Goal: Task Accomplishment & Management: Manage account settings

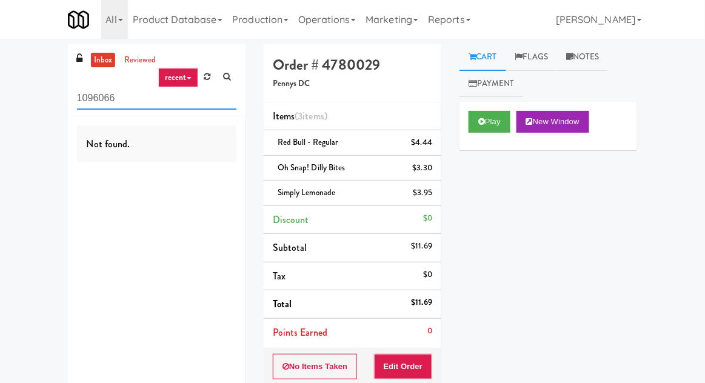
click at [93, 99] on input "1096066" at bounding box center [156, 98] width 159 height 22
click at [93, 94] on input "1096066" at bounding box center [156, 98] width 159 height 22
type input "Fridge"
click at [40, 88] on div "inbox reviewed recent all unclear take inventory issue suspicious failed recent…" at bounding box center [352, 276] width 705 height 465
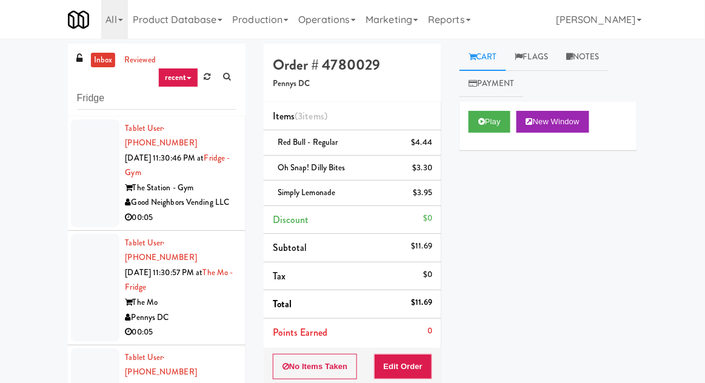
click at [102, 172] on div at bounding box center [95, 173] width 48 height 108
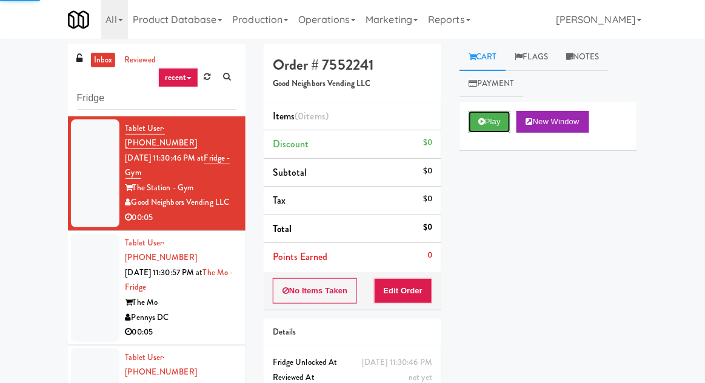
click at [478, 126] on button "Play" at bounding box center [489, 122] width 42 height 22
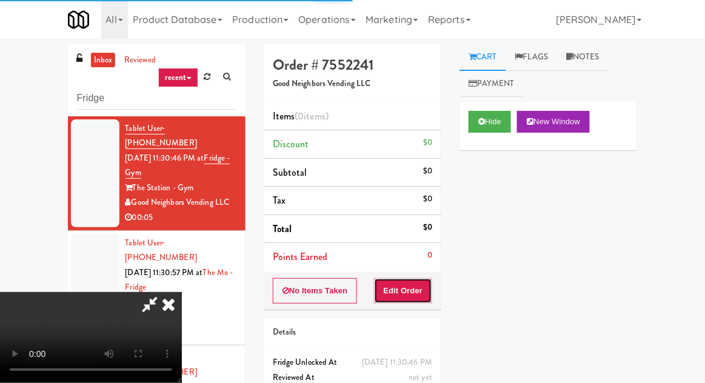
click at [398, 281] on button "Edit Order" at bounding box center [403, 290] width 59 height 25
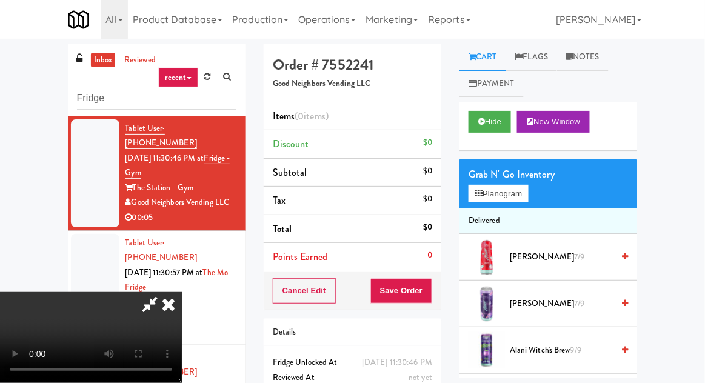
click at [521, 175] on div "Grab N' Go Inventory" at bounding box center [547, 174] width 159 height 18
click at [519, 193] on button "Planogram" at bounding box center [497, 194] width 59 height 18
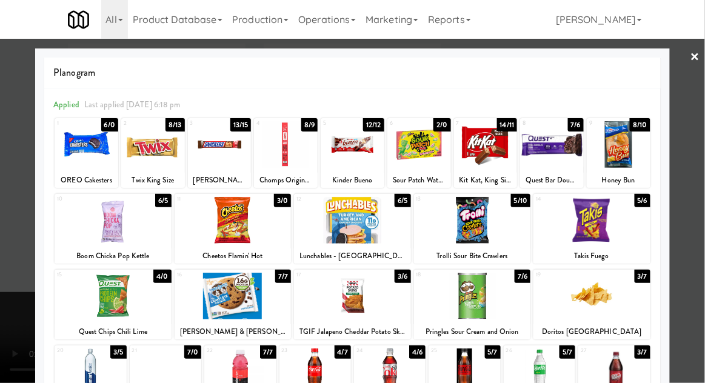
click at [2, 348] on div at bounding box center [352, 191] width 705 height 383
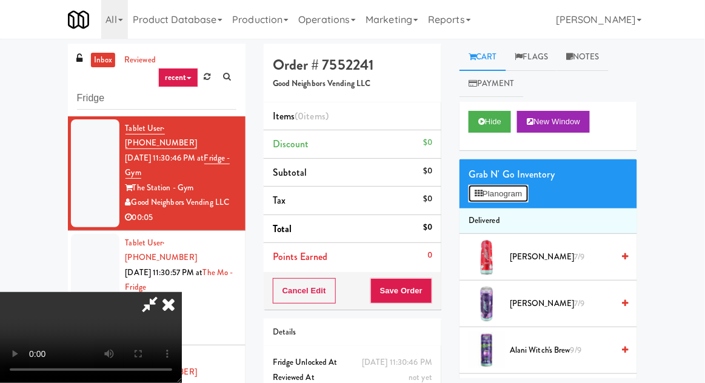
click at [501, 197] on button "Planogram" at bounding box center [497, 194] width 59 height 18
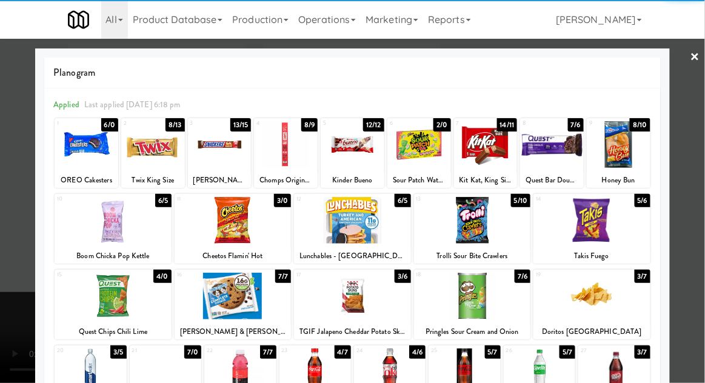
click at [474, 378] on div at bounding box center [464, 371] width 72 height 47
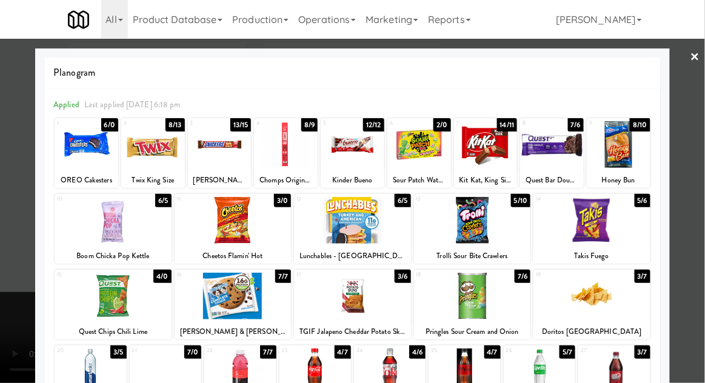
click at [11, 291] on div at bounding box center [352, 191] width 705 height 383
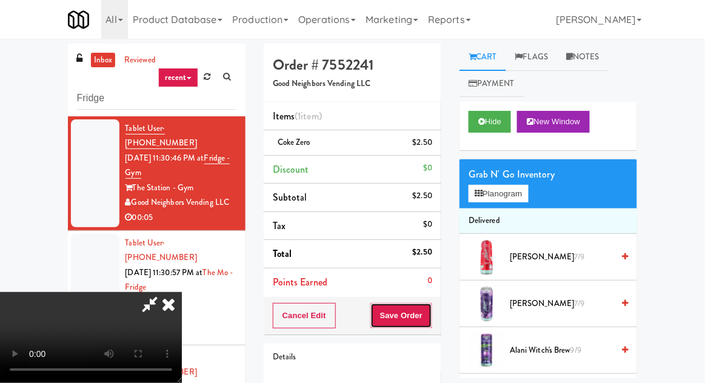
click at [426, 322] on button "Save Order" at bounding box center [401, 315] width 62 height 25
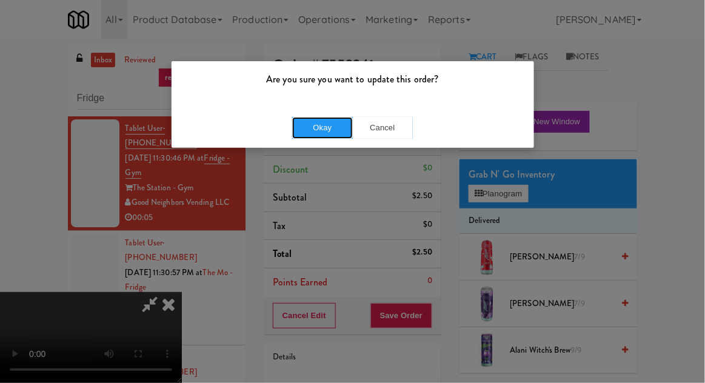
click at [310, 126] on button "Okay" at bounding box center [322, 128] width 61 height 22
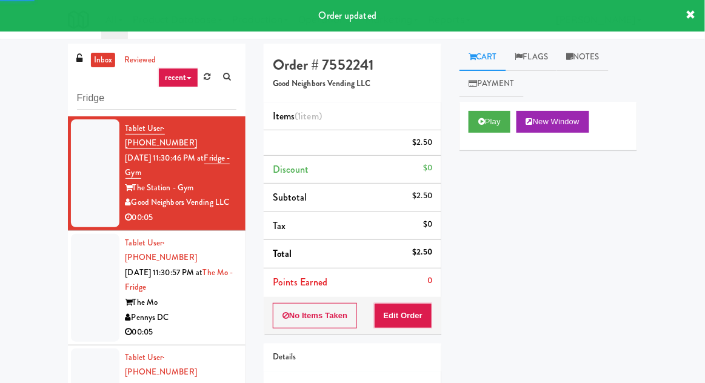
click at [70, 294] on li "Tablet User · (515) 577-4233 [DATE] 11:30:57 PM at [GEOGRAPHIC_DATA] The Mo Pen…" at bounding box center [157, 288] width 178 height 115
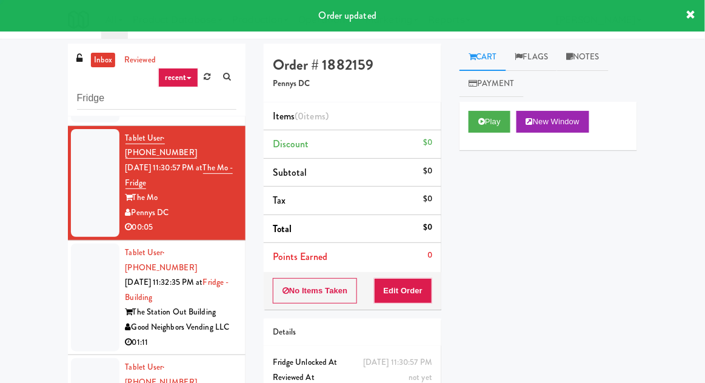
scroll to position [132, 0]
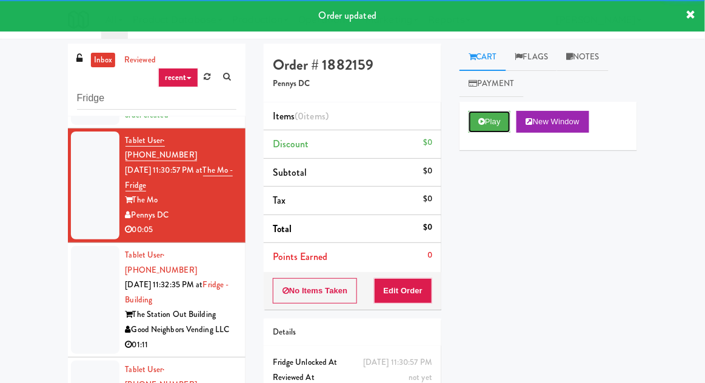
click at [482, 116] on button "Play" at bounding box center [489, 122] width 42 height 22
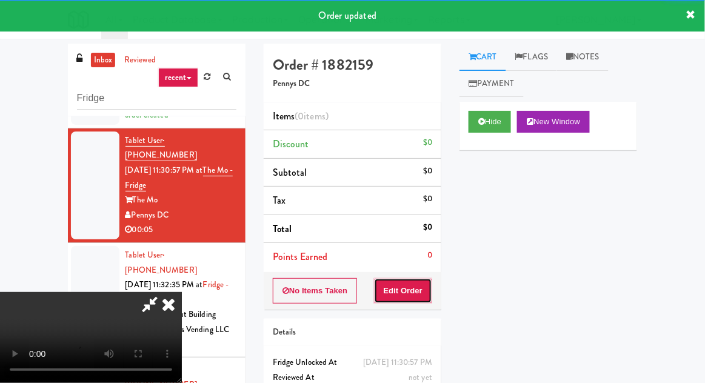
click at [404, 282] on button "Edit Order" at bounding box center [403, 290] width 59 height 25
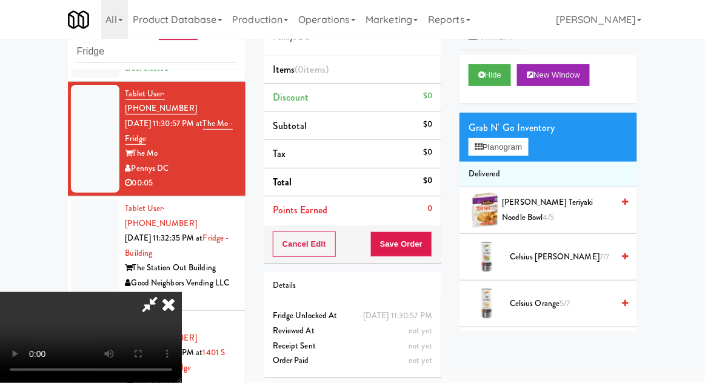
scroll to position [0, 0]
click at [476, 154] on button "Planogram" at bounding box center [497, 147] width 59 height 18
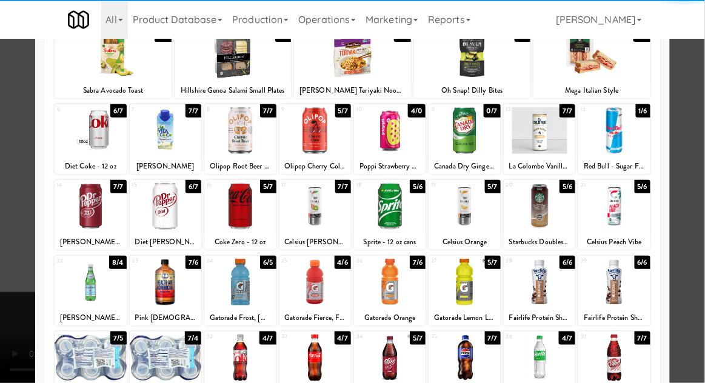
scroll to position [89, 0]
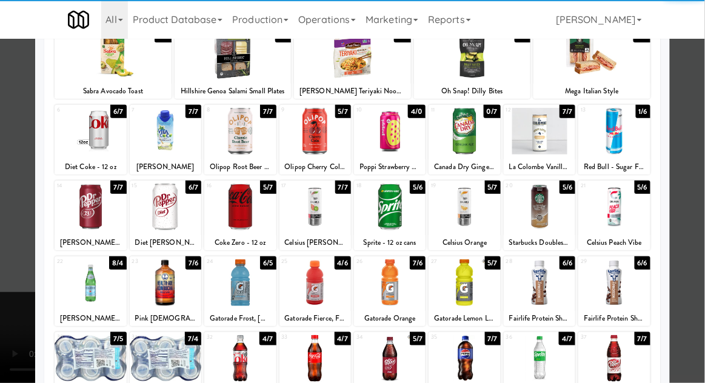
click at [474, 284] on div at bounding box center [464, 282] width 72 height 47
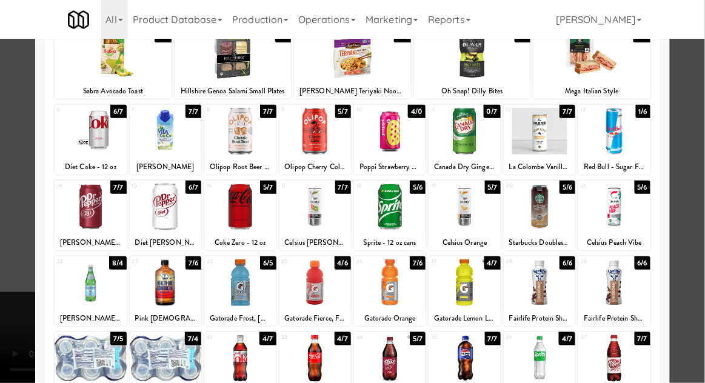
click at [10, 277] on div at bounding box center [352, 191] width 705 height 383
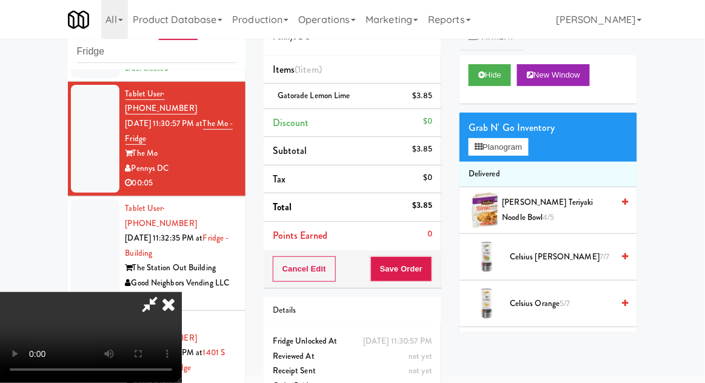
scroll to position [44, 0]
click at [431, 266] on button "Save Order" at bounding box center [401, 268] width 62 height 25
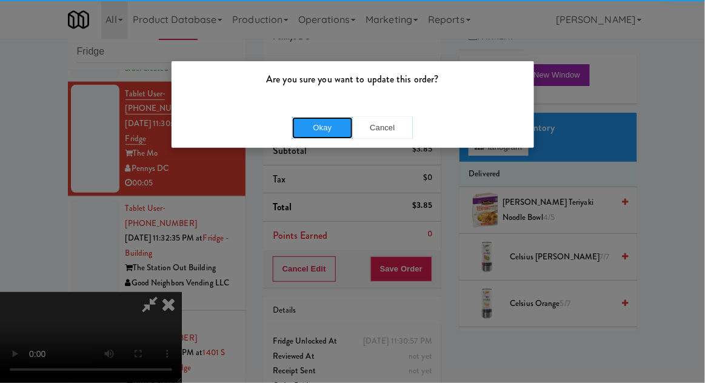
click at [318, 136] on button "Okay" at bounding box center [322, 128] width 61 height 22
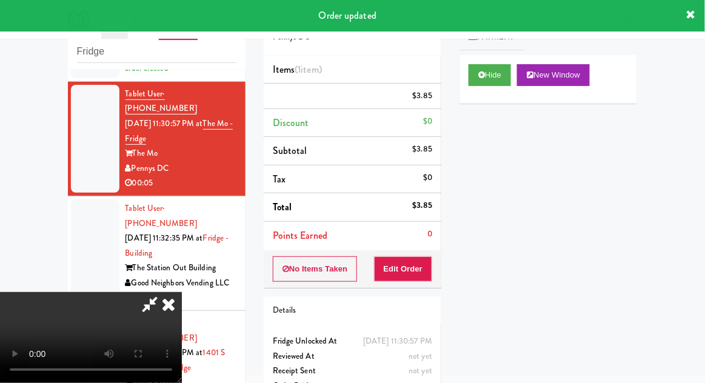
scroll to position [0, 0]
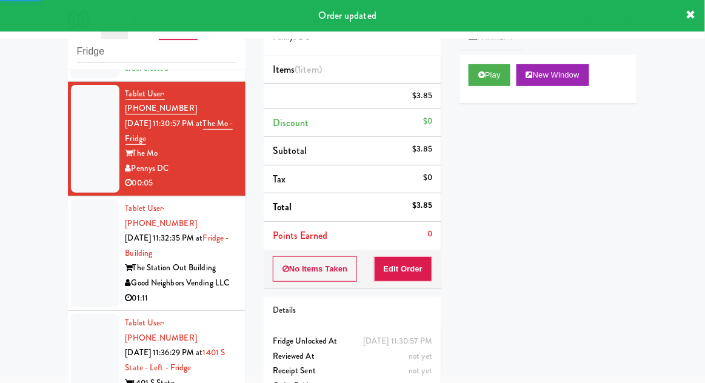
click at [68, 236] on li "Tablet User · (716) 730-9575 [DATE] 11:32:35 PM at [GEOGRAPHIC_DATA] [GEOGRAPHI…" at bounding box center [157, 253] width 178 height 115
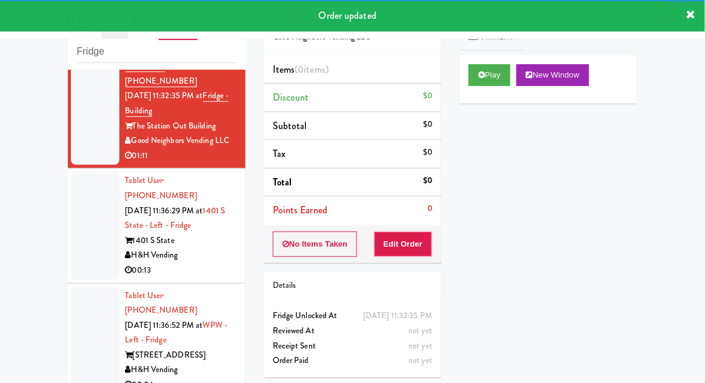
scroll to position [312, 0]
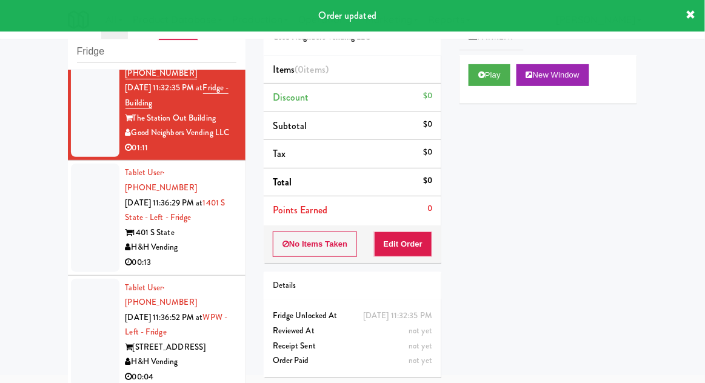
click at [82, 203] on div at bounding box center [95, 218] width 48 height 108
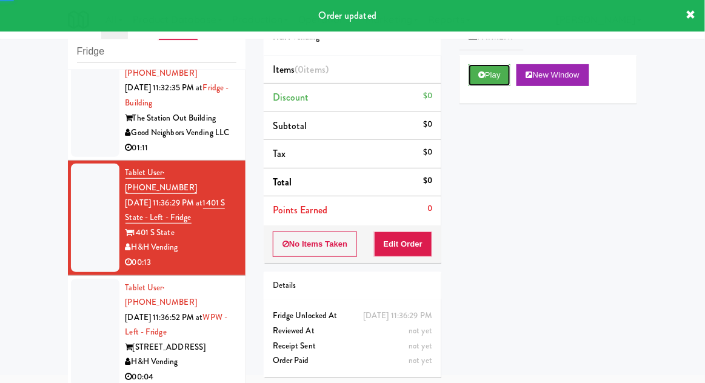
click at [479, 84] on button "Play" at bounding box center [489, 75] width 42 height 22
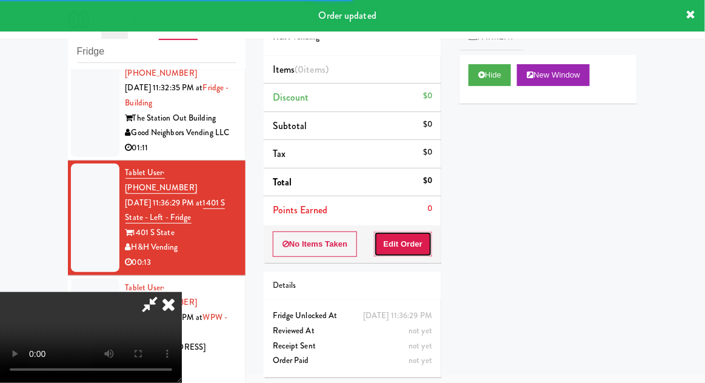
click at [408, 233] on button "Edit Order" at bounding box center [403, 244] width 59 height 25
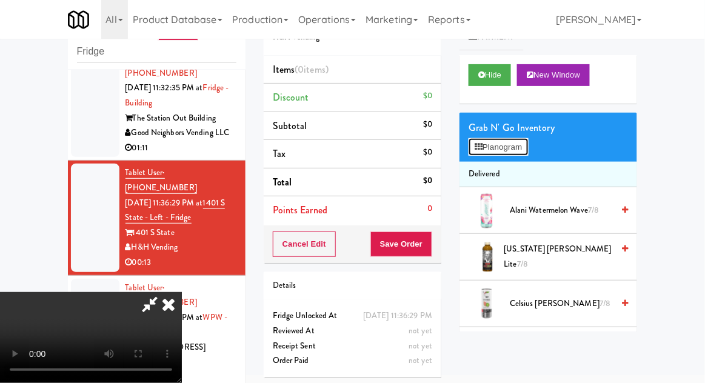
click at [507, 145] on button "Planogram" at bounding box center [497, 147] width 59 height 18
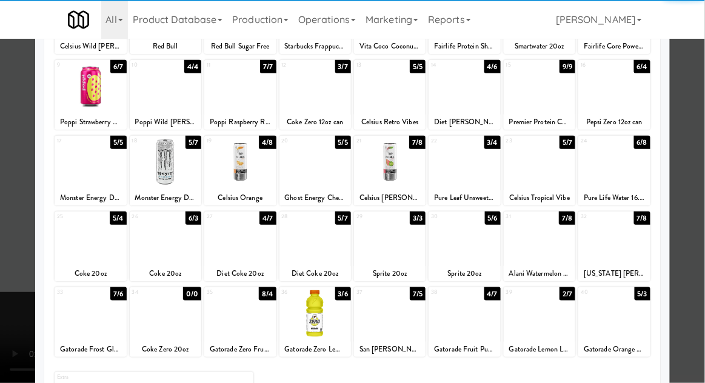
scroll to position [132, 0]
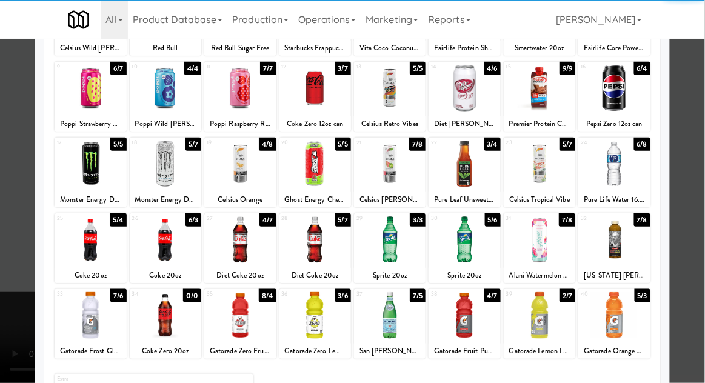
click at [393, 239] on div at bounding box center [390, 239] width 72 height 47
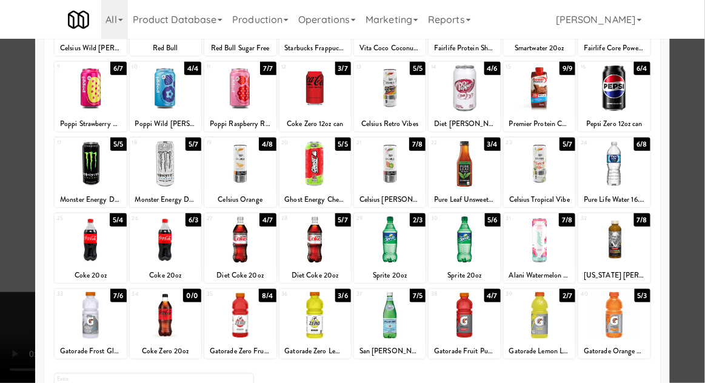
click at [10, 242] on div at bounding box center [352, 191] width 705 height 383
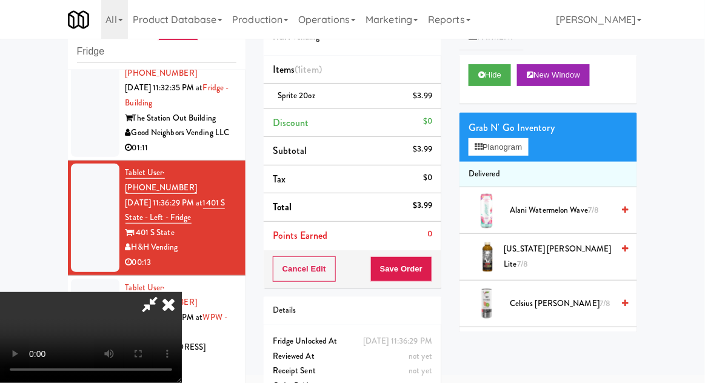
scroll to position [44, 0]
click at [431, 268] on button "Save Order" at bounding box center [401, 268] width 62 height 25
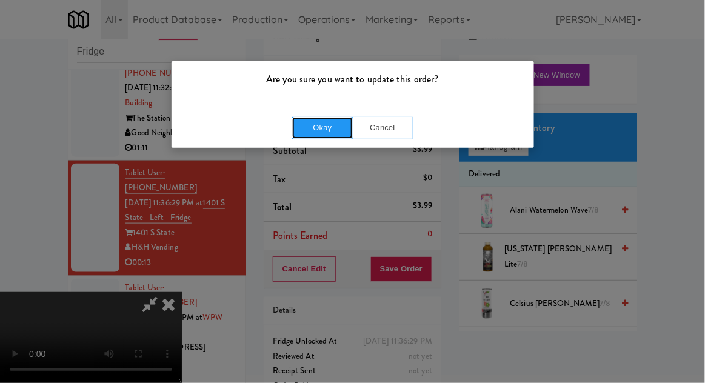
click at [320, 128] on button "Okay" at bounding box center [322, 128] width 61 height 22
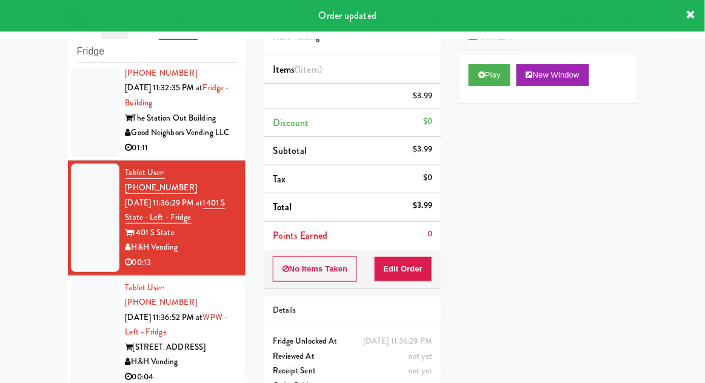
scroll to position [0, 0]
click at [70, 276] on li "Tablet User · (630) 561-7723 [DATE] 11:36:52 PM at WPW - Left - Fridge [STREET_…" at bounding box center [157, 333] width 178 height 115
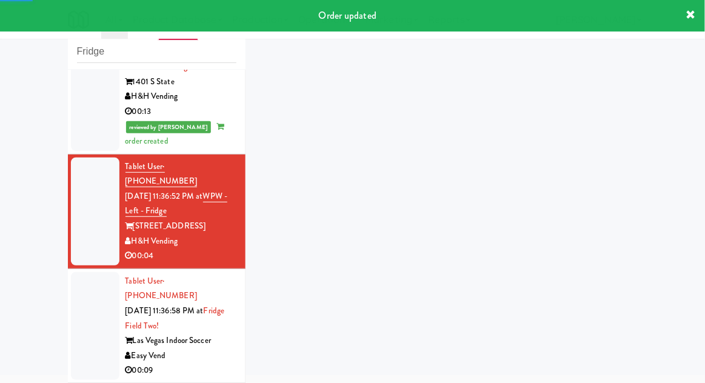
scroll to position [467, 0]
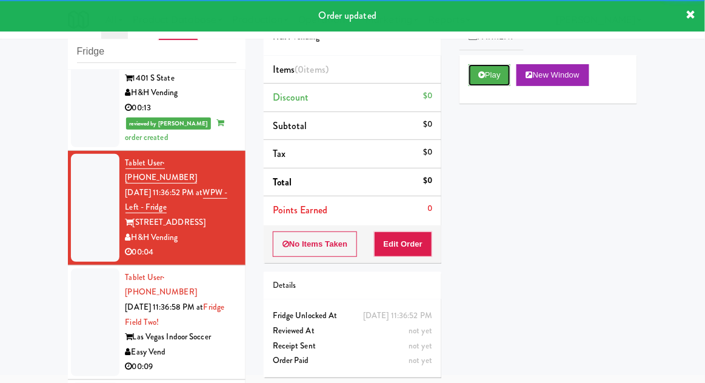
click at [485, 73] on button "Play" at bounding box center [489, 75] width 42 height 22
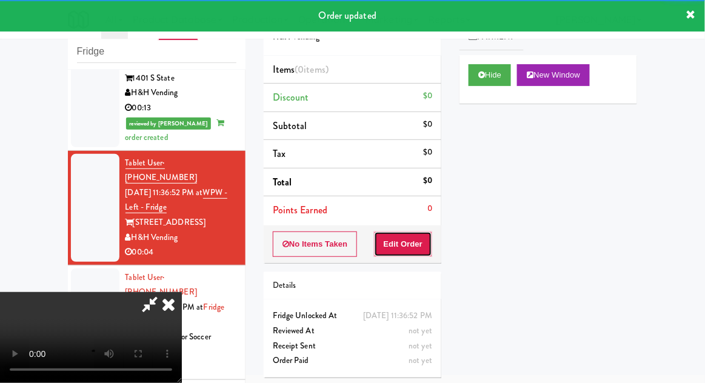
click at [401, 241] on button "Edit Order" at bounding box center [403, 244] width 59 height 25
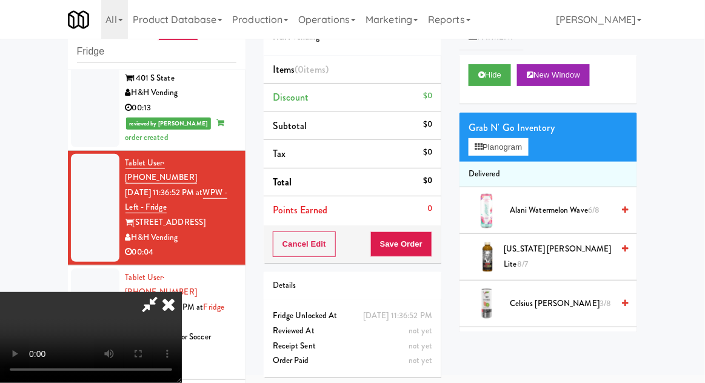
click at [462, 141] on div "Grab N' Go Inventory Planogram" at bounding box center [548, 137] width 178 height 49
click at [475, 147] on icon at bounding box center [479, 147] width 8 height 8
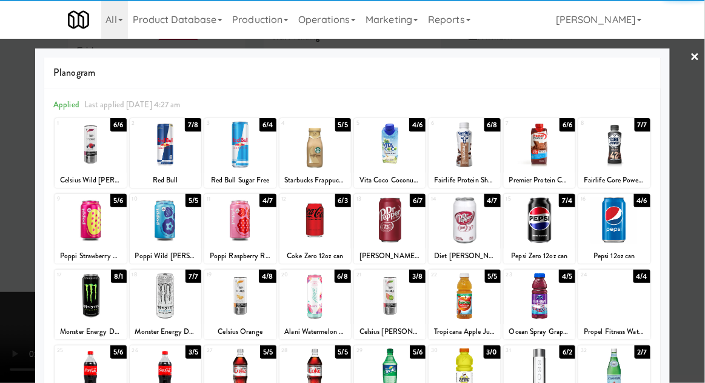
click at [482, 381] on div at bounding box center [464, 371] width 72 height 47
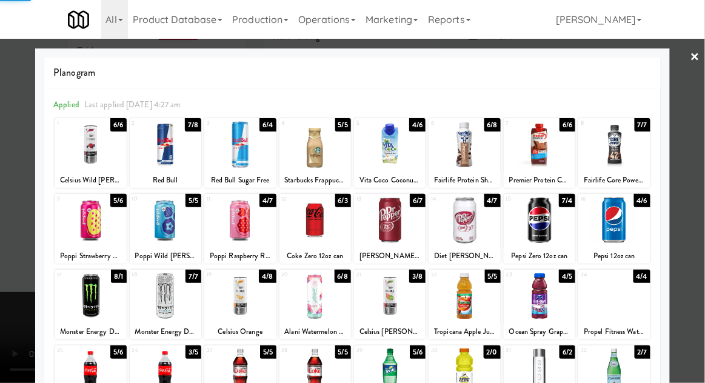
click at [18, 278] on div at bounding box center [352, 191] width 705 height 383
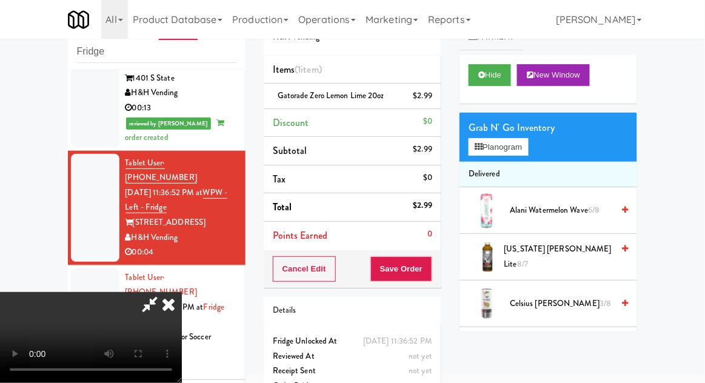
click at [443, 287] on div "Order # 2261205 H&H Vending Items (1 item ) Gatorade Zero Lemon Lime 20oz $2.99…" at bounding box center [353, 204] width 196 height 415
click at [428, 276] on button "Save Order" at bounding box center [401, 268] width 62 height 25
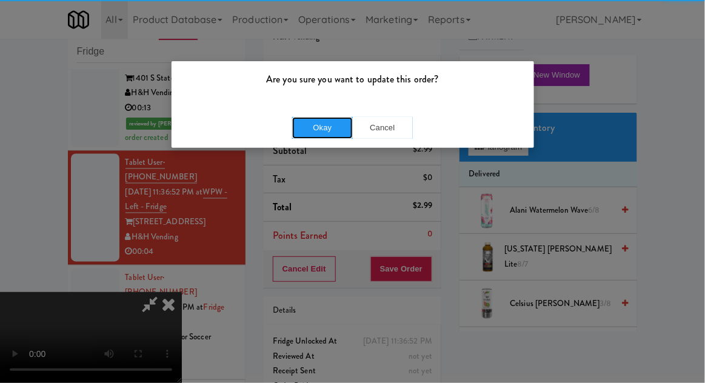
click at [323, 132] on button "Okay" at bounding box center [322, 128] width 61 height 22
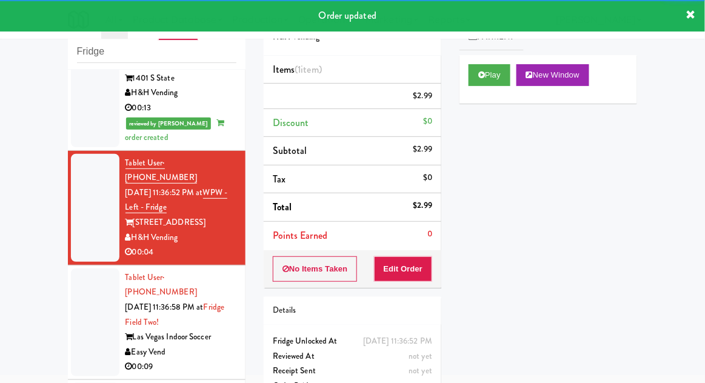
click at [80, 268] on div at bounding box center [95, 322] width 48 height 108
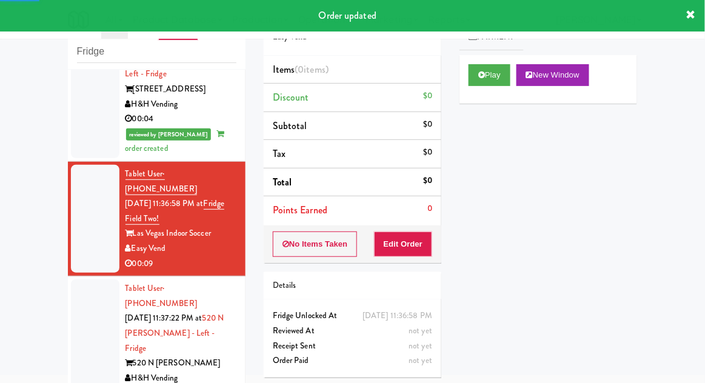
scroll to position [609, 0]
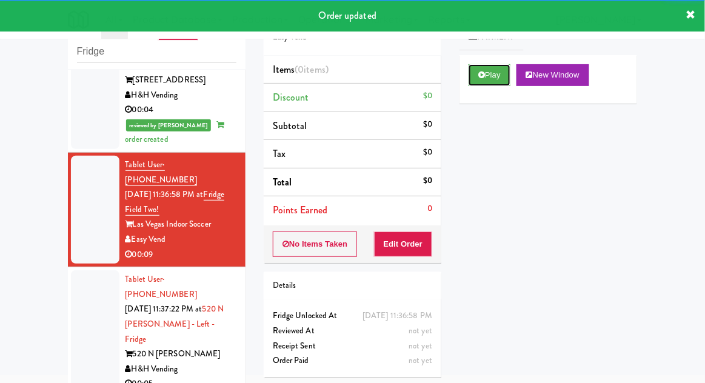
click at [493, 81] on button "Play" at bounding box center [489, 75] width 42 height 22
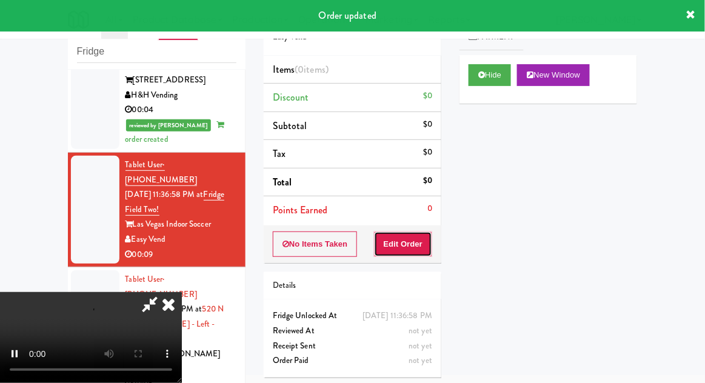
click at [407, 242] on button "Edit Order" at bounding box center [403, 244] width 59 height 25
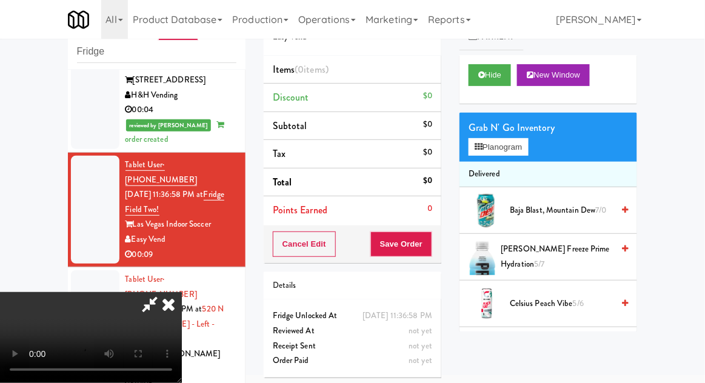
scroll to position [44, 0]
click at [474, 139] on button "Planogram" at bounding box center [497, 147] width 59 height 18
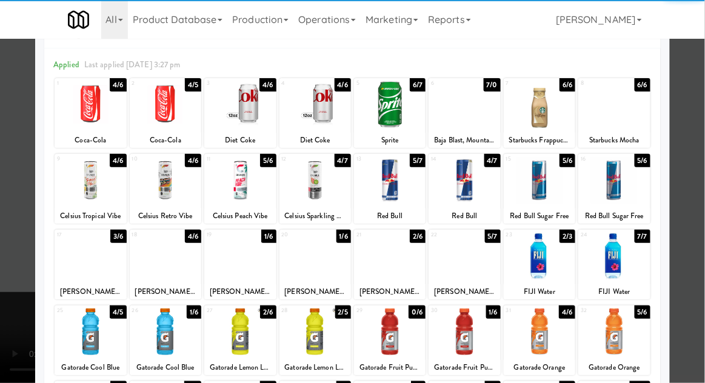
scroll to position [39, 0]
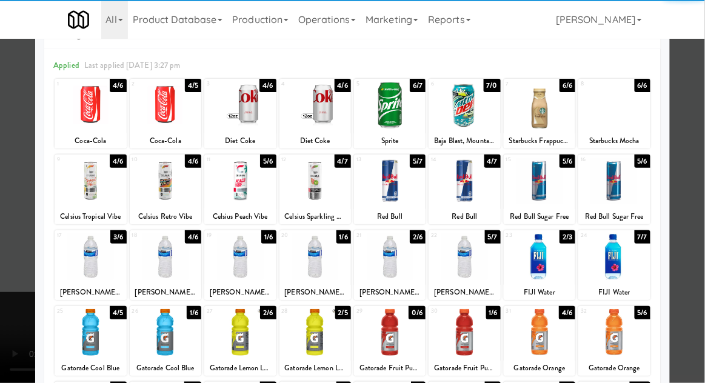
click at [242, 241] on div at bounding box center [240, 256] width 72 height 47
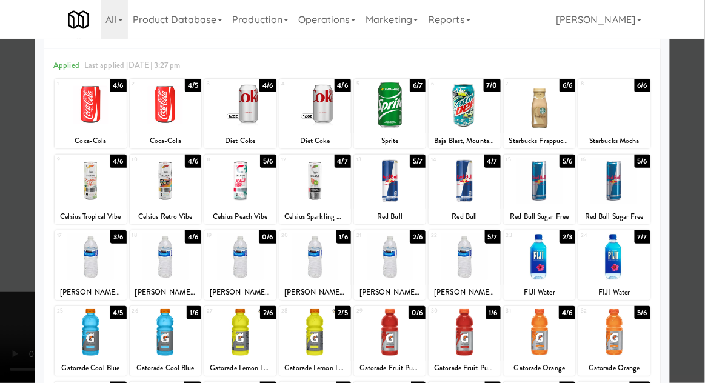
click at [4, 281] on div at bounding box center [352, 191] width 705 height 383
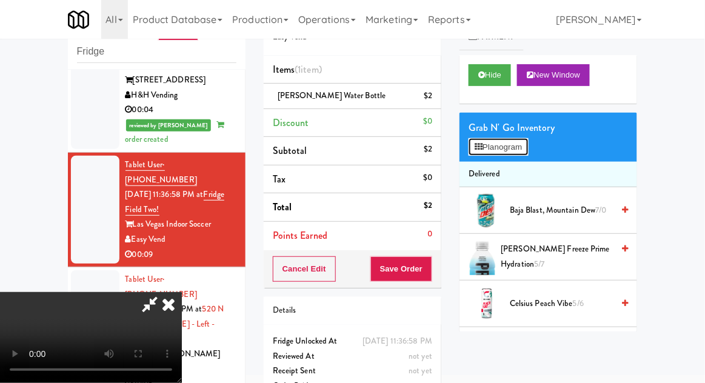
click at [499, 147] on button "Planogram" at bounding box center [497, 147] width 59 height 18
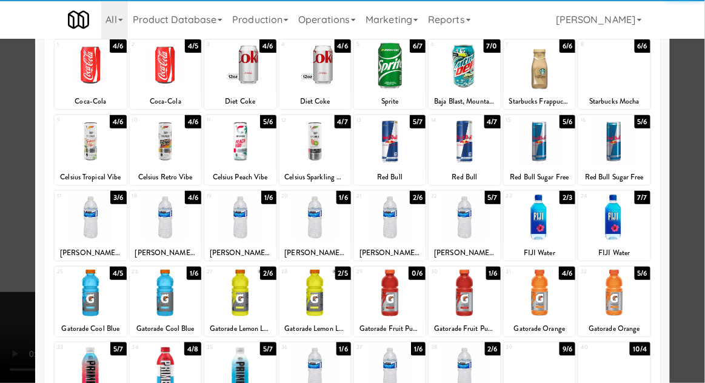
scroll to position [78, 0]
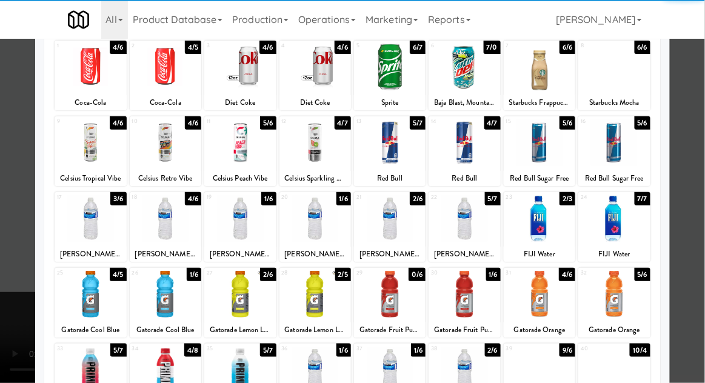
click at [399, 298] on div at bounding box center [390, 294] width 72 height 47
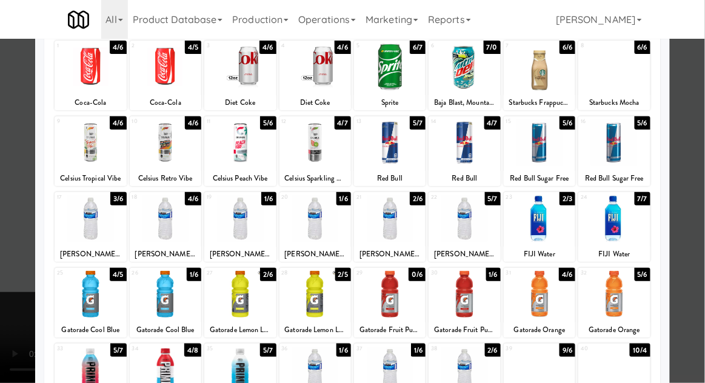
click at [464, 288] on div at bounding box center [464, 294] width 72 height 47
click at [27, 257] on div at bounding box center [352, 191] width 705 height 383
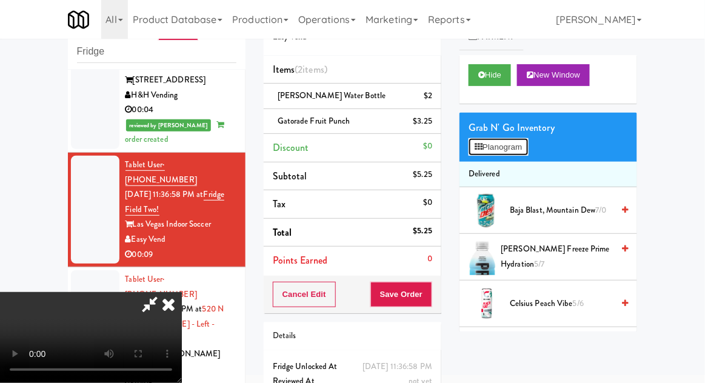
click at [477, 152] on button "Planogram" at bounding box center [497, 147] width 59 height 18
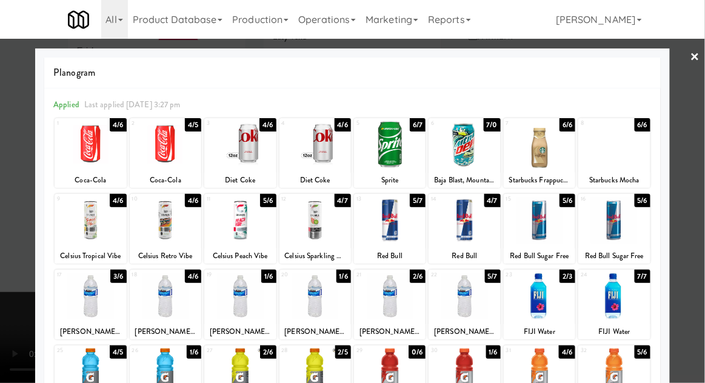
click at [4, 240] on div at bounding box center [352, 191] width 705 height 383
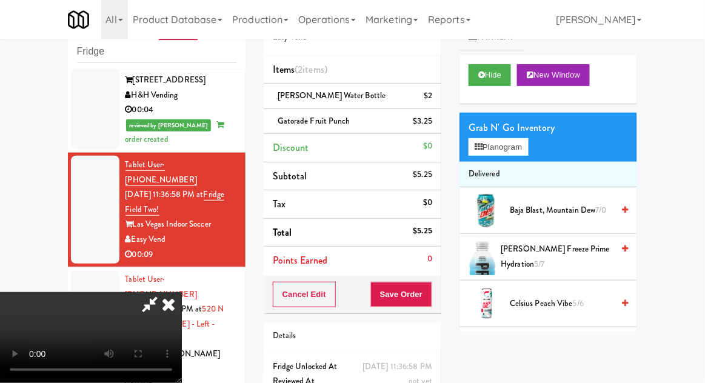
scroll to position [55, 0]
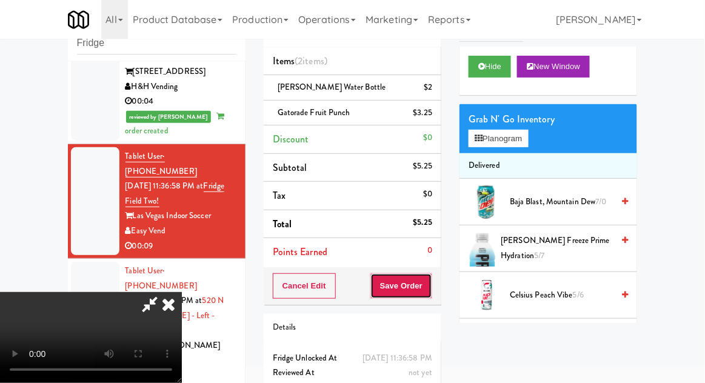
click at [430, 284] on button "Save Order" at bounding box center [401, 285] width 62 height 25
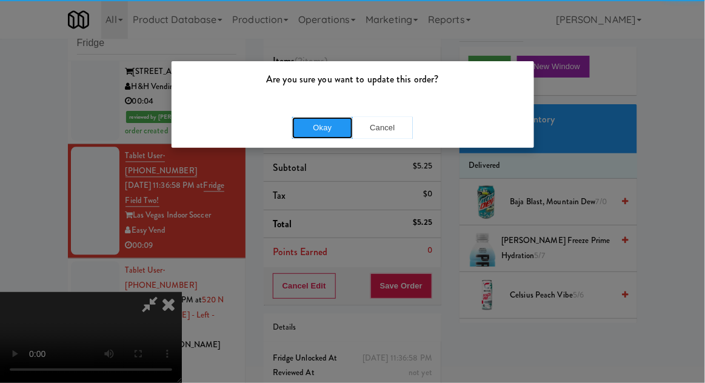
click at [320, 127] on button "Okay" at bounding box center [322, 128] width 61 height 22
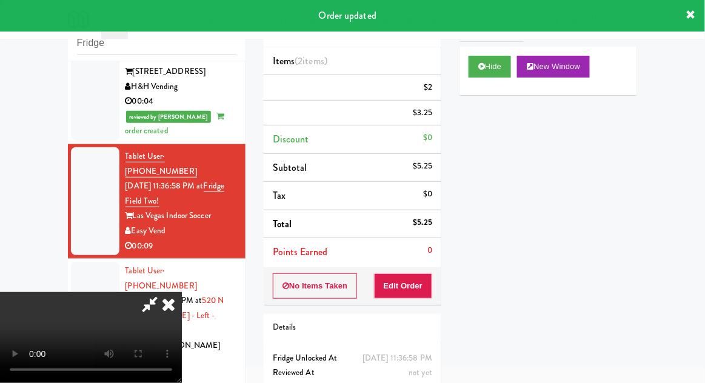
scroll to position [0, 0]
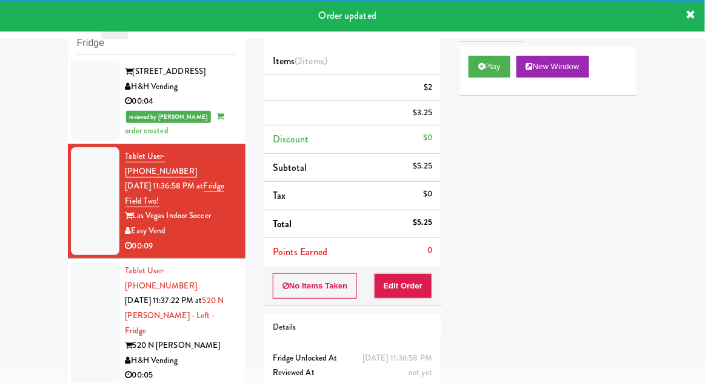
click at [69, 259] on li "Tablet User · (773) 970-6574 [DATE] 11:37:22 PM at [STREET_ADDRESS][PERSON_NAME…" at bounding box center [157, 324] width 178 height 130
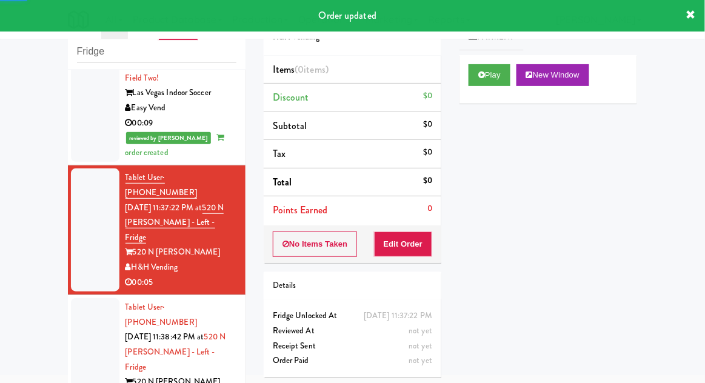
scroll to position [741, 0]
click at [487, 72] on button "Play" at bounding box center [489, 75] width 42 height 22
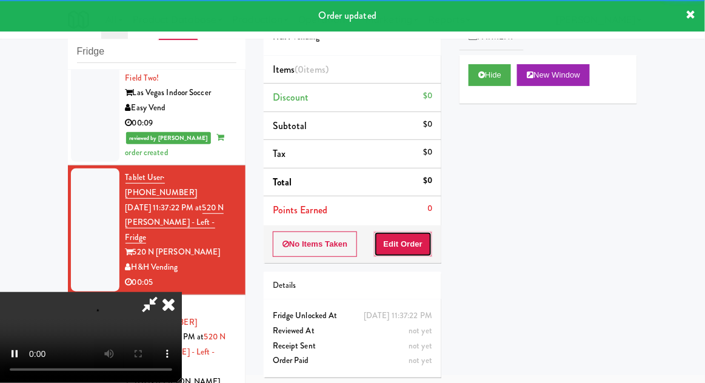
click at [411, 238] on button "Edit Order" at bounding box center [403, 244] width 59 height 25
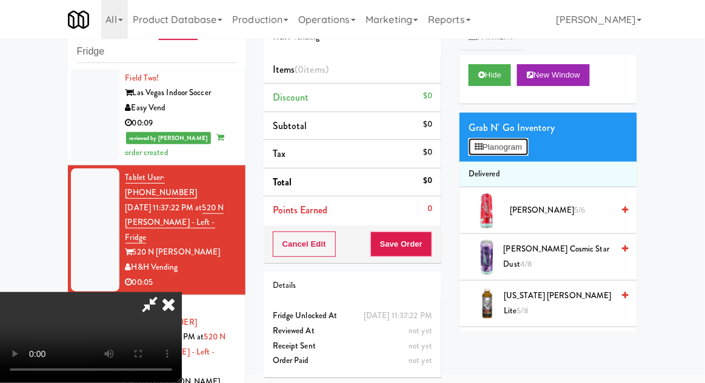
click at [498, 148] on button "Planogram" at bounding box center [497, 147] width 59 height 18
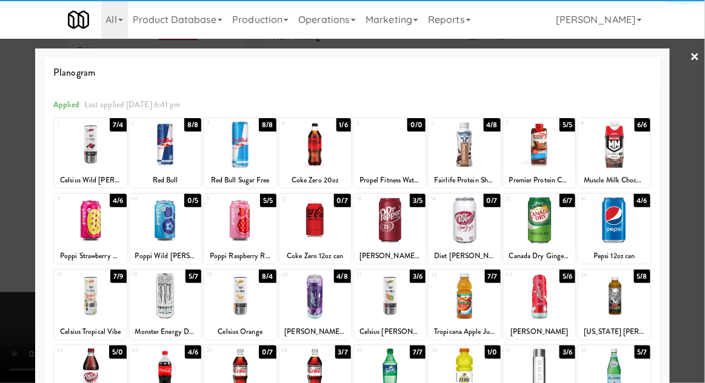
click at [545, 297] on div at bounding box center [540, 296] width 72 height 47
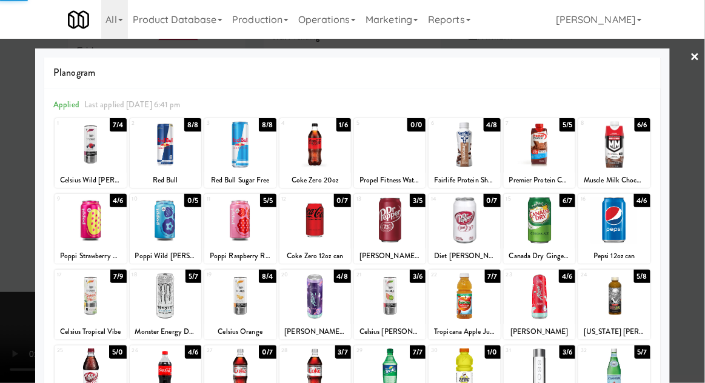
click at [702, 171] on div at bounding box center [352, 191] width 705 height 383
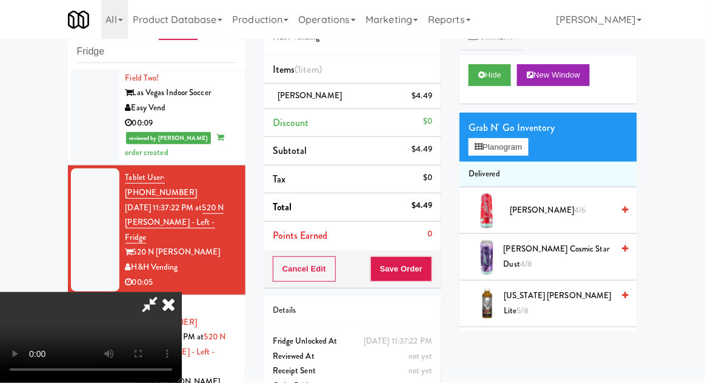
click at [445, 268] on div "Order # 6073834 H&H Vending Items (1 item ) [PERSON_NAME] Slush $4.49 Discount …" at bounding box center [353, 204] width 196 height 415
click at [430, 276] on button "Save Order" at bounding box center [401, 268] width 62 height 25
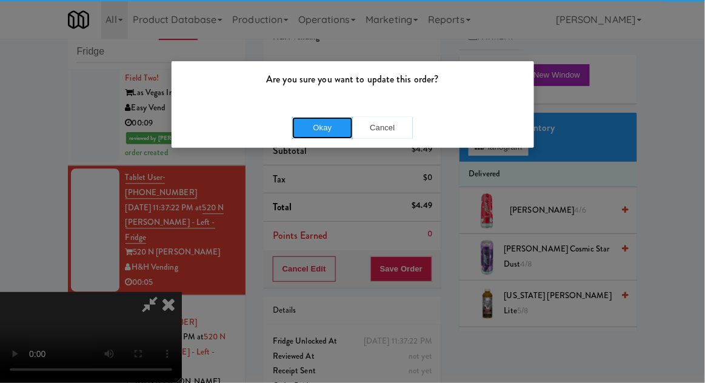
click at [310, 117] on button "Okay" at bounding box center [322, 128] width 61 height 22
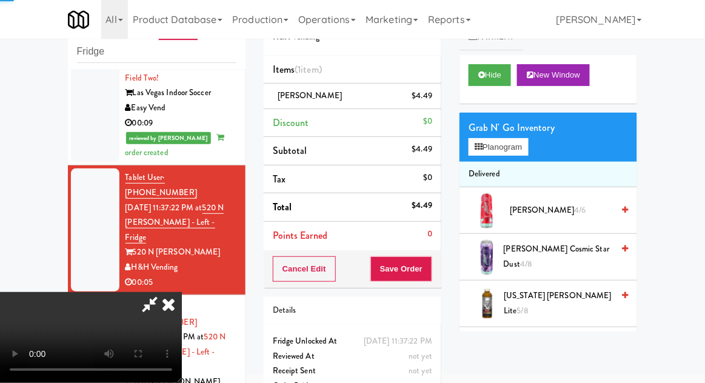
click at [87, 298] on div at bounding box center [95, 359] width 48 height 123
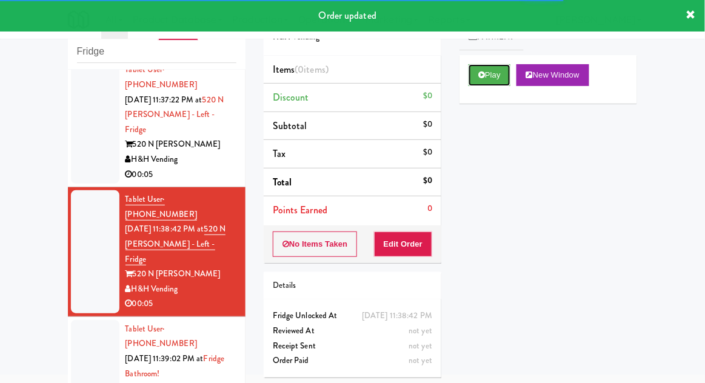
click at [498, 82] on button "Play" at bounding box center [489, 75] width 42 height 22
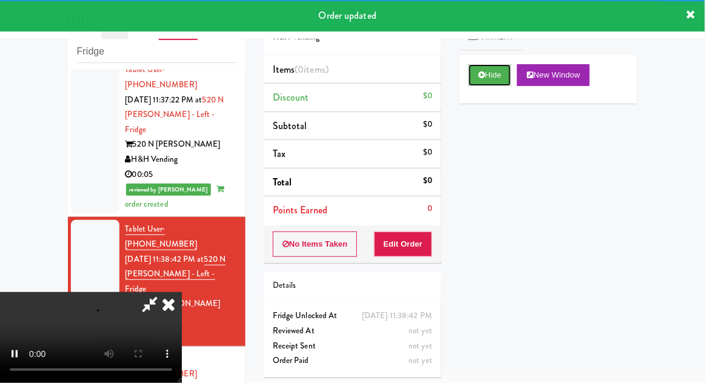
scroll to position [878, 0]
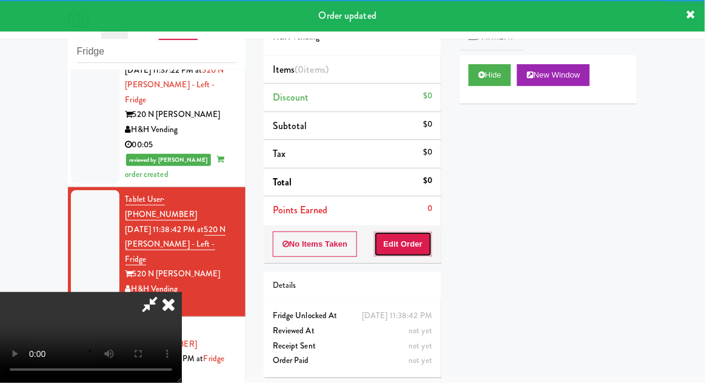
click at [413, 251] on button "Edit Order" at bounding box center [403, 244] width 59 height 25
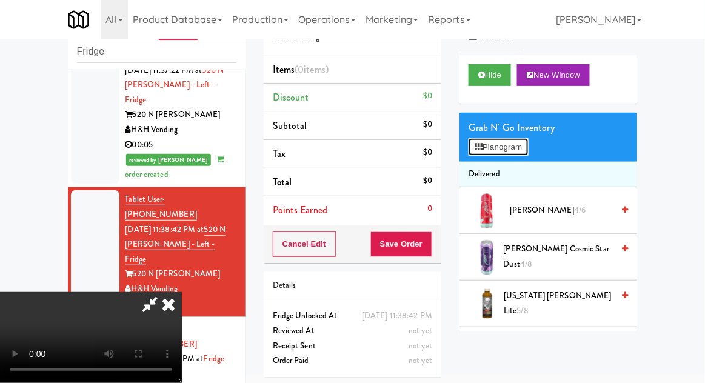
click at [511, 144] on button "Planogram" at bounding box center [497, 147] width 59 height 18
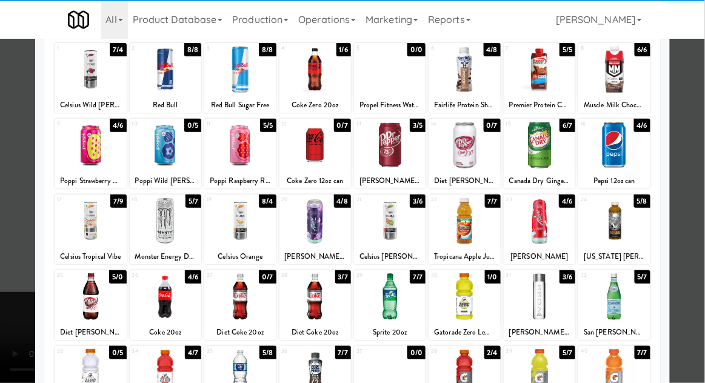
scroll to position [75, 0]
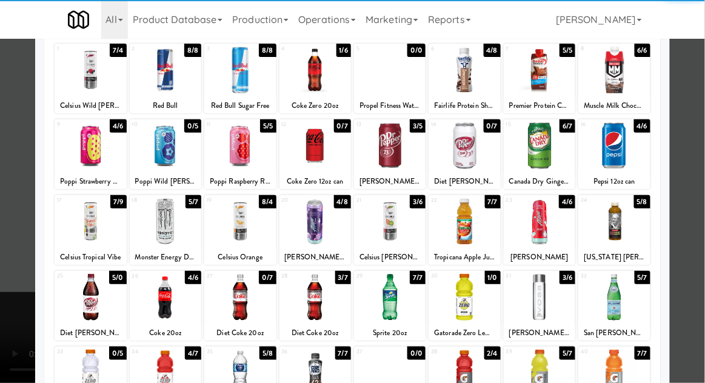
click at [238, 287] on div at bounding box center [240, 297] width 72 height 47
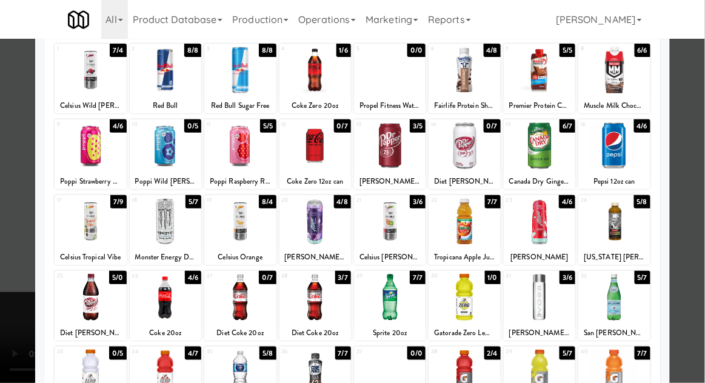
click at [318, 292] on div at bounding box center [315, 297] width 72 height 47
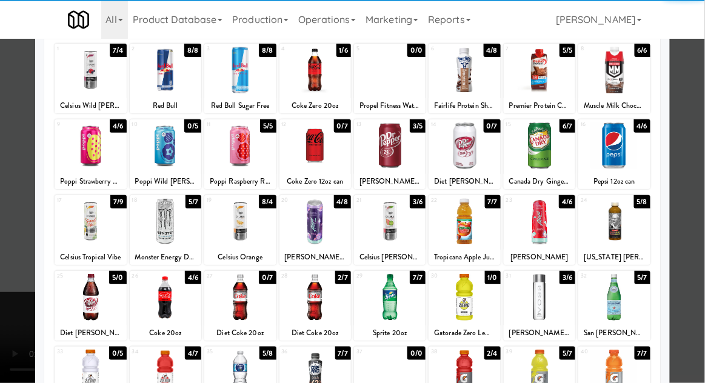
click at [1, 291] on div at bounding box center [352, 191] width 705 height 383
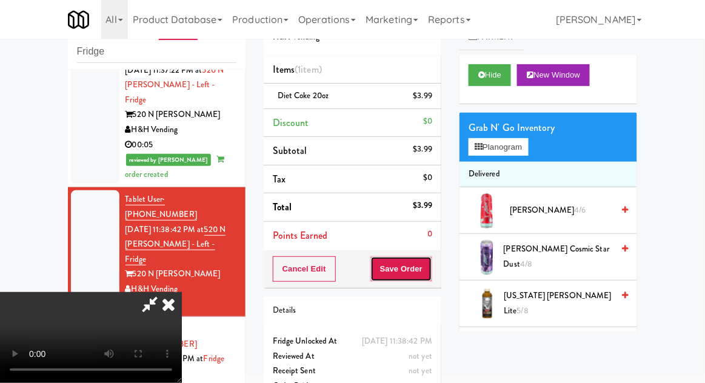
click at [432, 267] on button "Save Order" at bounding box center [401, 268] width 62 height 25
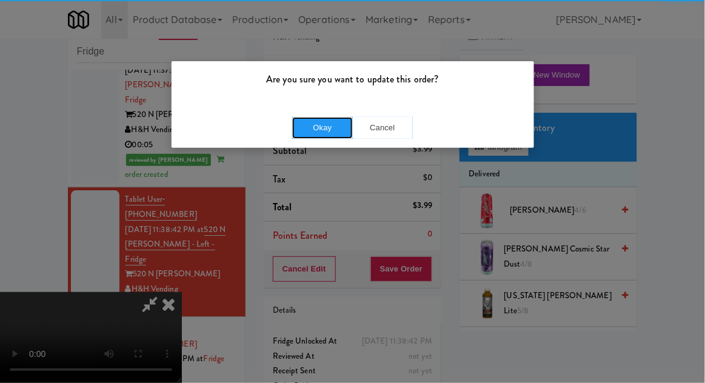
click at [336, 119] on button "Okay" at bounding box center [322, 128] width 61 height 22
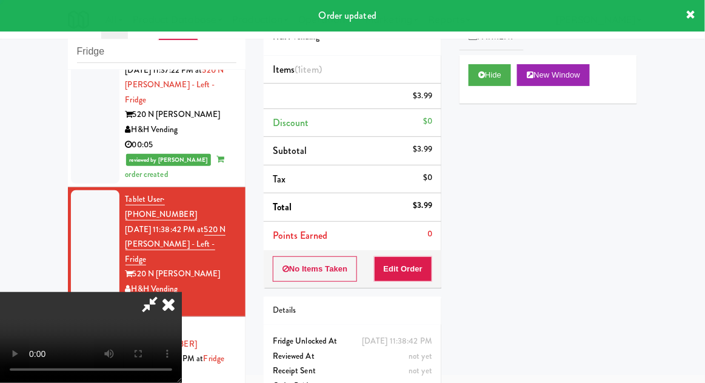
click at [73, 320] on div at bounding box center [95, 374] width 48 height 108
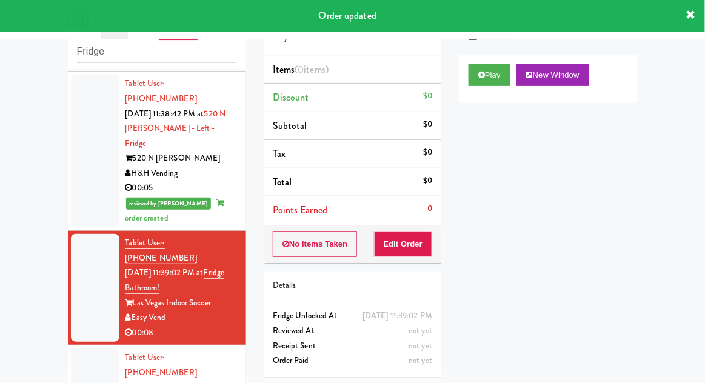
scroll to position [995, 0]
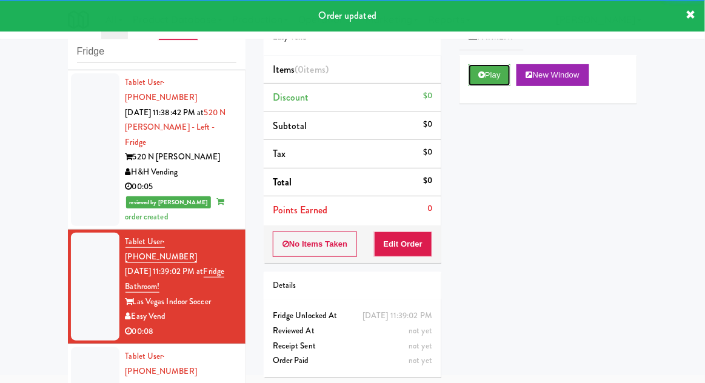
click at [476, 81] on button "Play" at bounding box center [489, 75] width 42 height 22
click at [393, 248] on button "Edit Order" at bounding box center [403, 244] width 59 height 25
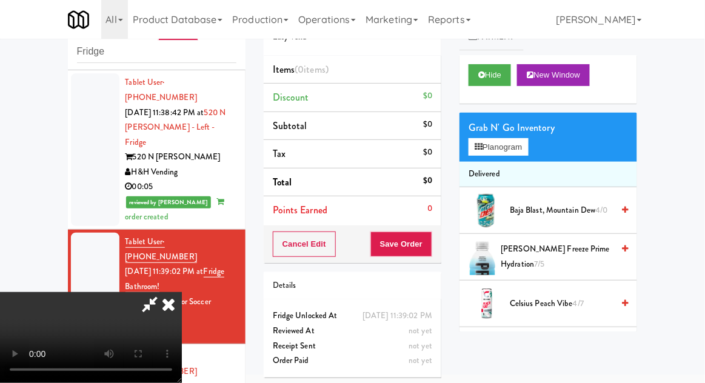
scroll to position [0, 0]
click at [521, 144] on button "Planogram" at bounding box center [497, 147] width 59 height 18
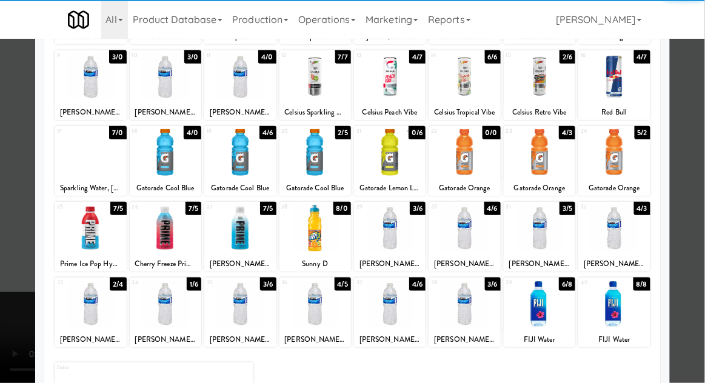
scroll to position [146, 0]
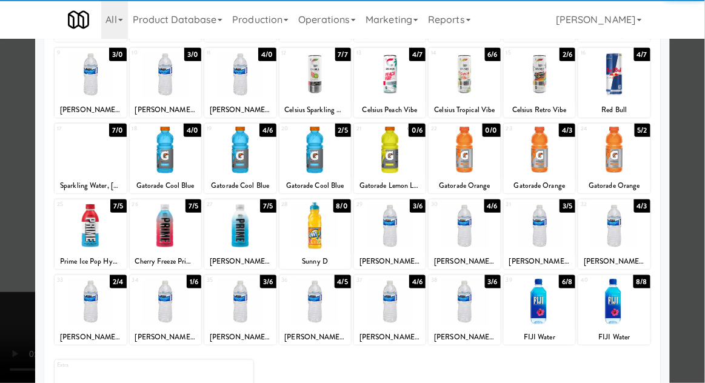
click at [243, 305] on div at bounding box center [240, 301] width 72 height 47
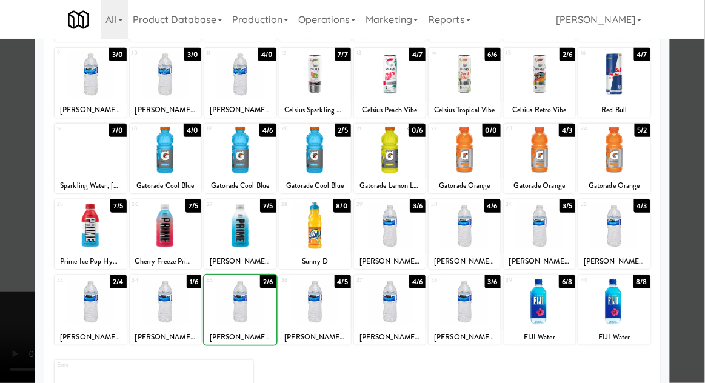
click at [1, 299] on div at bounding box center [352, 191] width 705 height 383
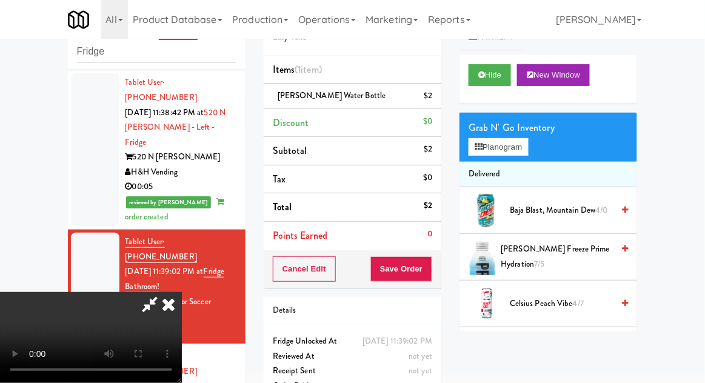
scroll to position [44, 0]
click at [439, 270] on div "Cancel Edit Save Order" at bounding box center [353, 269] width 178 height 38
click at [426, 279] on button "Save Order" at bounding box center [401, 268] width 62 height 25
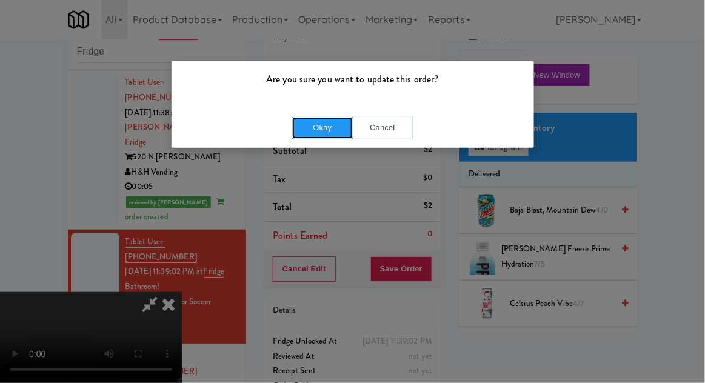
click at [323, 130] on button "Okay" at bounding box center [322, 128] width 61 height 22
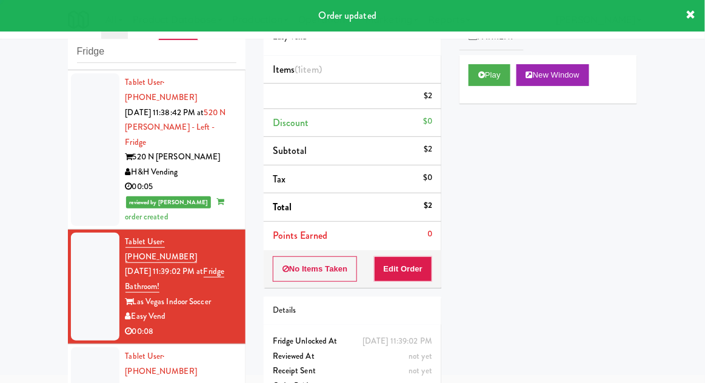
scroll to position [0, 0]
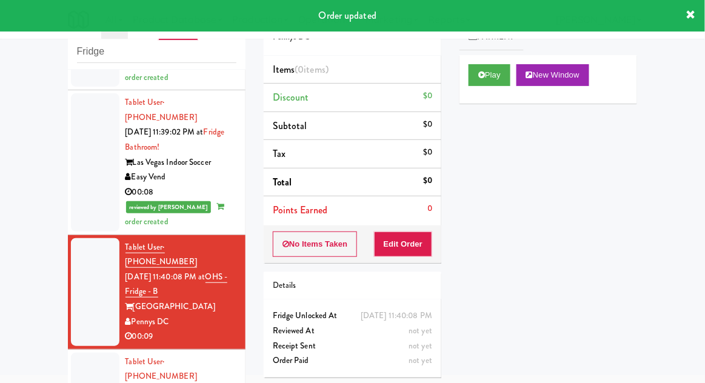
scroll to position [1135, 0]
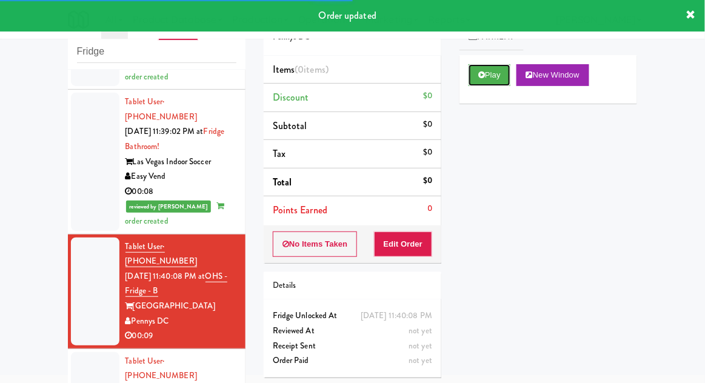
click at [478, 76] on icon at bounding box center [481, 75] width 7 height 8
click at [398, 244] on button "Edit Order" at bounding box center [403, 244] width 59 height 25
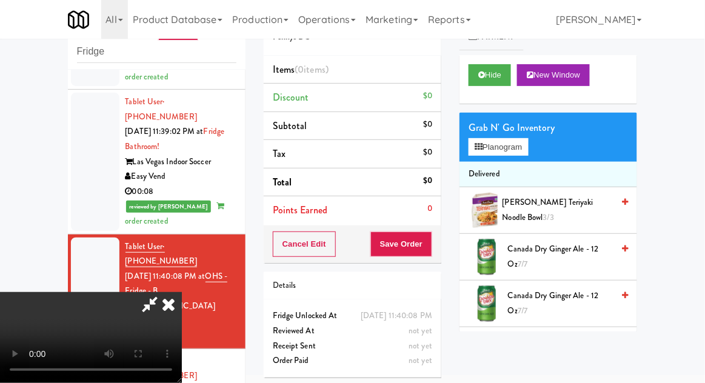
scroll to position [44, 0]
click at [503, 138] on button "Planogram" at bounding box center [497, 147] width 59 height 18
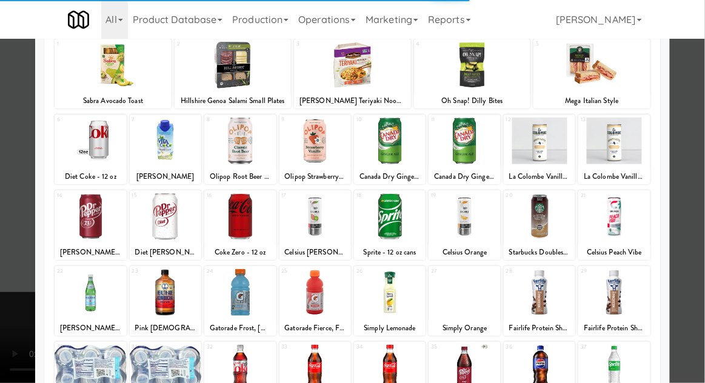
scroll to position [95, 0]
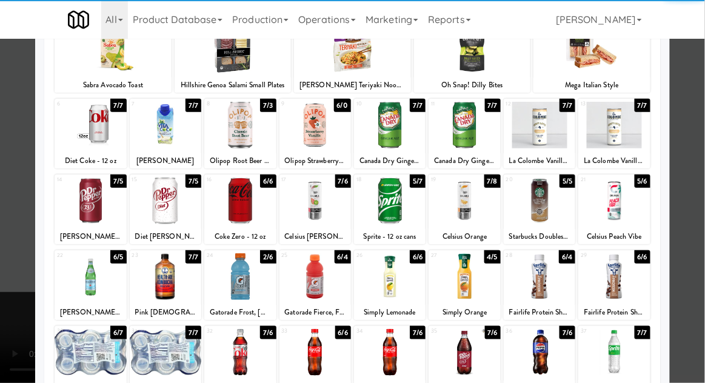
click at [103, 287] on div at bounding box center [91, 276] width 72 height 47
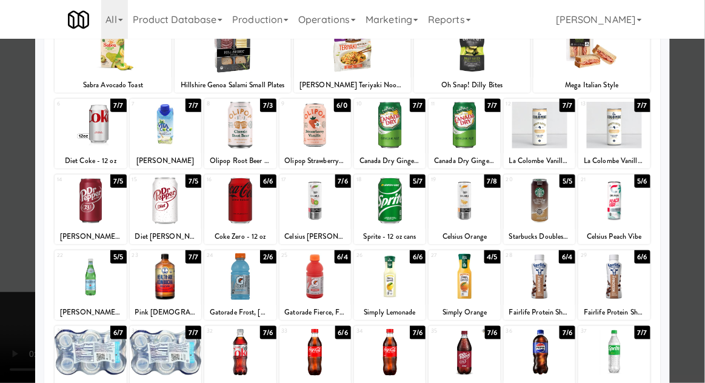
click at [16, 238] on div at bounding box center [352, 191] width 705 height 383
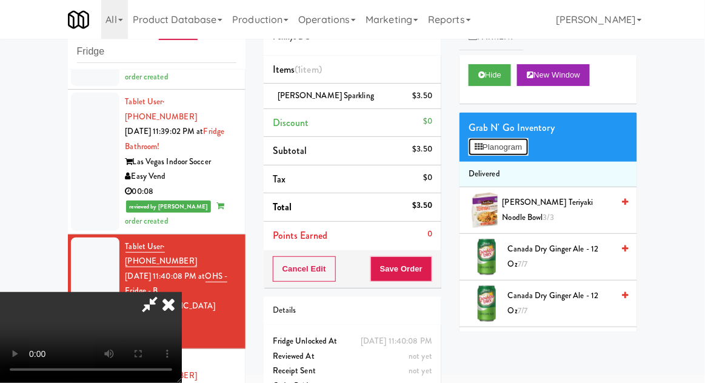
click at [521, 149] on button "Planogram" at bounding box center [497, 147] width 59 height 18
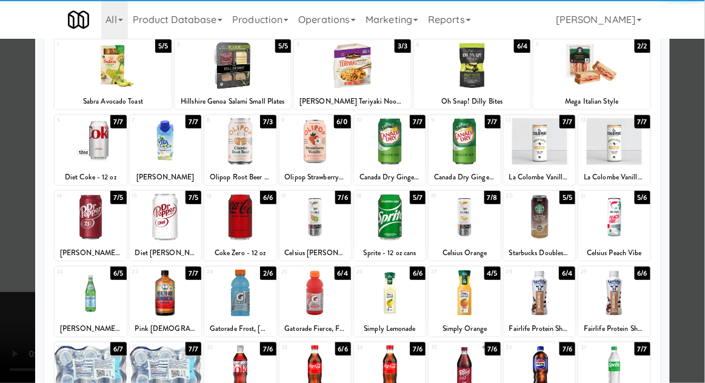
scroll to position [114, 0]
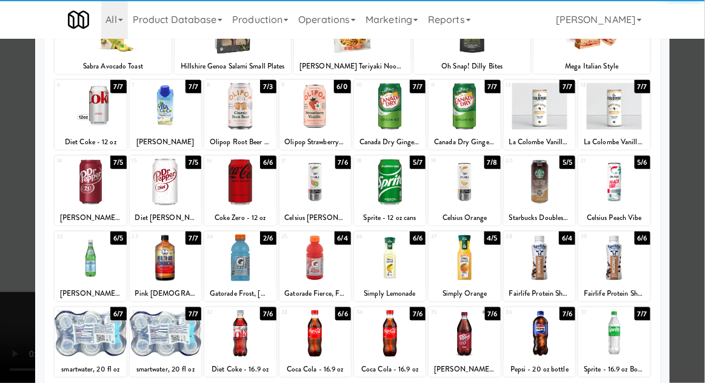
click at [462, 259] on div at bounding box center [464, 258] width 72 height 47
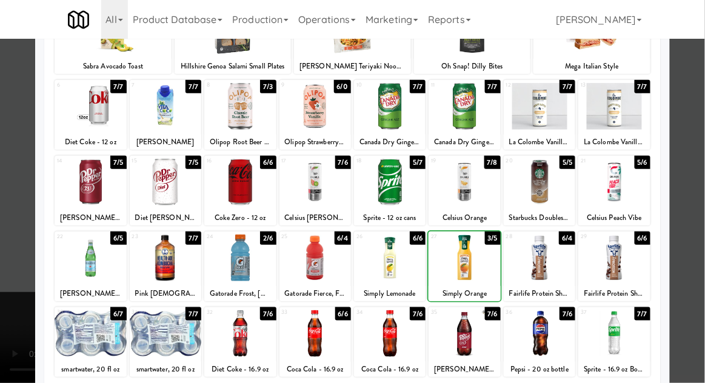
click at [700, 178] on div at bounding box center [352, 191] width 705 height 383
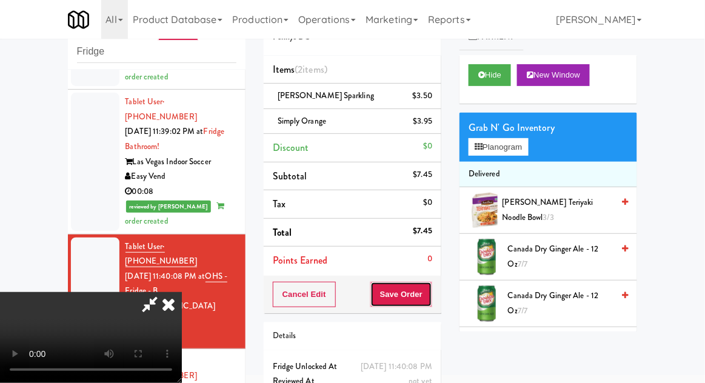
click at [430, 290] on button "Save Order" at bounding box center [401, 294] width 62 height 25
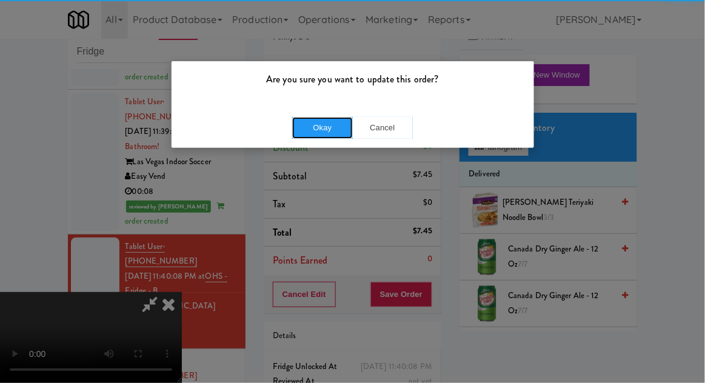
click at [315, 133] on button "Okay" at bounding box center [322, 128] width 61 height 22
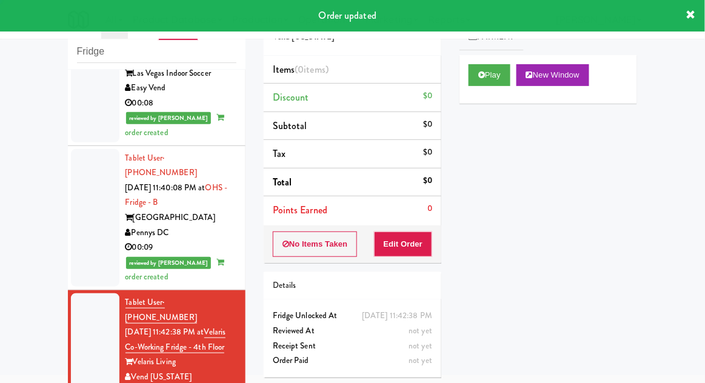
scroll to position [1297, 0]
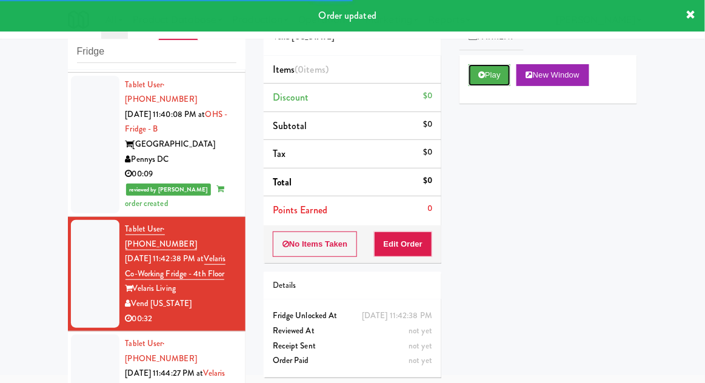
click at [501, 82] on button "Play" at bounding box center [489, 75] width 42 height 22
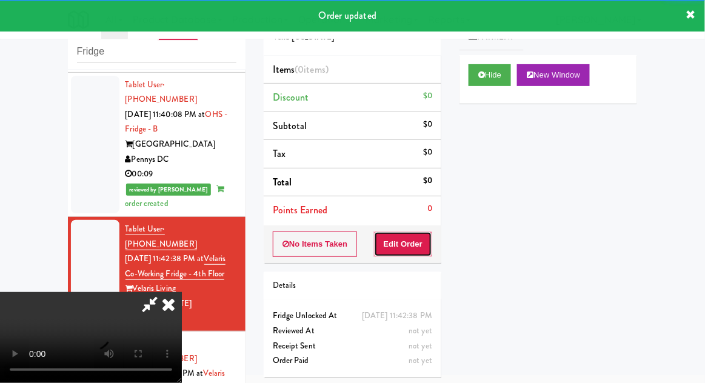
click at [403, 243] on button "Edit Order" at bounding box center [403, 244] width 59 height 25
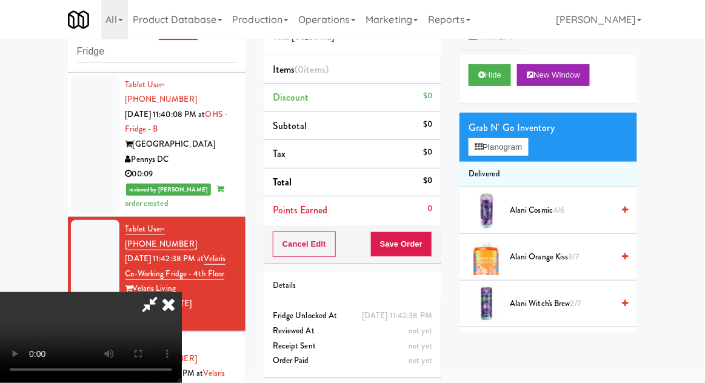
scroll to position [0, 0]
click at [519, 138] on button "Planogram" at bounding box center [497, 147] width 59 height 18
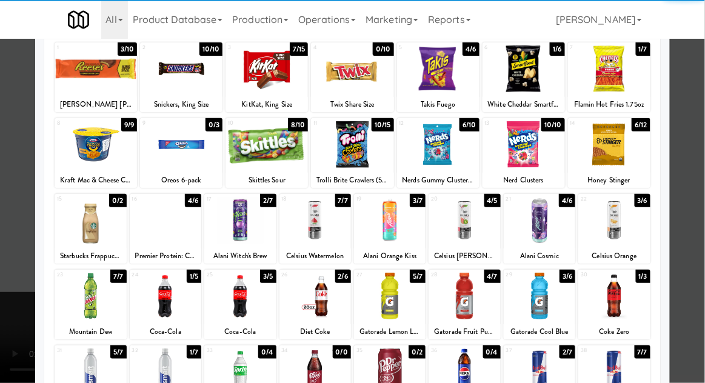
scroll to position [75, 0]
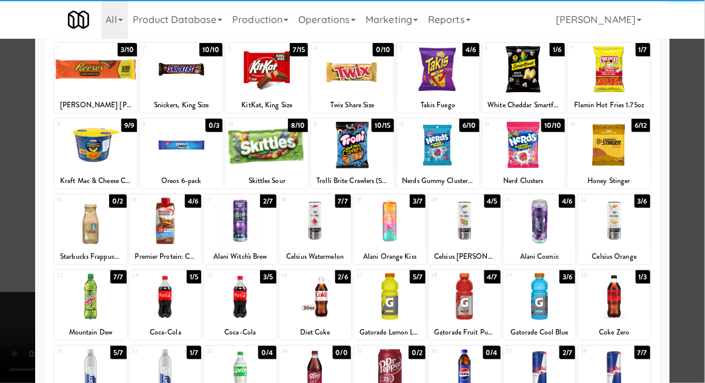
click at [548, 302] on div at bounding box center [540, 296] width 72 height 47
click at [699, 202] on div at bounding box center [352, 191] width 705 height 383
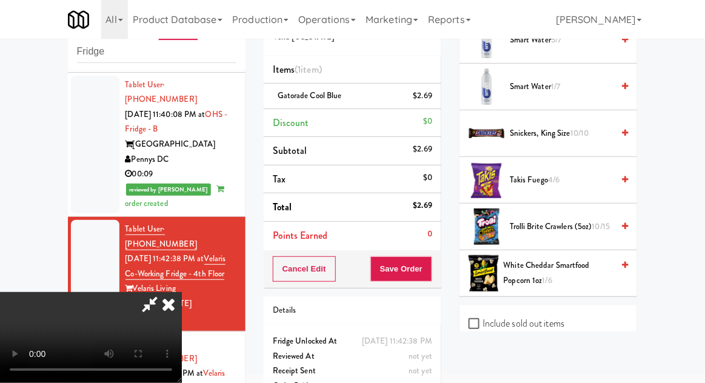
scroll to position [1351, 0]
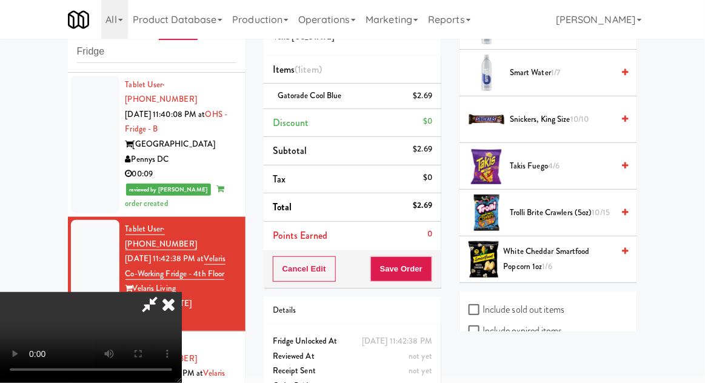
click at [568, 248] on span "White Cheddar Smartfood Popcorn 1oz 1/6" at bounding box center [559, 259] width 110 height 30
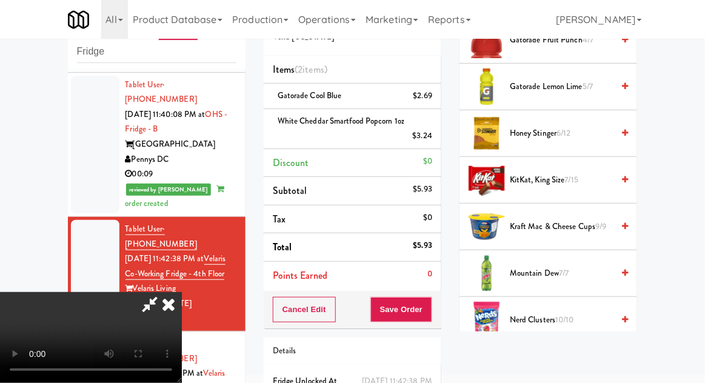
scroll to position [732, 0]
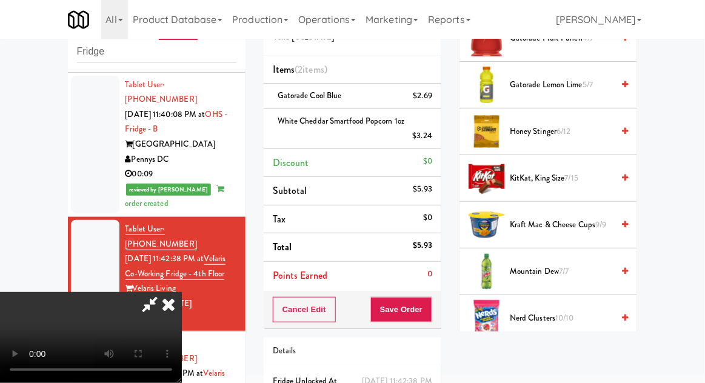
click at [571, 172] on span "7/15" at bounding box center [571, 178] width 13 height 12
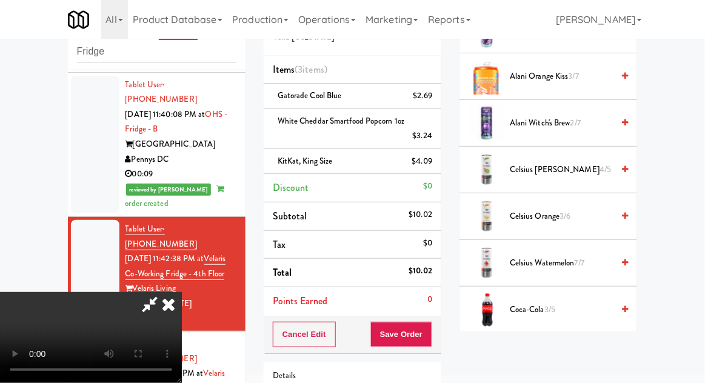
scroll to position [0, 0]
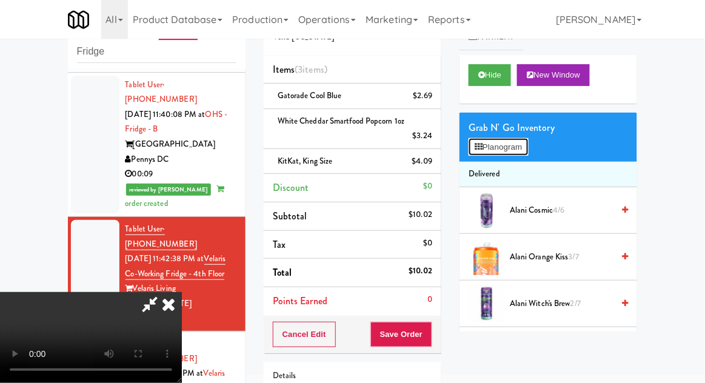
click at [518, 155] on button "Planogram" at bounding box center [497, 147] width 59 height 18
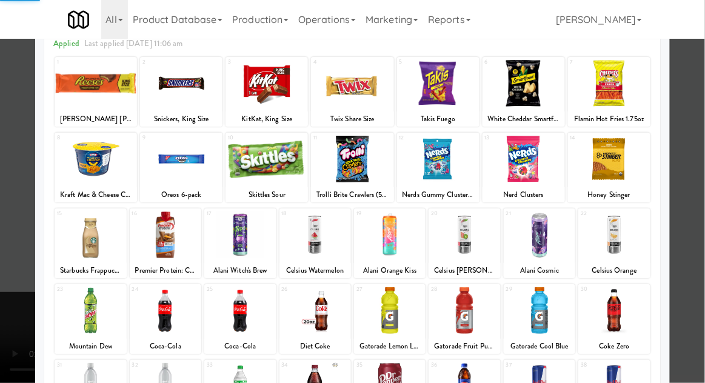
scroll to position [96, 0]
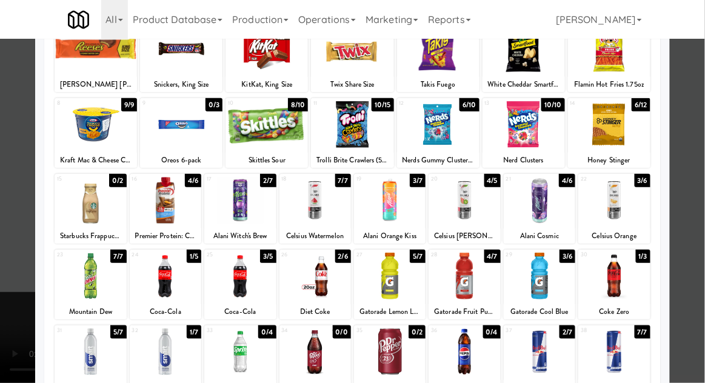
click at [247, 273] on div at bounding box center [240, 276] width 72 height 47
click at [687, 148] on div at bounding box center [352, 191] width 705 height 383
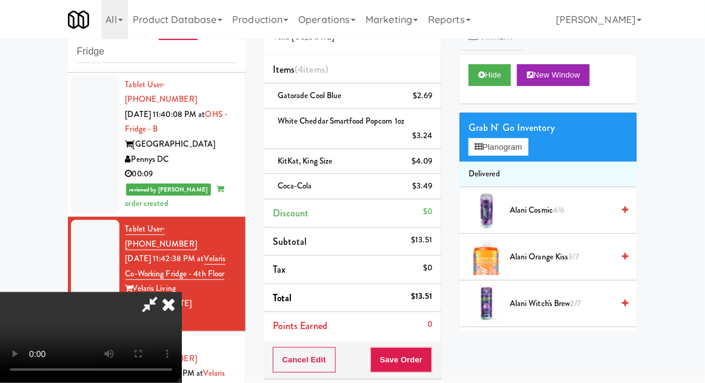
click at [164, 292] on icon at bounding box center [150, 304] width 28 height 24
click at [355, 183] on div "Coca-Cola $3.49" at bounding box center [352, 186] width 159 height 15
click at [429, 185] on link at bounding box center [430, 191] width 11 height 15
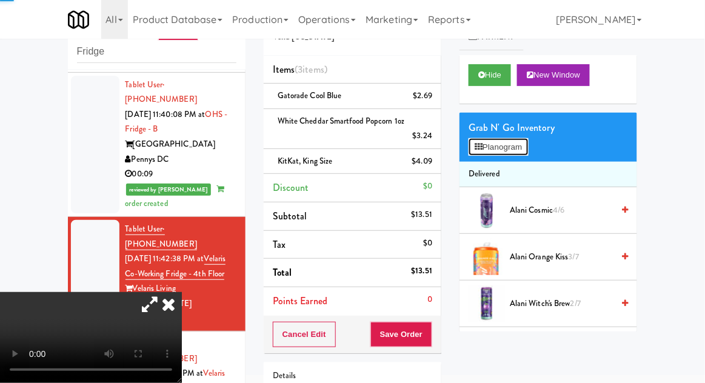
click at [515, 141] on button "Planogram" at bounding box center [497, 147] width 59 height 18
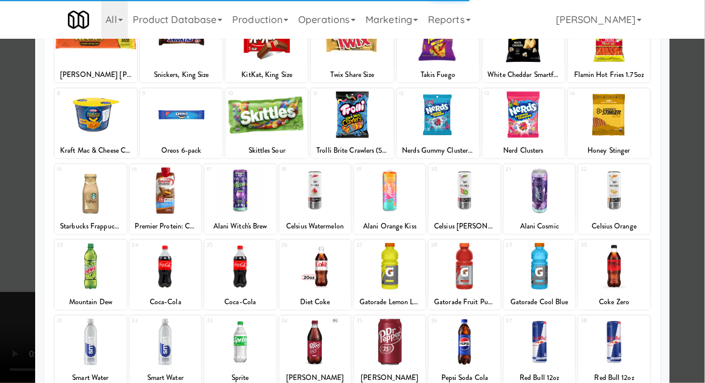
scroll to position [105, 0]
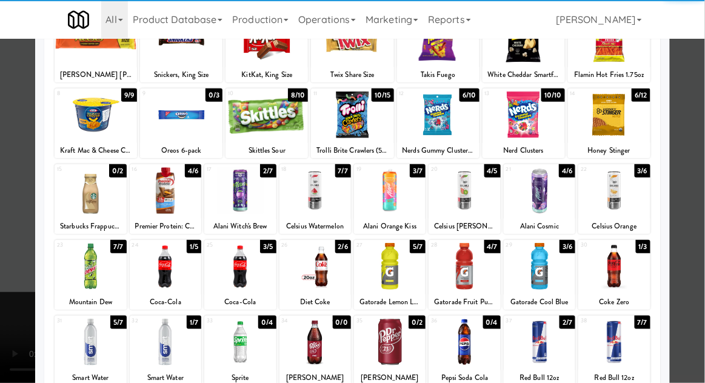
click at [152, 256] on div at bounding box center [166, 266] width 72 height 47
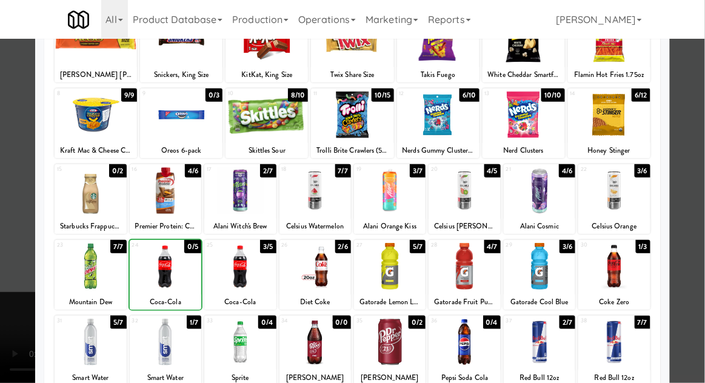
click at [694, 142] on div at bounding box center [352, 191] width 705 height 383
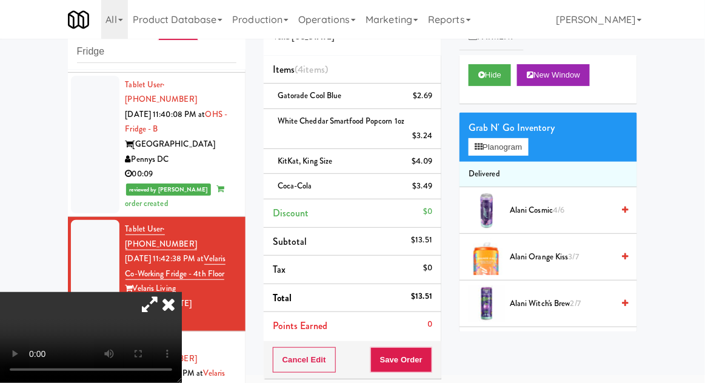
click at [164, 292] on icon at bounding box center [150, 304] width 28 height 24
click at [427, 351] on button "Save Order" at bounding box center [401, 359] width 62 height 25
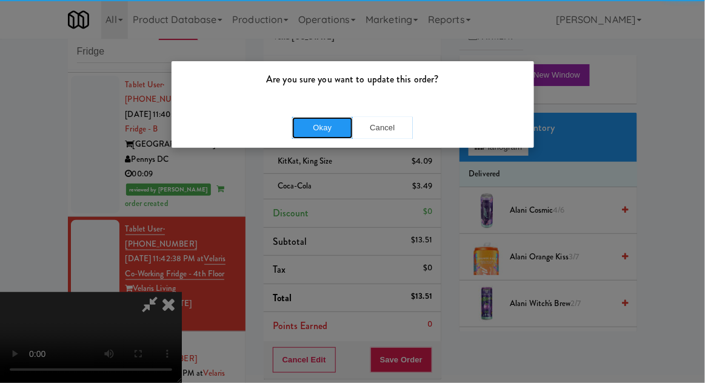
click at [312, 135] on button "Okay" at bounding box center [322, 128] width 61 height 22
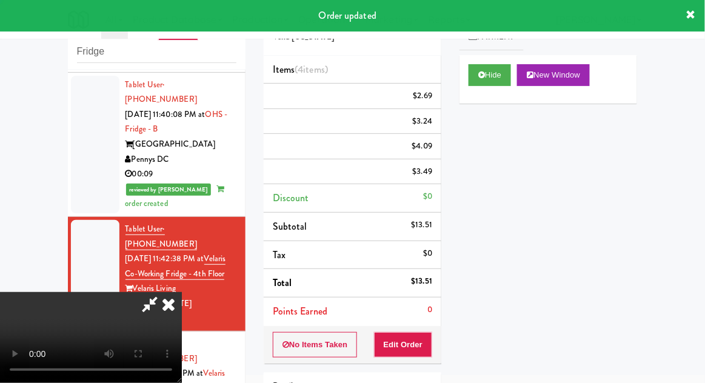
scroll to position [0, 0]
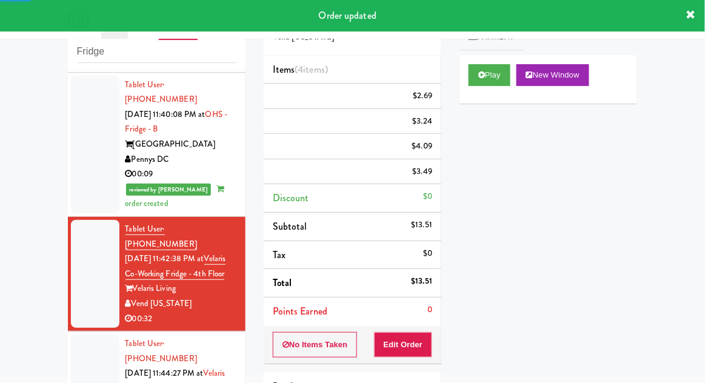
click at [68, 331] on li "Tablet User · (720) 333-1489 [DATE] 11:44:27 PM at Velaris Co-Working Fridge - …" at bounding box center [157, 388] width 178 height 115
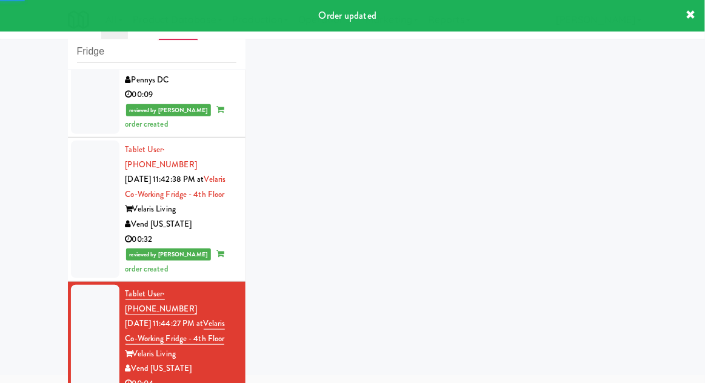
scroll to position [1388, 0]
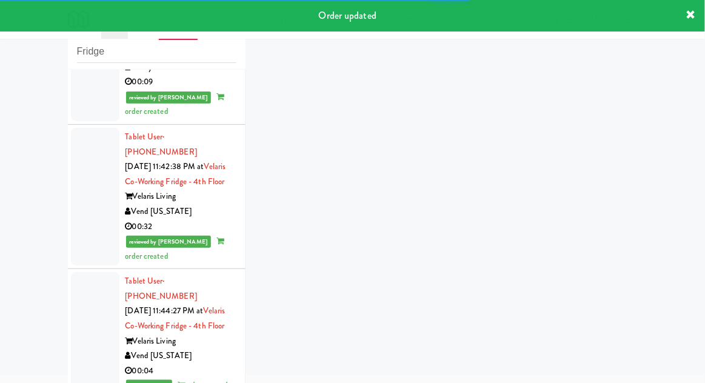
scroll to position [1404, 0]
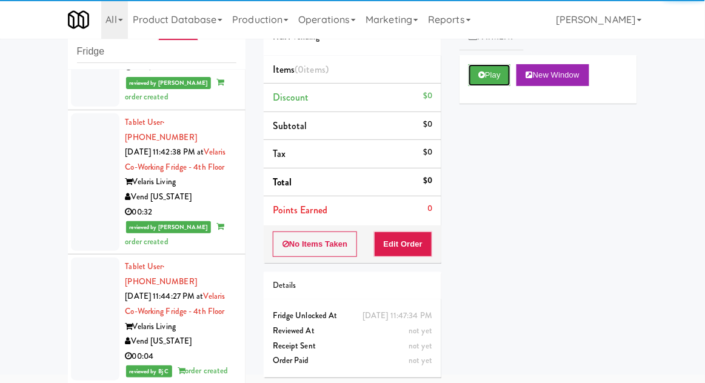
click at [485, 81] on button "Play" at bounding box center [489, 75] width 42 height 22
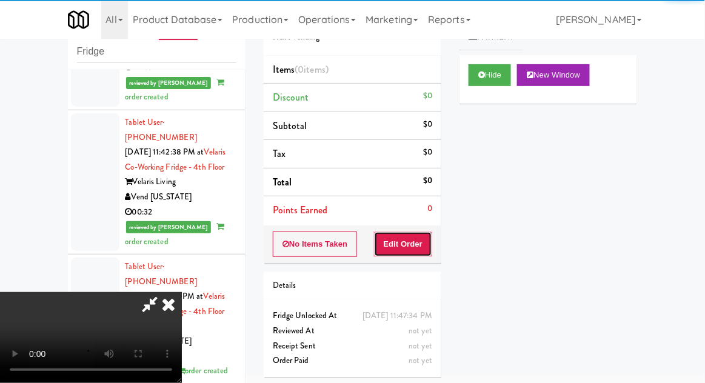
click at [396, 239] on button "Edit Order" at bounding box center [403, 244] width 59 height 25
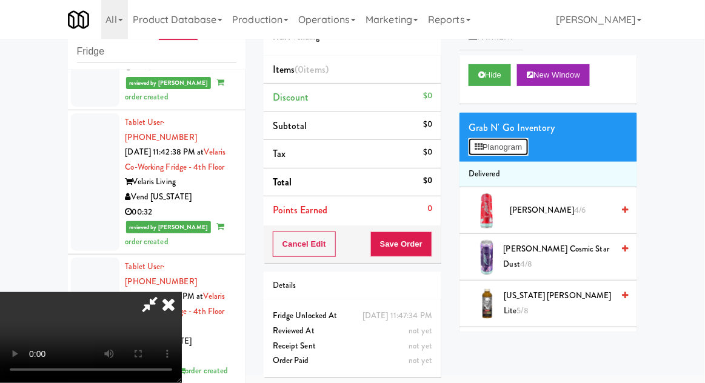
click at [510, 155] on button "Planogram" at bounding box center [497, 147] width 59 height 18
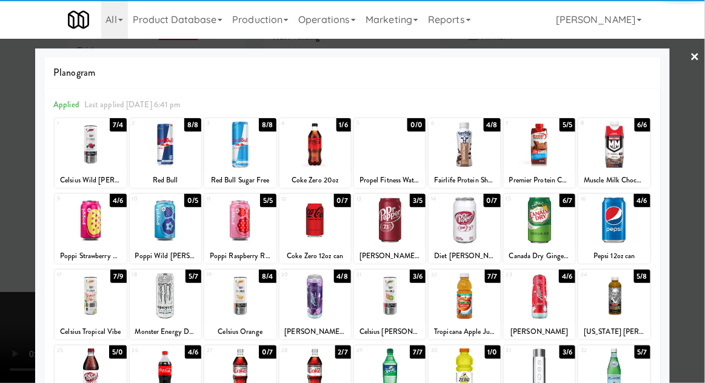
click at [165, 370] on div at bounding box center [166, 371] width 72 height 47
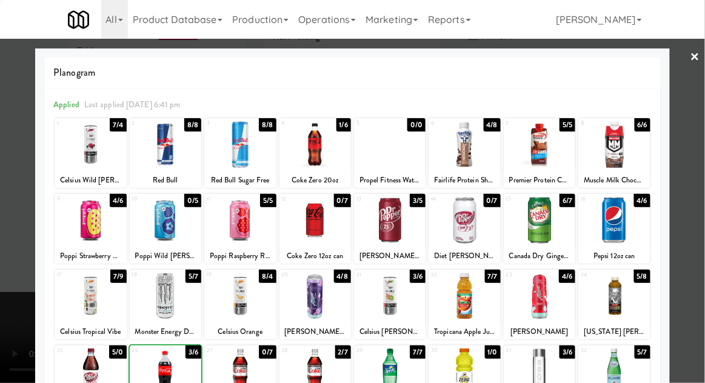
click at [698, 201] on div at bounding box center [352, 191] width 705 height 383
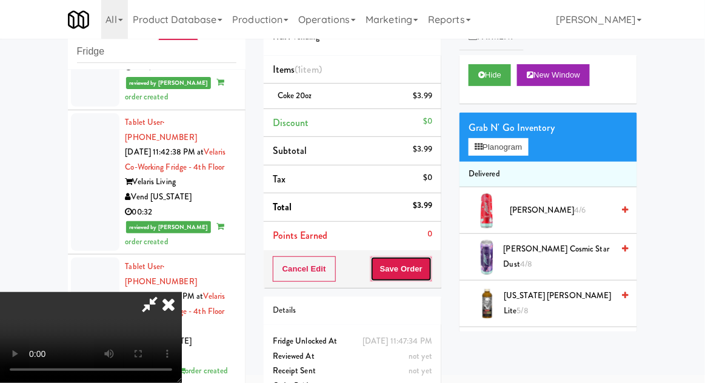
click at [431, 275] on button "Save Order" at bounding box center [401, 268] width 62 height 25
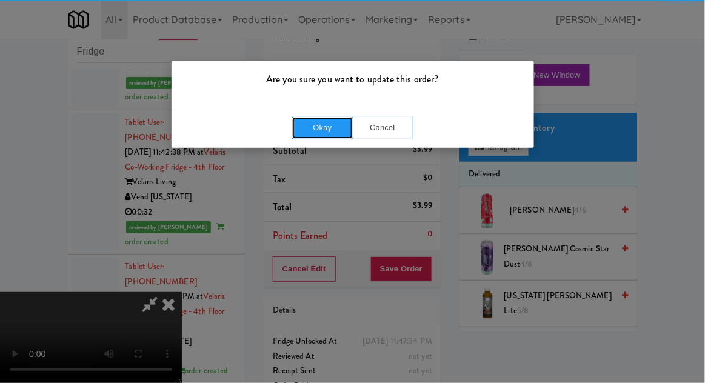
click at [333, 121] on button "Okay" at bounding box center [322, 128] width 61 height 22
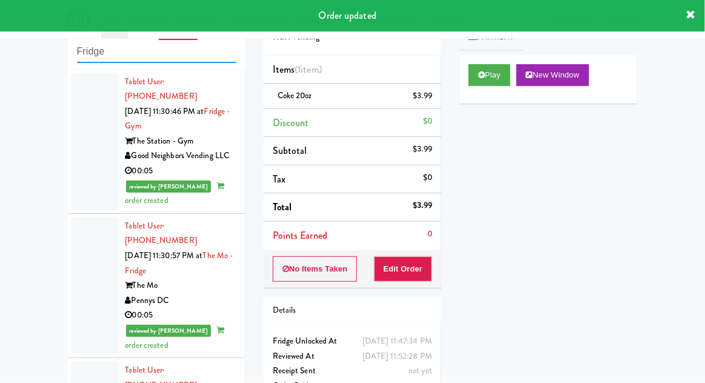
click at [86, 56] on input "Fridge" at bounding box center [156, 52] width 159 height 22
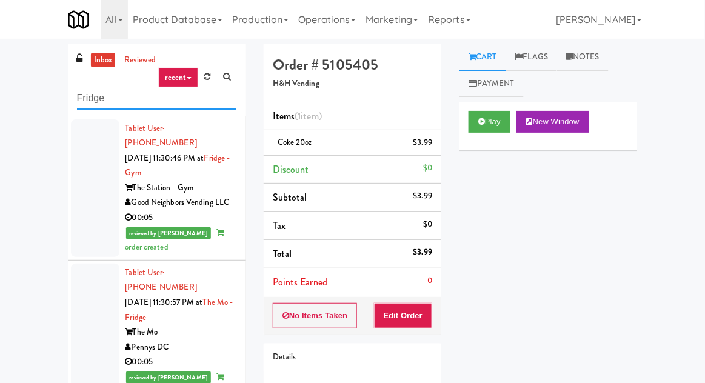
click at [93, 93] on input "Fridge" at bounding box center [156, 98] width 159 height 22
click at [92, 95] on input "Fridge" at bounding box center [156, 98] width 159 height 22
type input "Pantry"
click at [28, 91] on div "inbox reviewed recent all unclear take inventory issue suspicious failed recent…" at bounding box center [352, 266] width 705 height 445
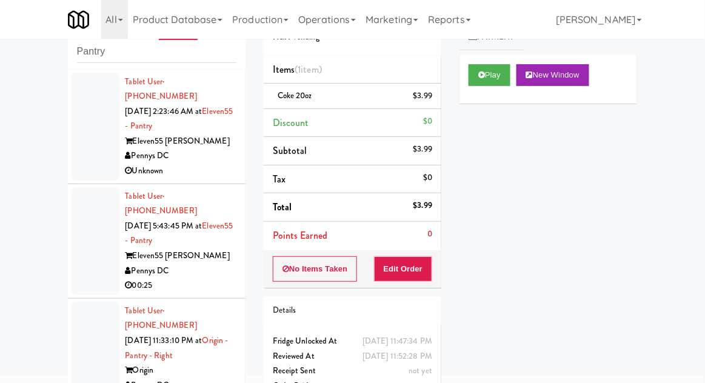
click at [85, 138] on div at bounding box center [95, 127] width 48 height 108
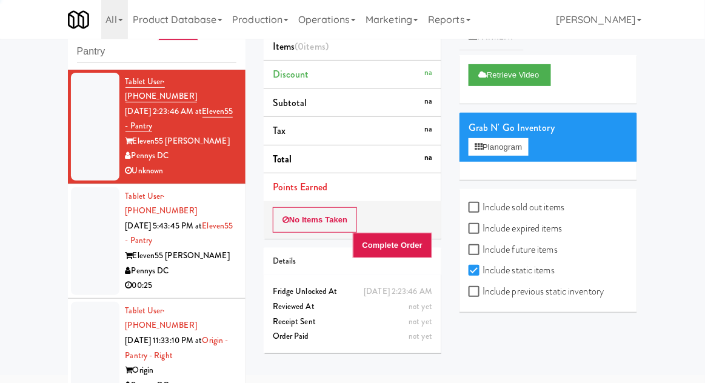
click at [84, 212] on div at bounding box center [95, 241] width 48 height 108
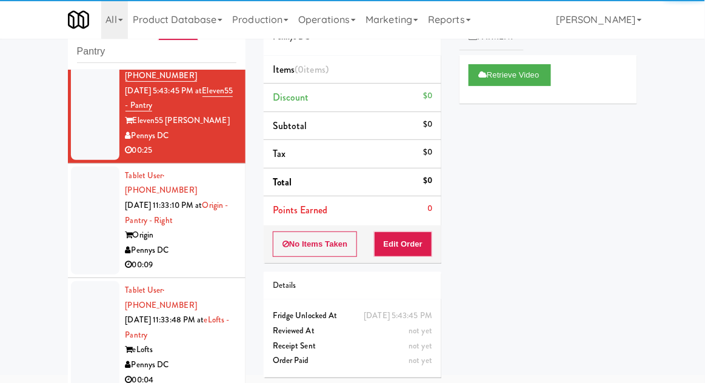
scroll to position [156, 0]
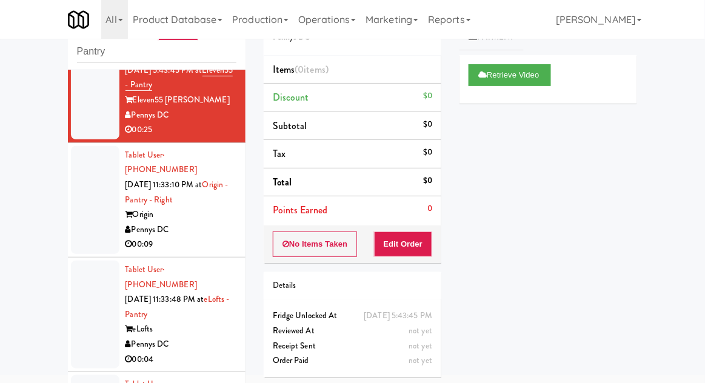
click at [82, 155] on div at bounding box center [95, 200] width 48 height 108
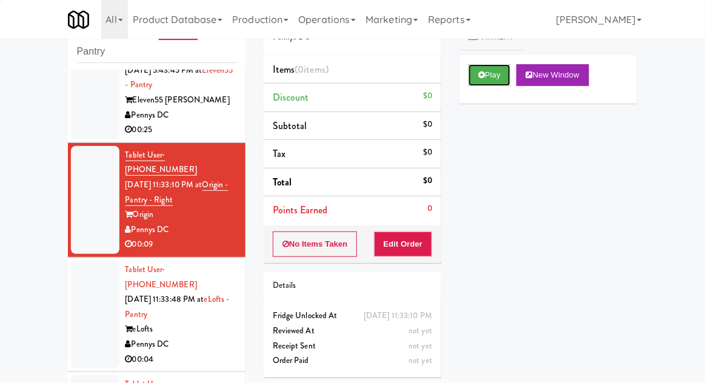
click at [488, 84] on button "Play" at bounding box center [489, 75] width 42 height 22
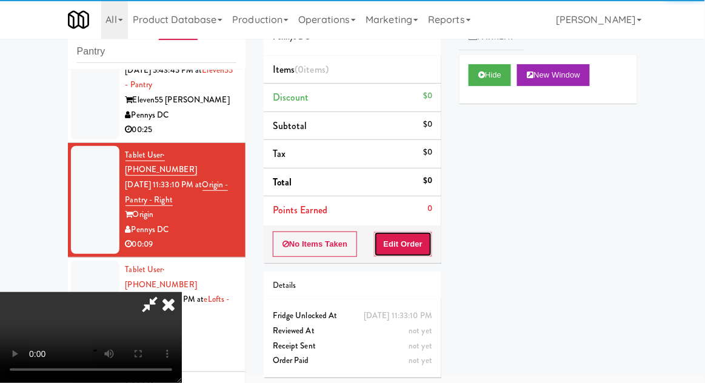
click at [401, 246] on button "Edit Order" at bounding box center [403, 244] width 59 height 25
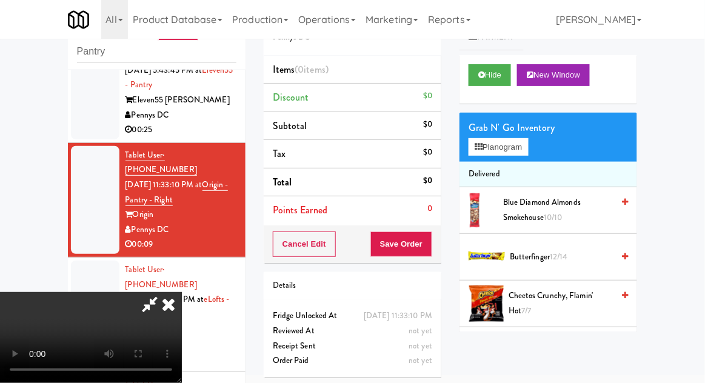
click at [530, 162] on li "Delivered" at bounding box center [548, 174] width 178 height 25
click at [526, 145] on button "Planogram" at bounding box center [497, 147] width 59 height 18
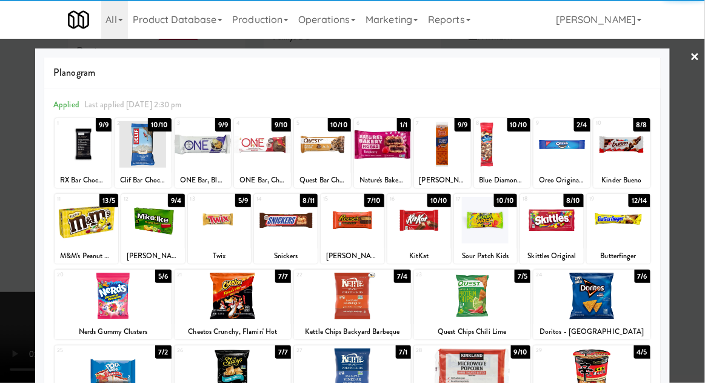
click at [119, 293] on div at bounding box center [113, 296] width 117 height 47
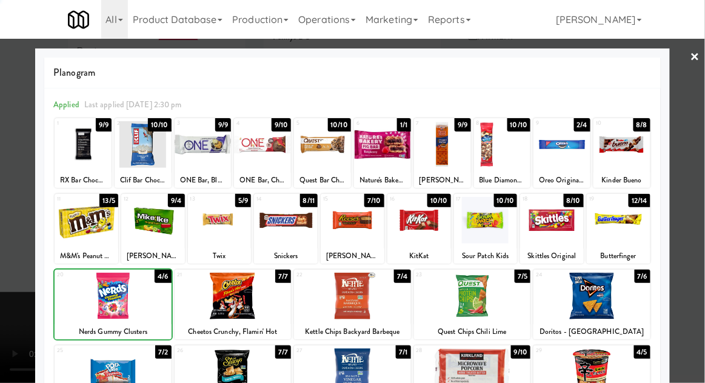
click at [682, 202] on div at bounding box center [352, 191] width 705 height 383
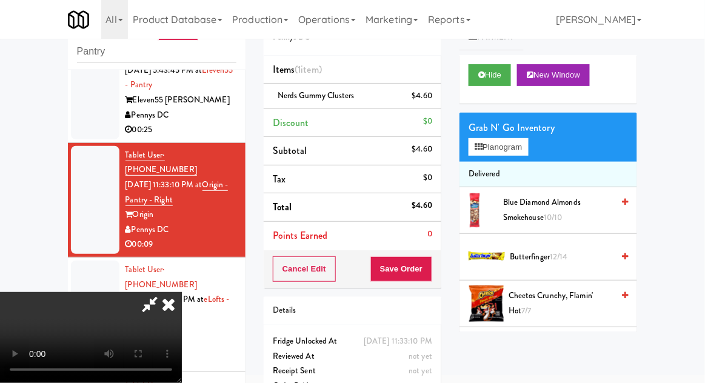
scroll to position [44, 0]
click at [425, 266] on button "Save Order" at bounding box center [401, 268] width 62 height 25
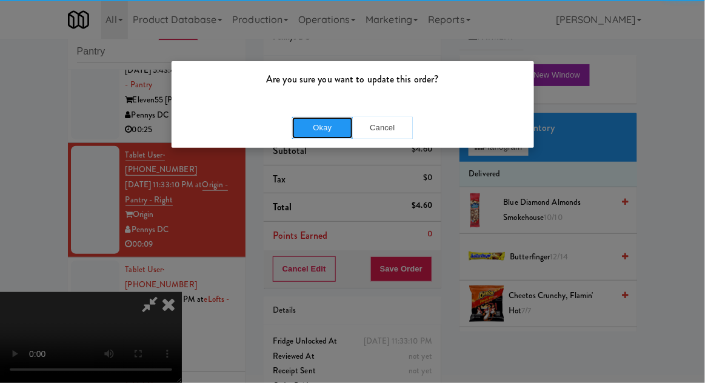
click at [324, 138] on button "Okay" at bounding box center [322, 128] width 61 height 22
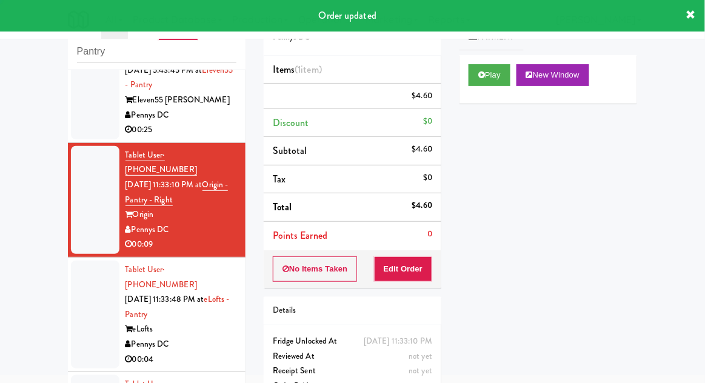
scroll to position [0, 0]
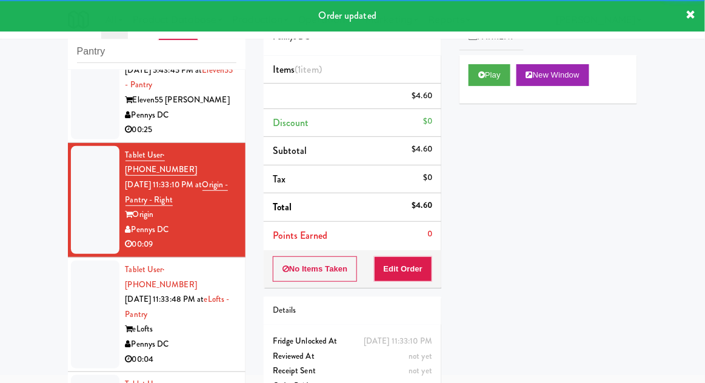
click at [78, 261] on div at bounding box center [95, 315] width 48 height 108
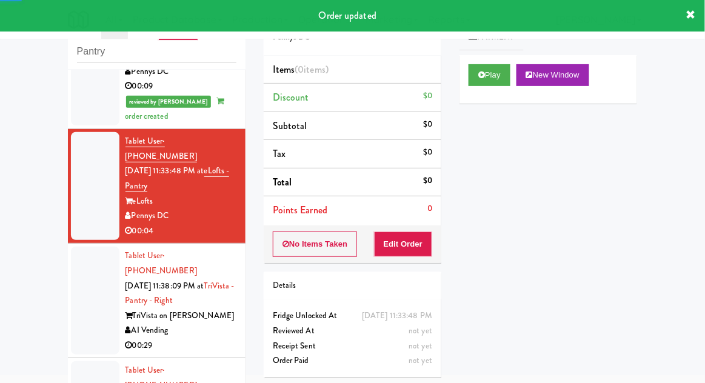
scroll to position [315, 0]
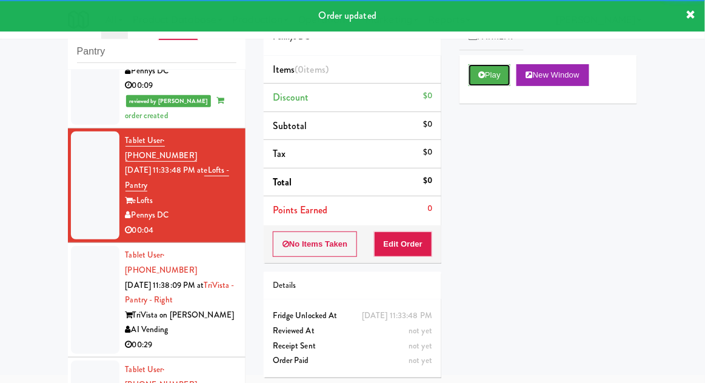
click at [503, 79] on button "Play" at bounding box center [489, 75] width 42 height 22
click at [400, 240] on button "Edit Order" at bounding box center [403, 244] width 59 height 25
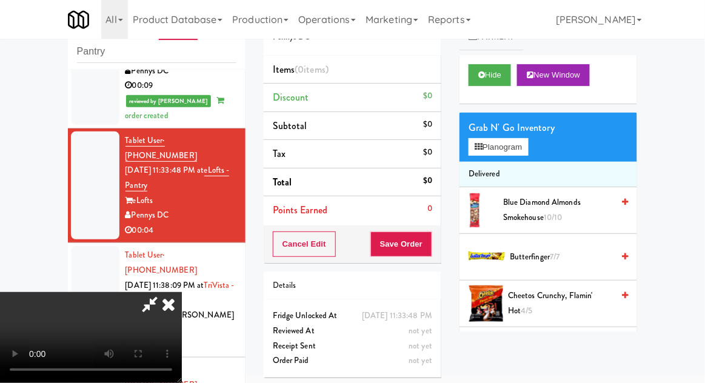
scroll to position [0, 0]
click at [507, 141] on button "Planogram" at bounding box center [497, 147] width 59 height 18
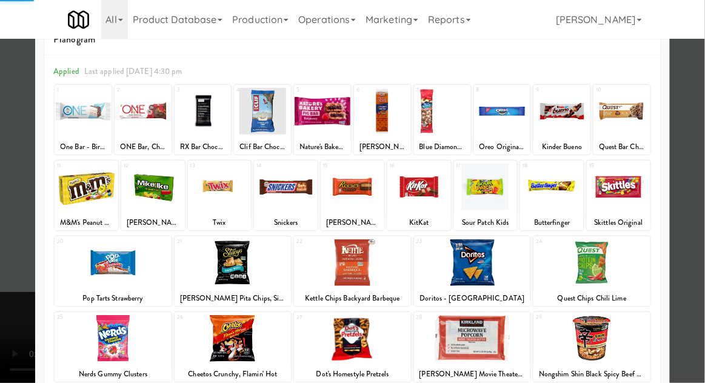
scroll to position [59, 0]
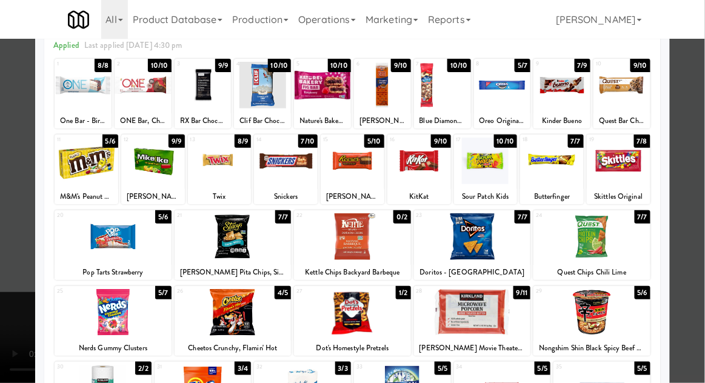
click at [343, 171] on div at bounding box center [353, 161] width 64 height 47
click at [694, 139] on div at bounding box center [352, 191] width 705 height 383
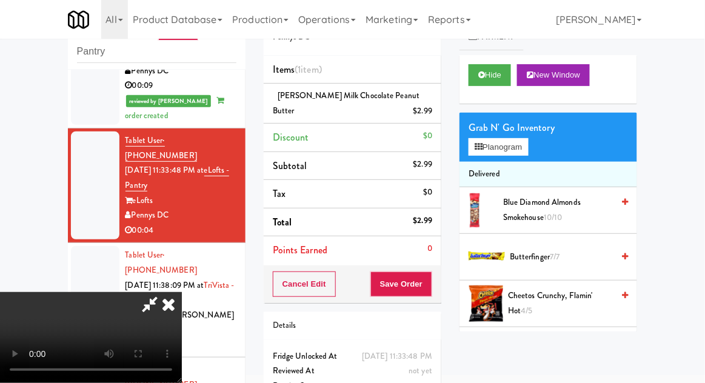
scroll to position [44, 0]
click at [432, 282] on button "Save Order" at bounding box center [401, 284] width 62 height 25
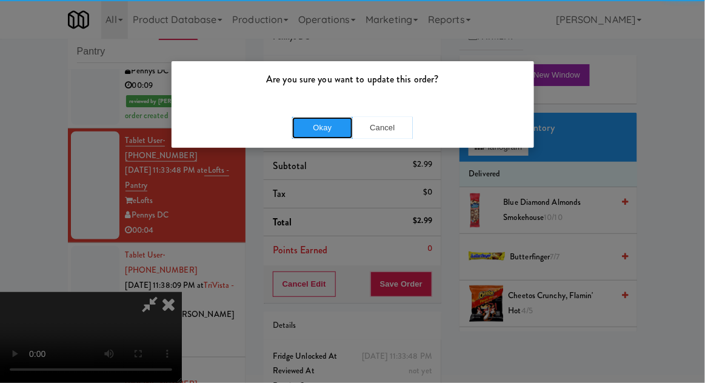
click at [322, 121] on button "Okay" at bounding box center [322, 128] width 61 height 22
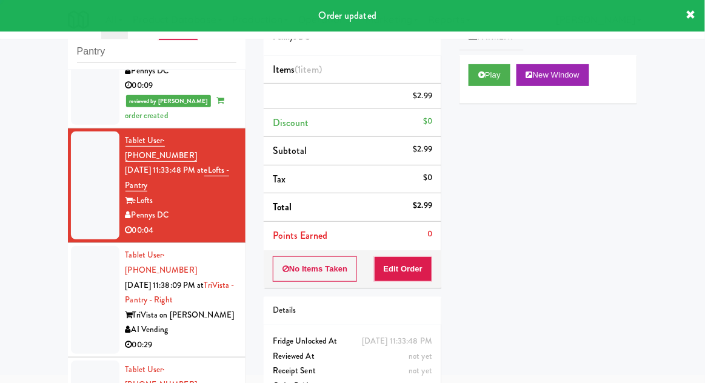
scroll to position [0, 0]
click at [79, 246] on div at bounding box center [95, 300] width 48 height 108
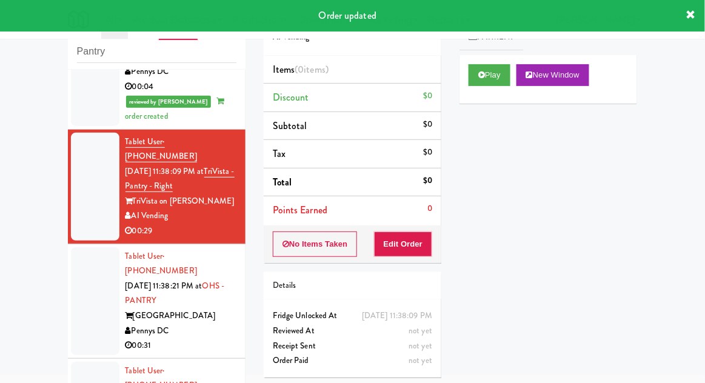
scroll to position [459, 0]
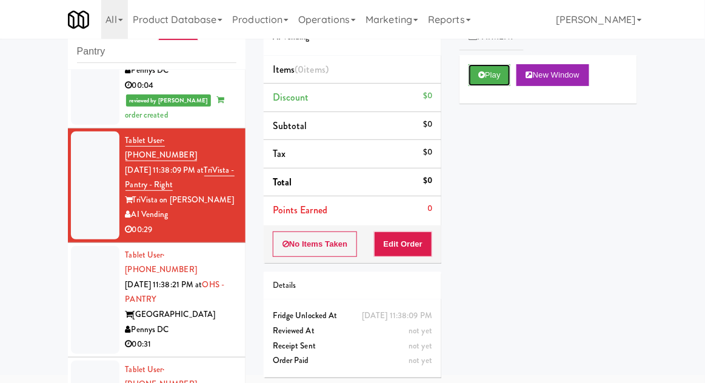
click at [493, 76] on button "Play" at bounding box center [489, 75] width 42 height 22
click at [405, 252] on button "Edit Order" at bounding box center [403, 244] width 59 height 25
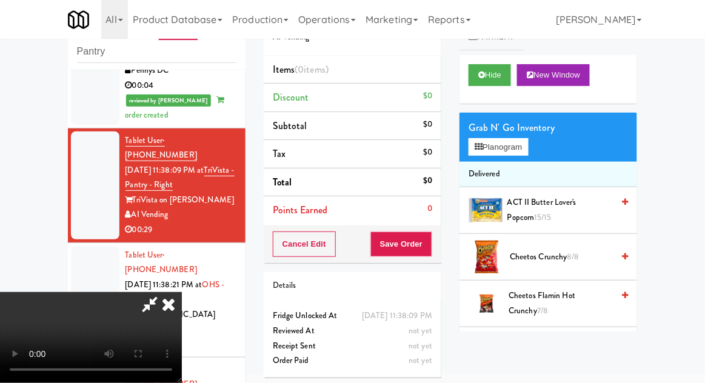
scroll to position [0, 0]
click at [528, 154] on button "Planogram" at bounding box center [497, 147] width 59 height 18
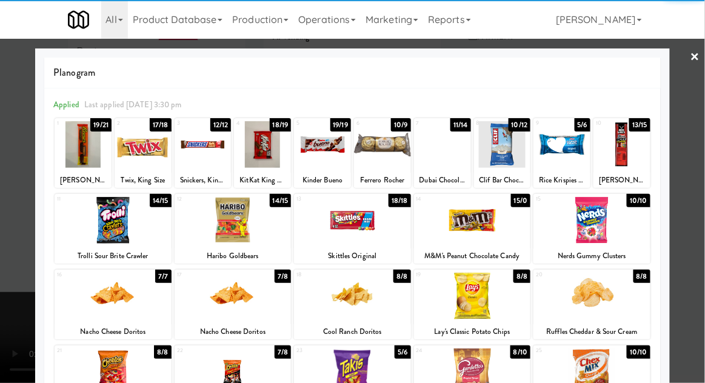
click at [626, 217] on div at bounding box center [591, 220] width 117 height 47
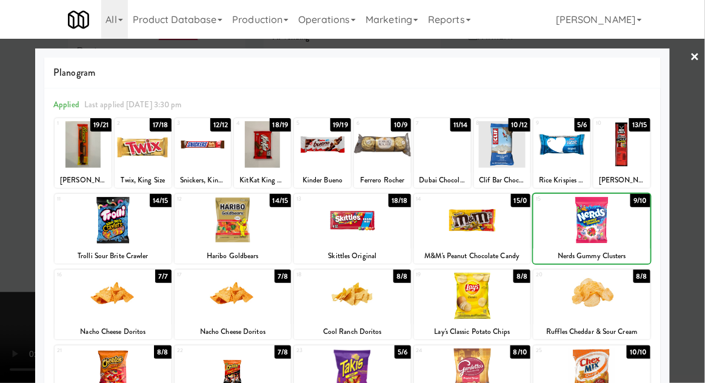
click at [699, 162] on div at bounding box center [352, 191] width 705 height 383
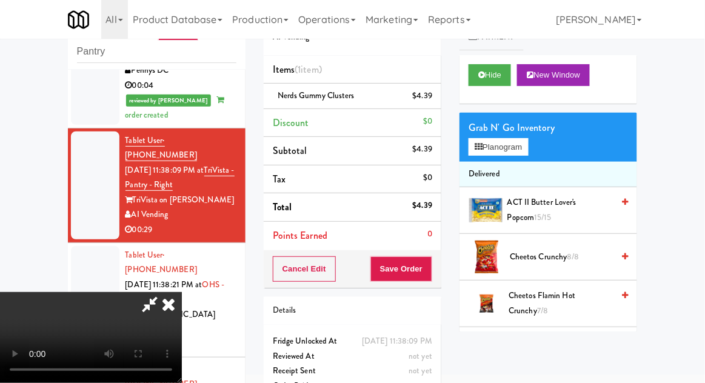
scroll to position [44, 0]
click at [505, 139] on button "Planogram" at bounding box center [497, 147] width 59 height 18
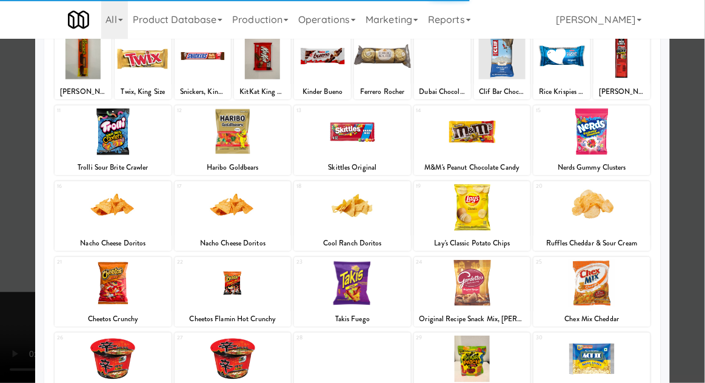
scroll to position [92, 0]
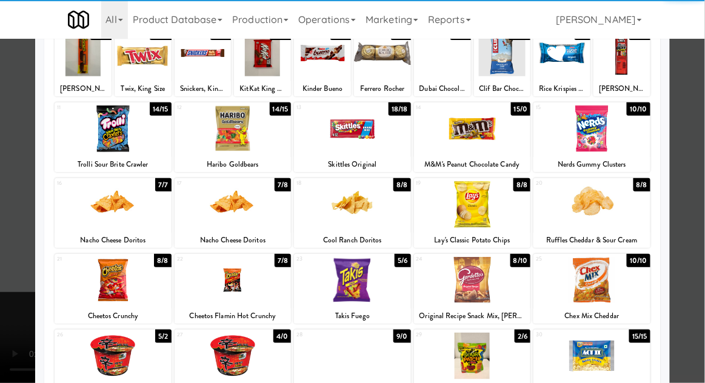
click at [336, 370] on div at bounding box center [352, 356] width 117 height 47
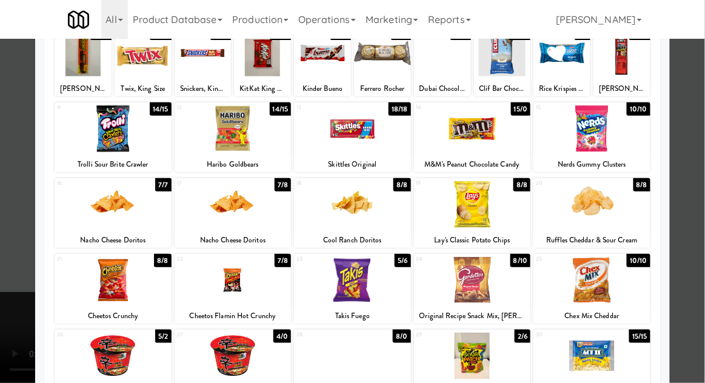
click at [698, 129] on div at bounding box center [352, 191] width 705 height 383
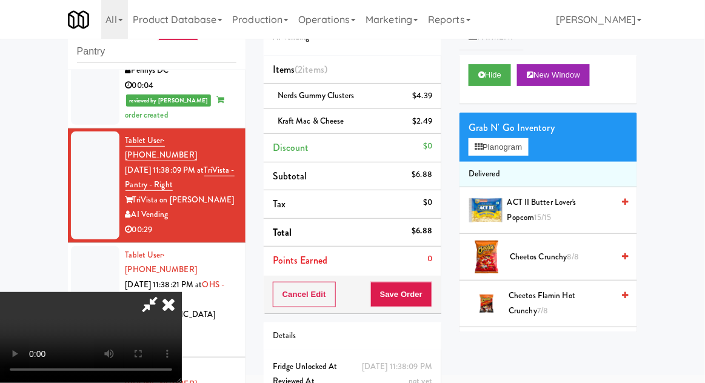
scroll to position [55, 0]
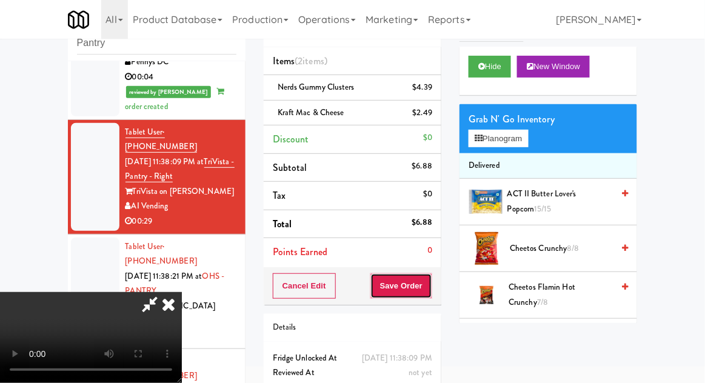
click at [430, 285] on button "Save Order" at bounding box center [401, 285] width 62 height 25
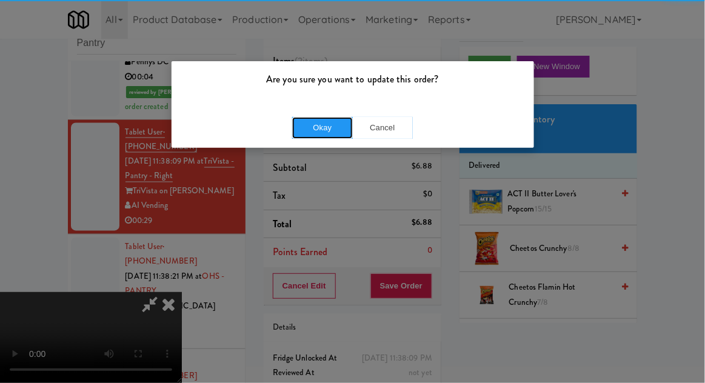
click at [311, 125] on button "Okay" at bounding box center [322, 128] width 61 height 22
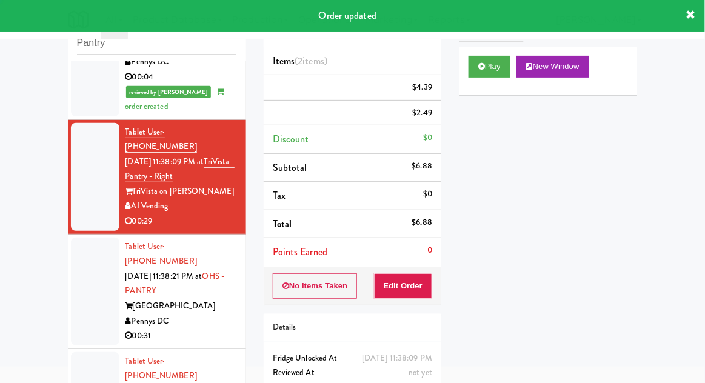
scroll to position [0, 0]
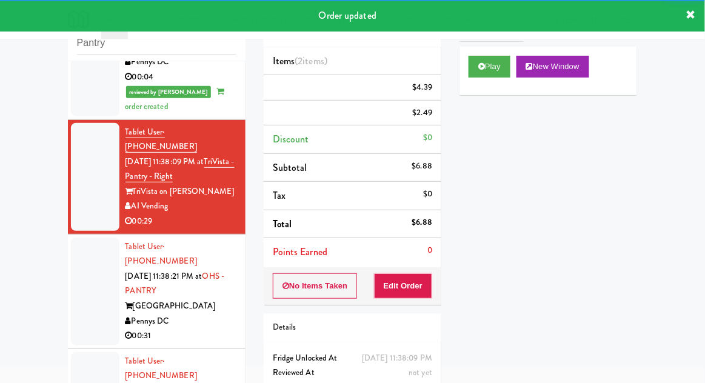
click at [76, 238] on div at bounding box center [95, 292] width 48 height 108
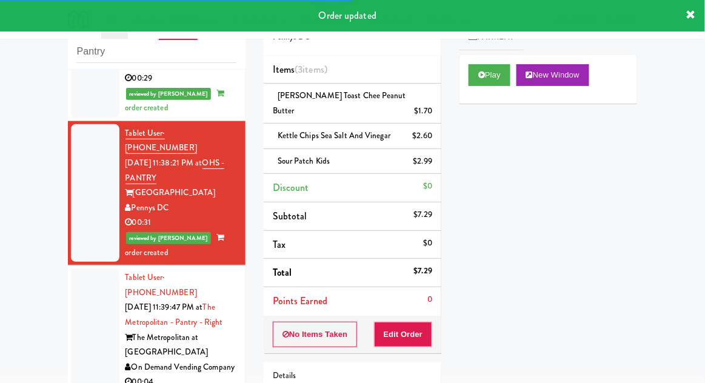
click at [98, 268] on div at bounding box center [95, 329] width 48 height 123
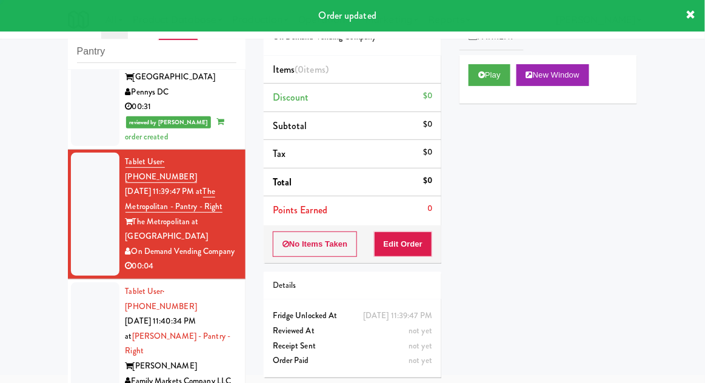
scroll to position [730, 0]
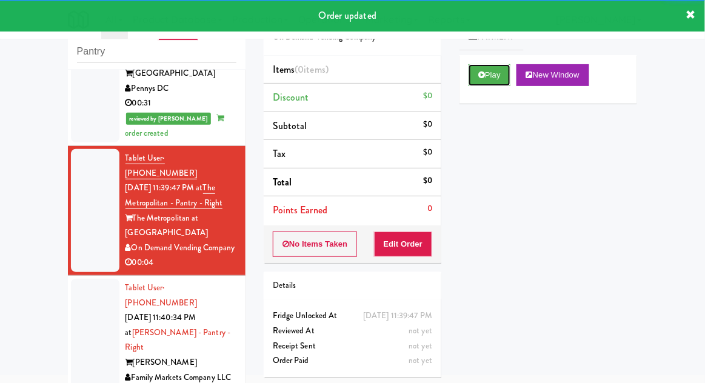
click at [508, 69] on button "Play" at bounding box center [489, 75] width 42 height 22
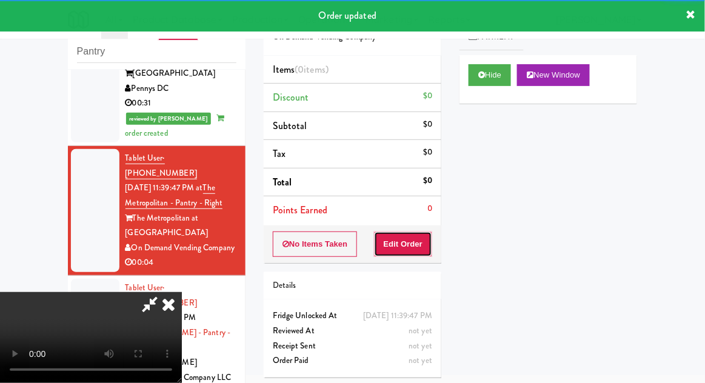
click at [407, 236] on button "Edit Order" at bounding box center [403, 244] width 59 height 25
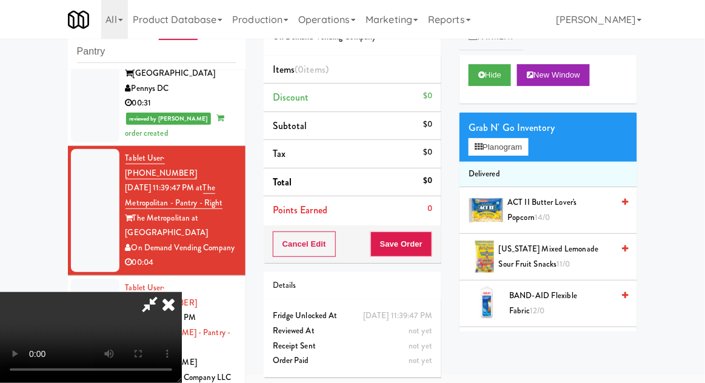
scroll to position [0, 0]
click at [507, 167] on li "Delivered" at bounding box center [548, 174] width 178 height 25
click at [520, 152] on button "Planogram" at bounding box center [497, 147] width 59 height 18
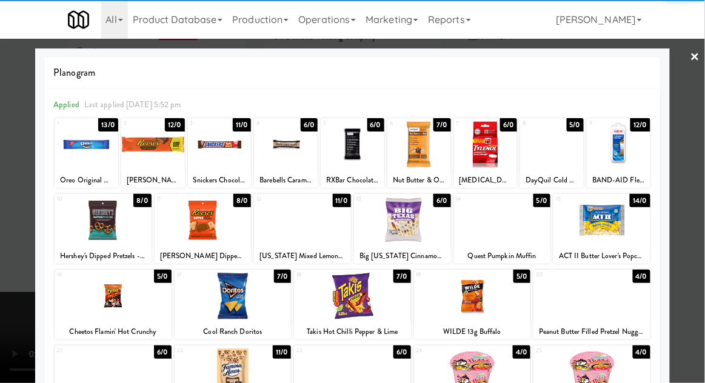
click at [302, 230] on div at bounding box center [302, 220] width 97 height 47
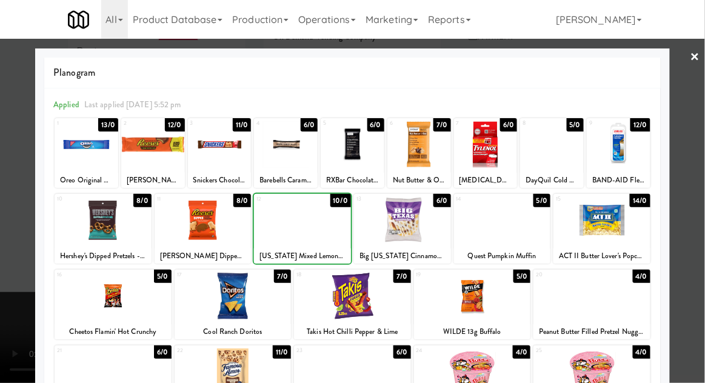
click at [701, 158] on div at bounding box center [352, 191] width 705 height 383
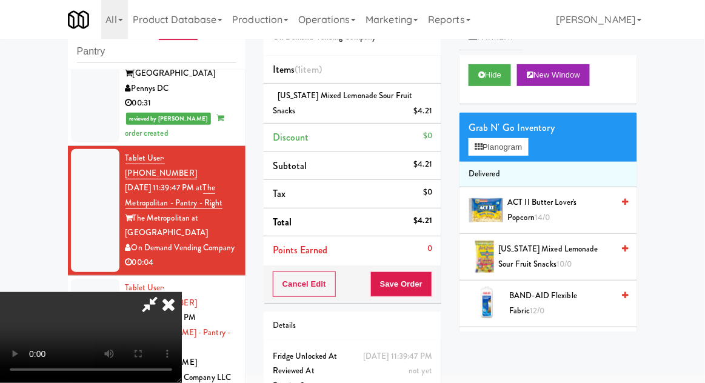
scroll to position [44, 0]
click at [427, 286] on button "Save Order" at bounding box center [401, 284] width 62 height 25
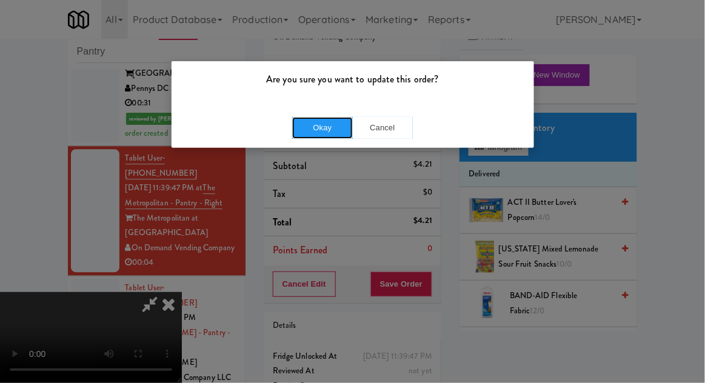
click at [319, 128] on button "Okay" at bounding box center [322, 128] width 61 height 22
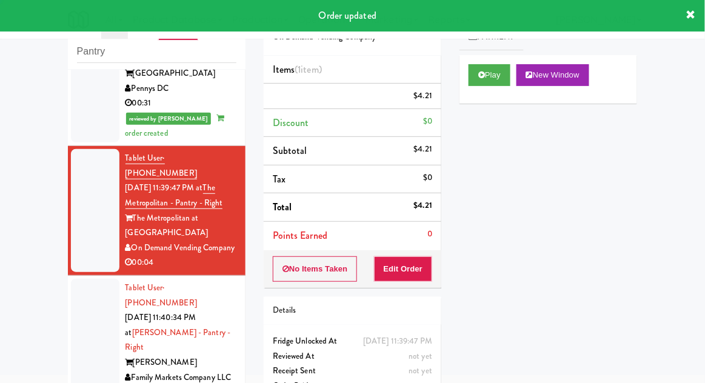
scroll to position [0, 0]
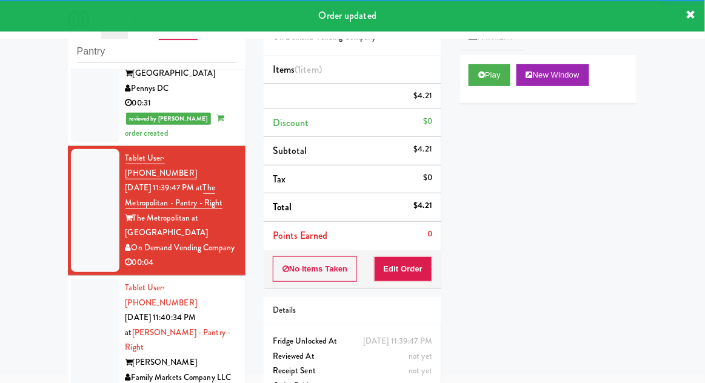
click at [88, 279] on div at bounding box center [95, 340] width 48 height 123
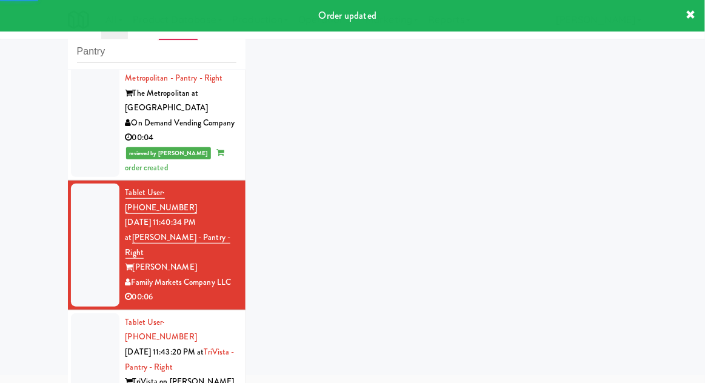
scroll to position [854, 0]
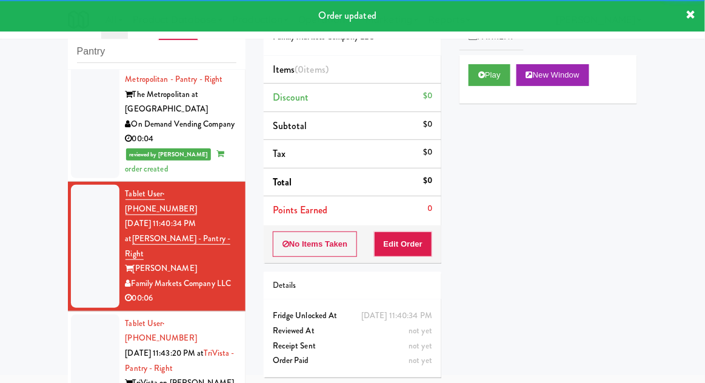
click at [495, 97] on div "Play New Window" at bounding box center [548, 79] width 178 height 48
click at [402, 237] on button "Edit Order" at bounding box center [403, 244] width 59 height 25
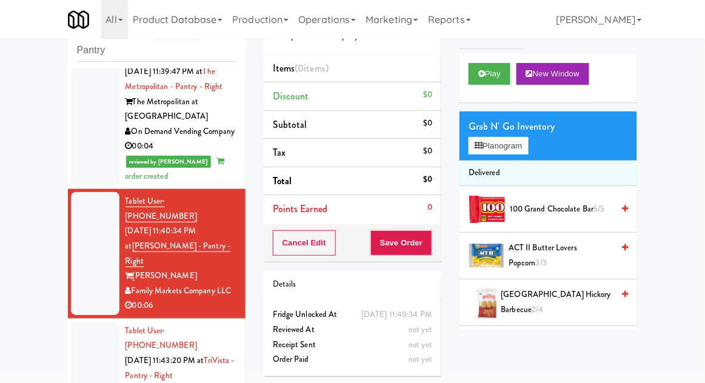
scroll to position [44, 0]
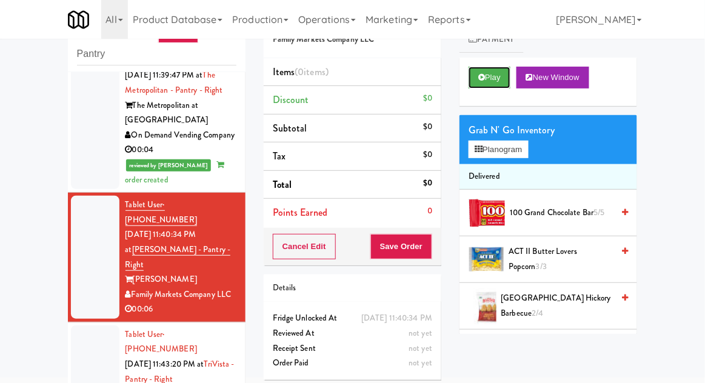
click at [502, 85] on button "Play" at bounding box center [489, 78] width 42 height 22
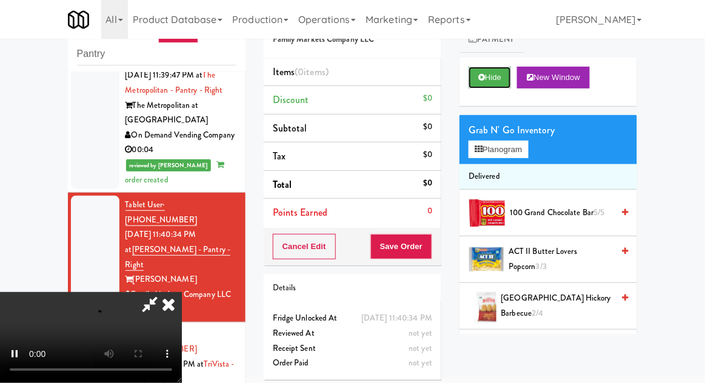
scroll to position [47, 0]
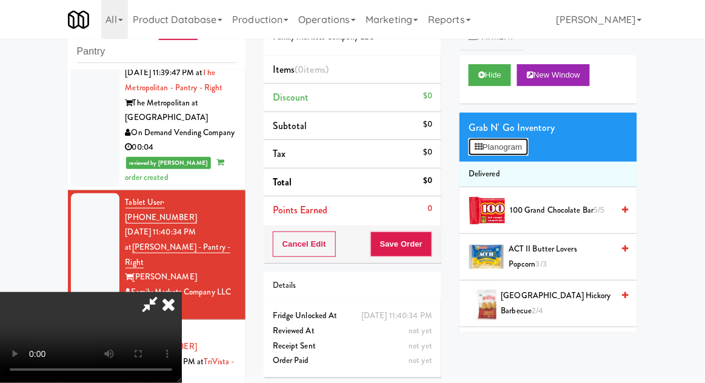
click at [527, 154] on button "Planogram" at bounding box center [497, 147] width 59 height 18
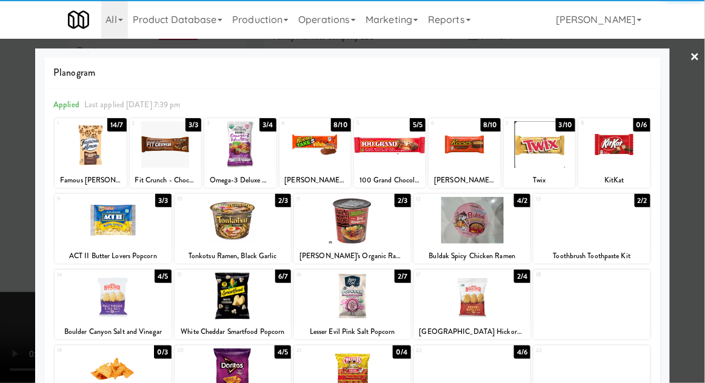
click at [97, 144] on div at bounding box center [91, 144] width 72 height 47
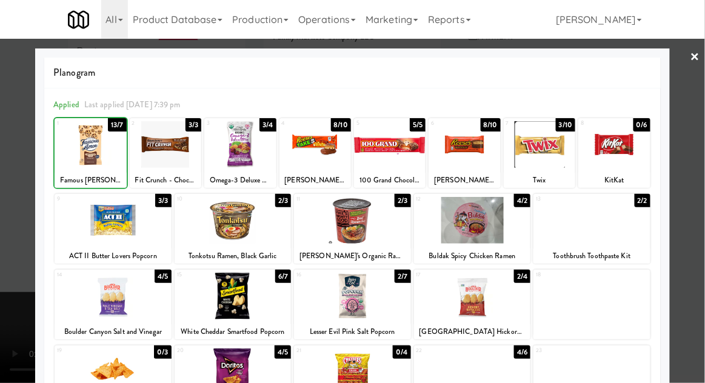
click at [704, 134] on div at bounding box center [352, 191] width 705 height 383
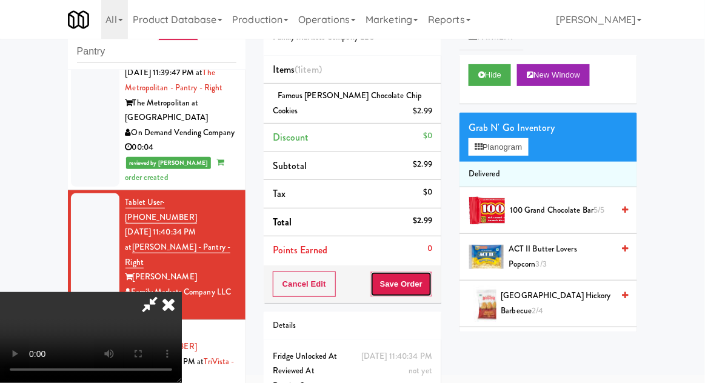
click at [430, 282] on button "Save Order" at bounding box center [401, 284] width 62 height 25
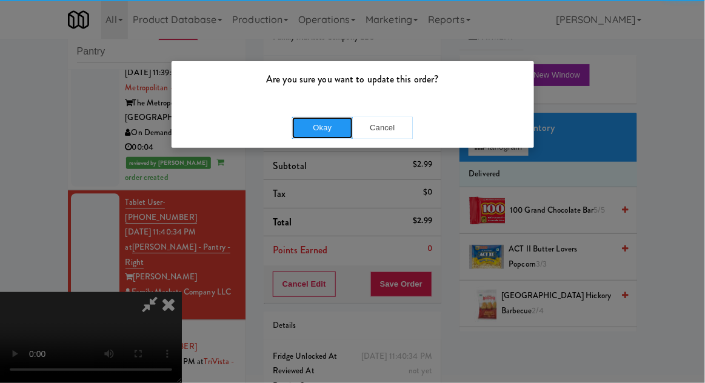
click at [323, 130] on button "Okay" at bounding box center [322, 128] width 61 height 22
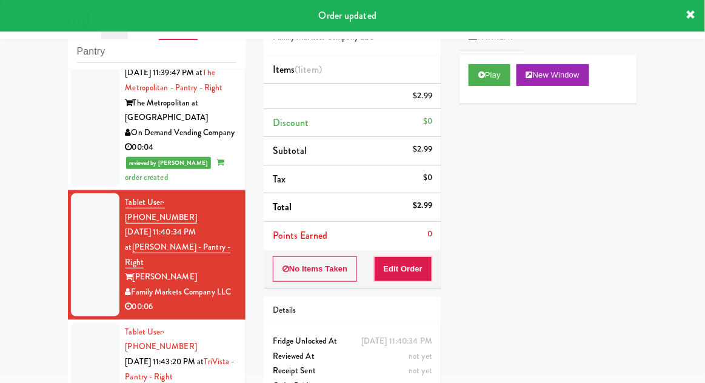
click at [85, 323] on div at bounding box center [95, 377] width 48 height 108
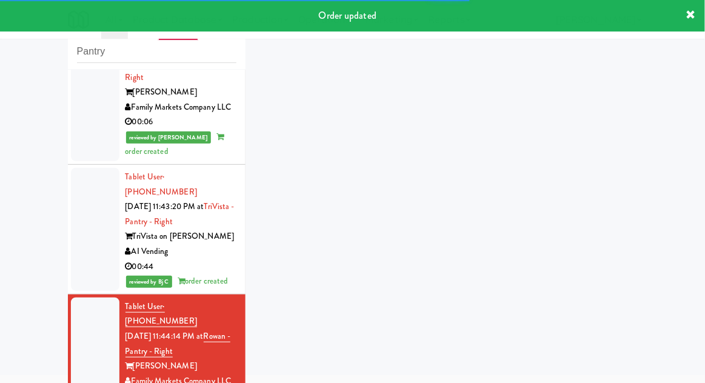
scroll to position [1065, 0]
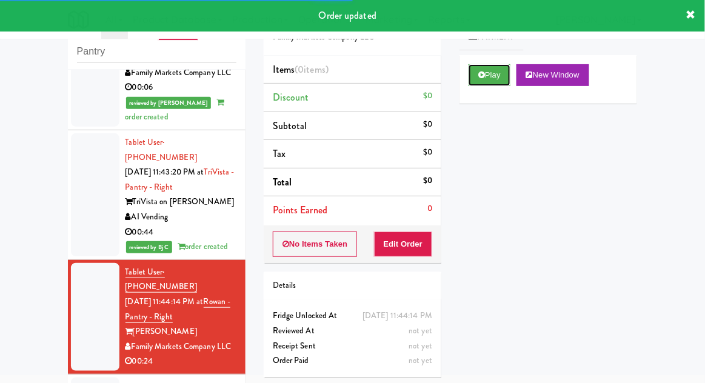
click at [487, 70] on button "Play" at bounding box center [489, 75] width 42 height 22
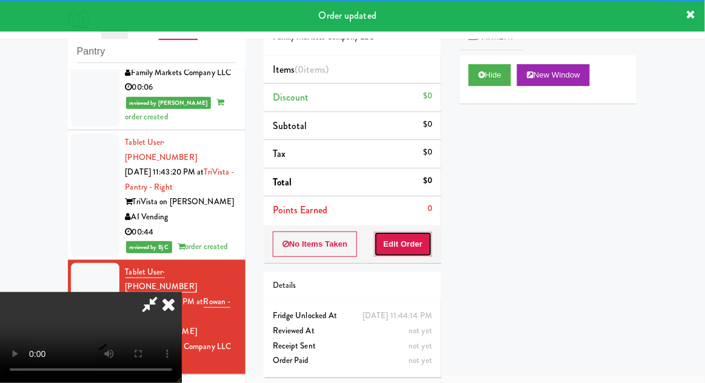
click at [404, 232] on button "Edit Order" at bounding box center [403, 244] width 59 height 25
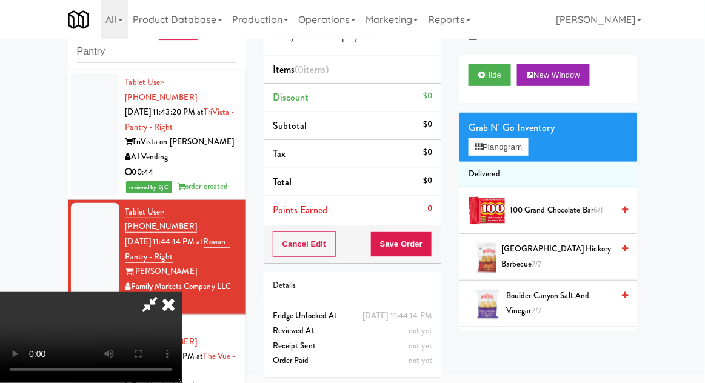
scroll to position [0, 0]
click at [525, 141] on button "Planogram" at bounding box center [497, 147] width 59 height 18
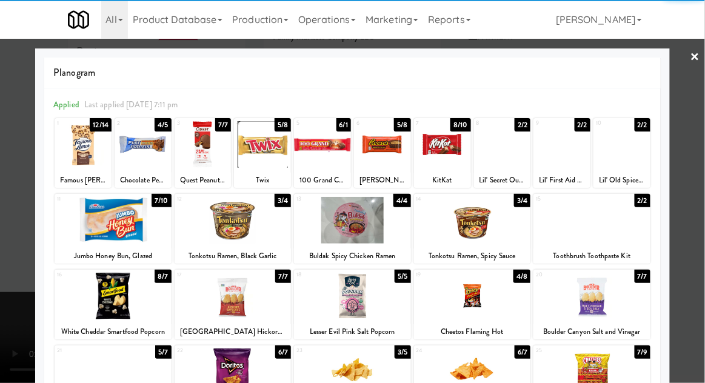
click at [81, 141] on div at bounding box center [83, 144] width 57 height 47
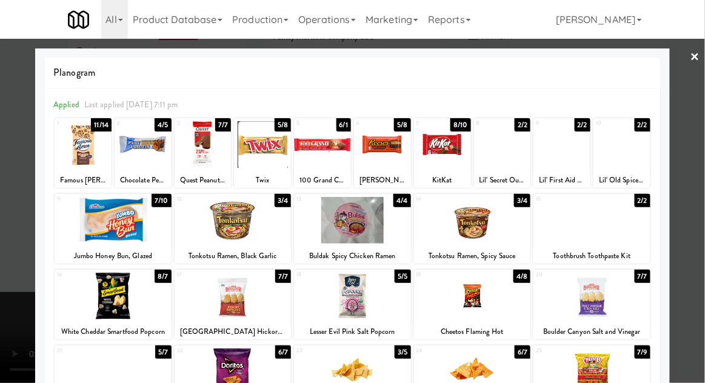
click at [704, 121] on div at bounding box center [352, 191] width 705 height 383
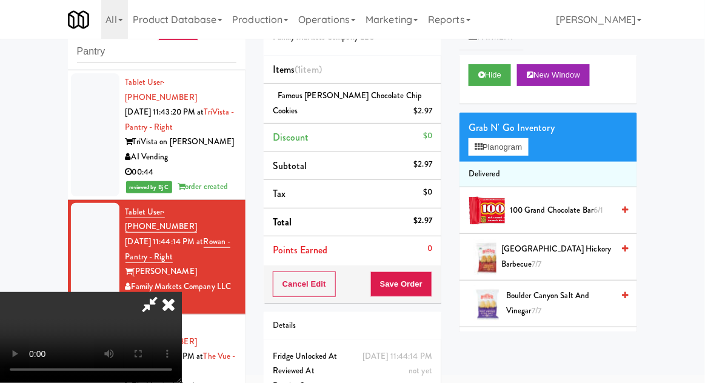
scroll to position [44, 0]
click at [439, 291] on div "Cancel Edit Save Order" at bounding box center [353, 284] width 178 height 38
click at [429, 289] on button "Save Order" at bounding box center [401, 284] width 62 height 25
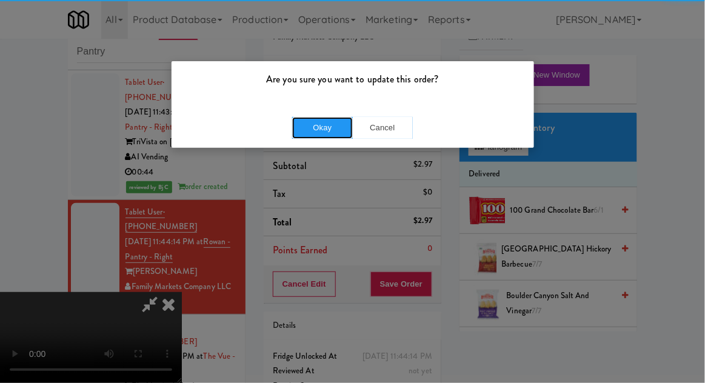
click at [318, 136] on button "Okay" at bounding box center [322, 128] width 61 height 22
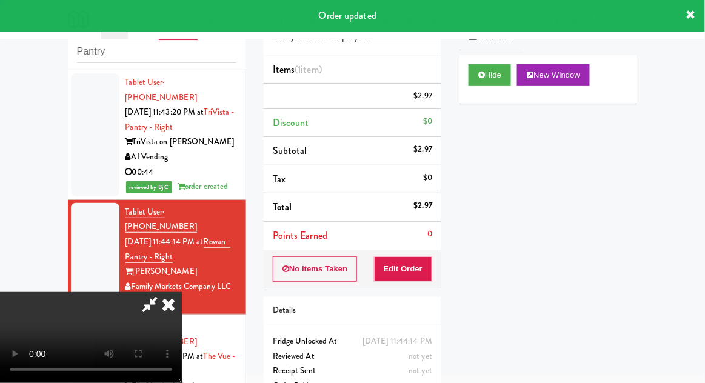
scroll to position [0, 0]
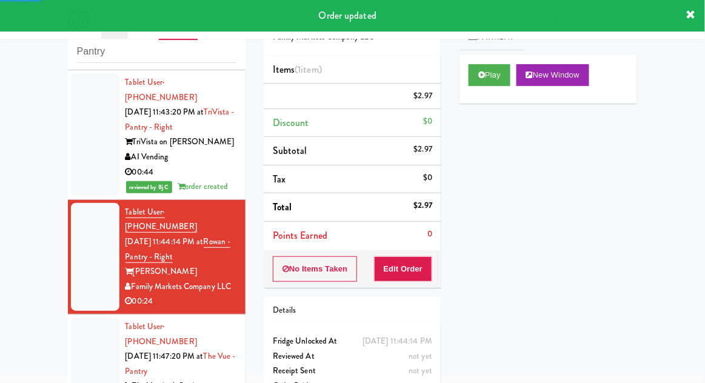
click at [78, 318] on div at bounding box center [95, 372] width 48 height 108
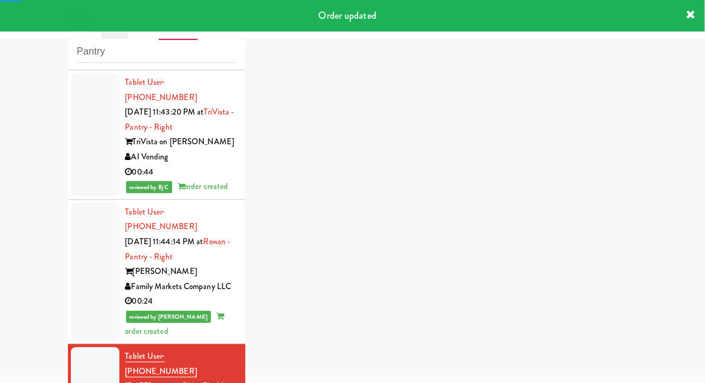
scroll to position [1154, 0]
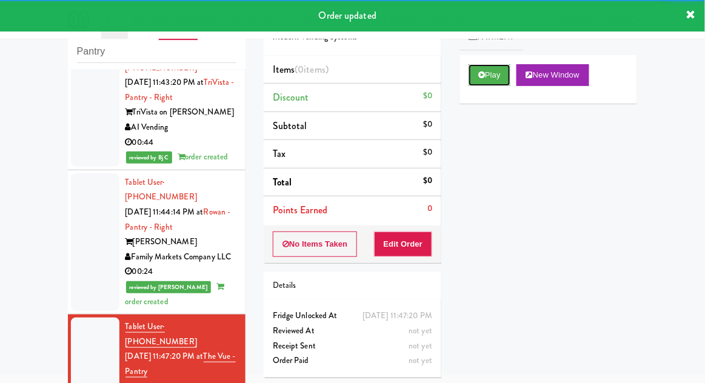
click at [486, 75] on button "Play" at bounding box center [489, 75] width 42 height 22
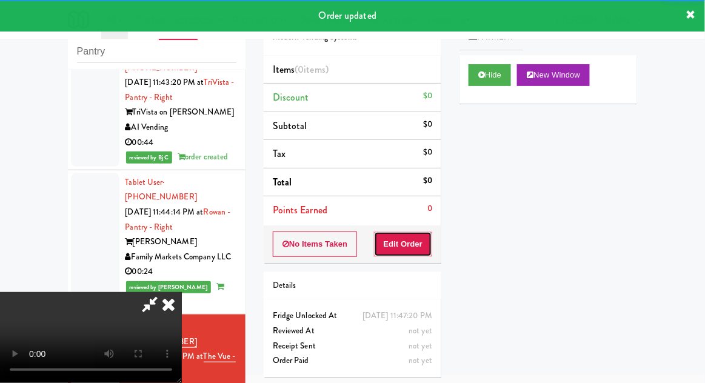
click at [390, 244] on button "Edit Order" at bounding box center [403, 244] width 59 height 25
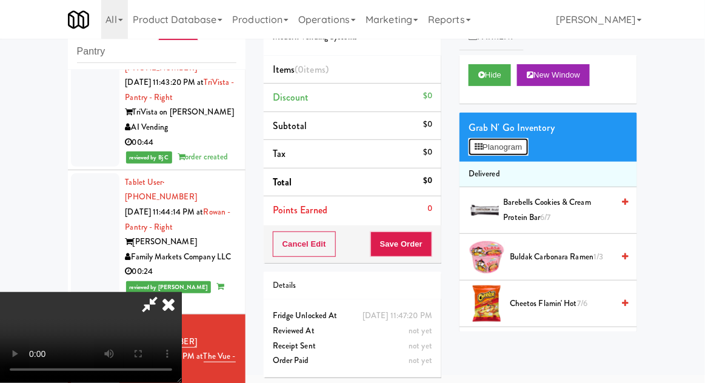
click at [519, 149] on button "Planogram" at bounding box center [497, 147] width 59 height 18
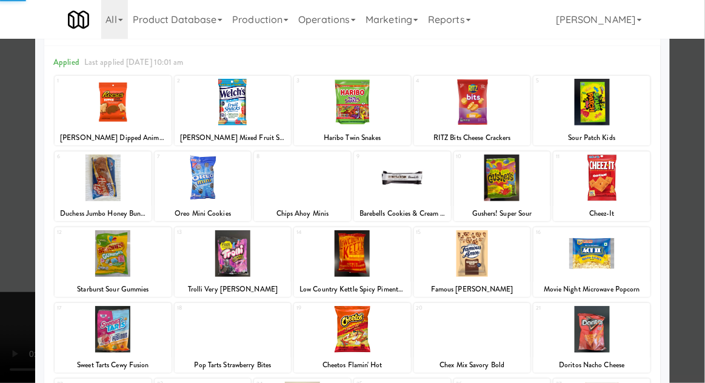
scroll to position [53, 0]
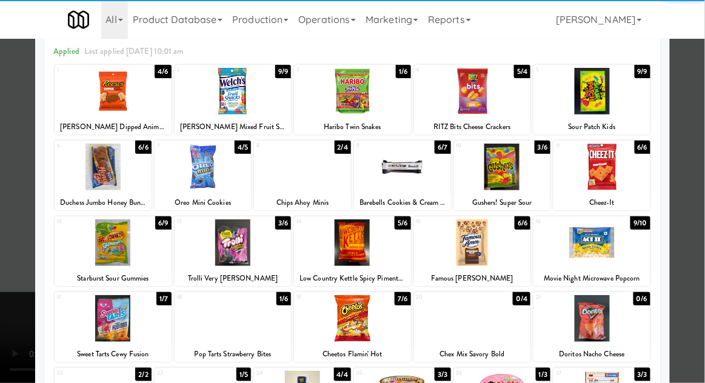
click at [530, 180] on div at bounding box center [502, 167] width 97 height 47
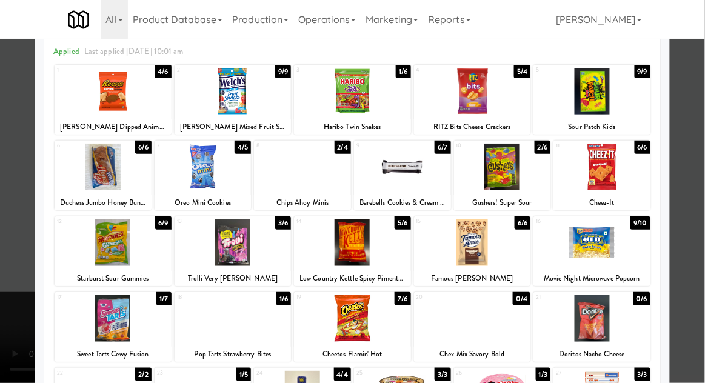
click at [694, 127] on div at bounding box center [352, 191] width 705 height 383
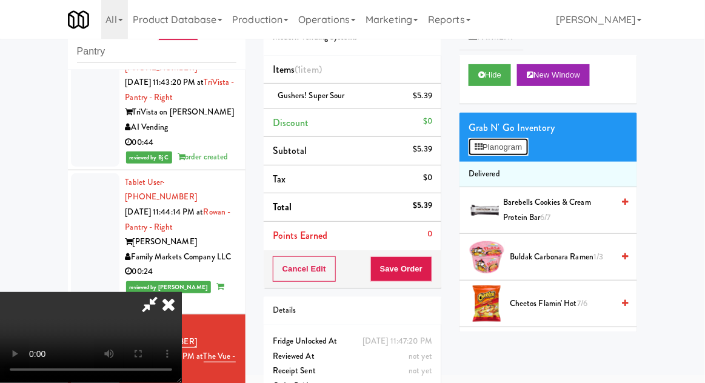
click at [510, 141] on button "Planogram" at bounding box center [497, 147] width 59 height 18
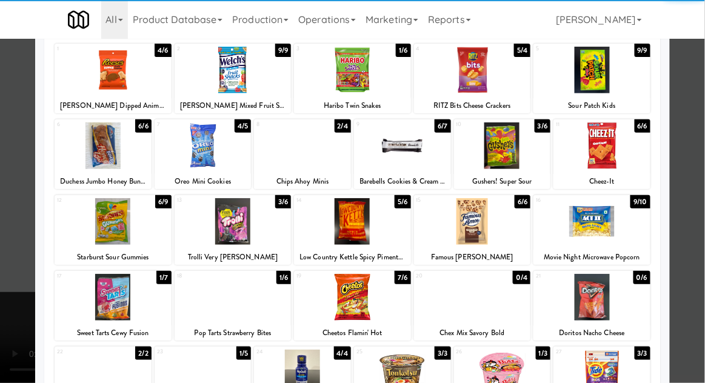
scroll to position [85, 0]
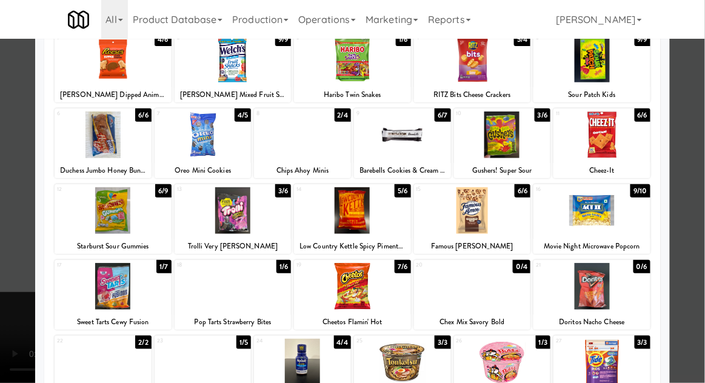
click at [689, 123] on div at bounding box center [352, 191] width 705 height 383
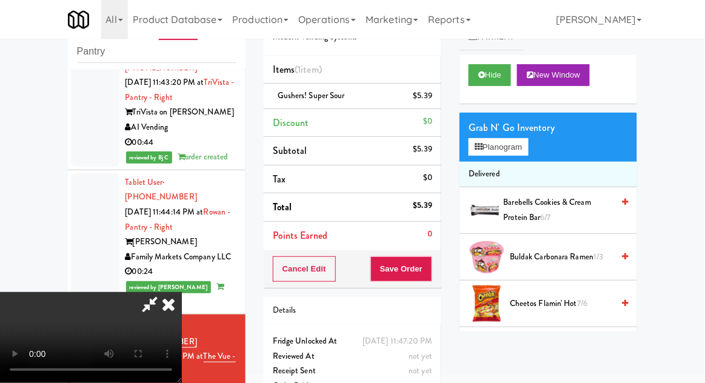
click at [572, 296] on span "Cheetos Flamin' Hot 7/6" at bounding box center [561, 303] width 103 height 15
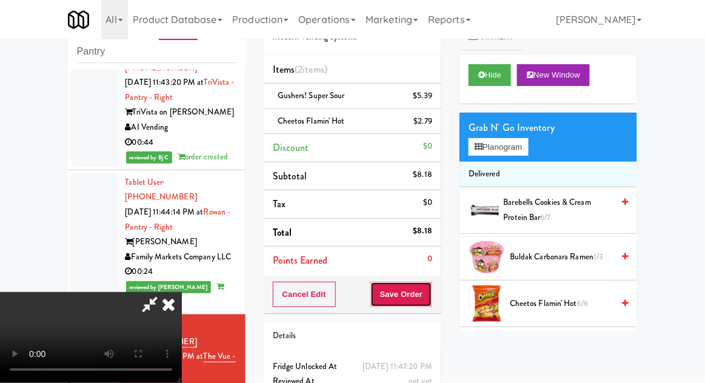
click at [427, 296] on button "Save Order" at bounding box center [401, 294] width 62 height 25
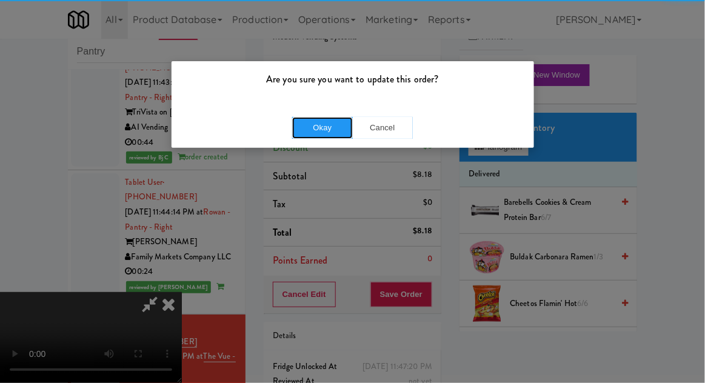
click at [316, 131] on button "Okay" at bounding box center [322, 128] width 61 height 22
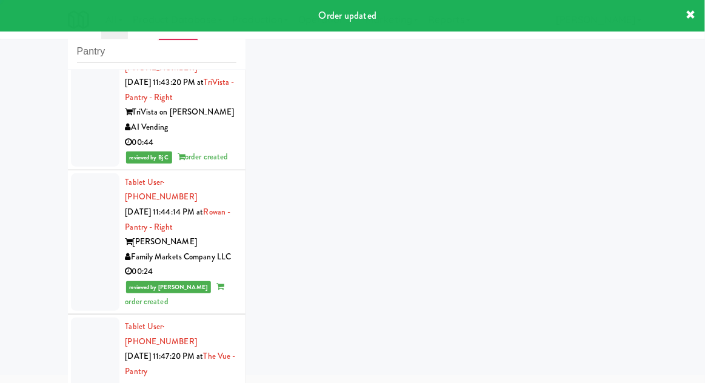
scroll to position [1184, 0]
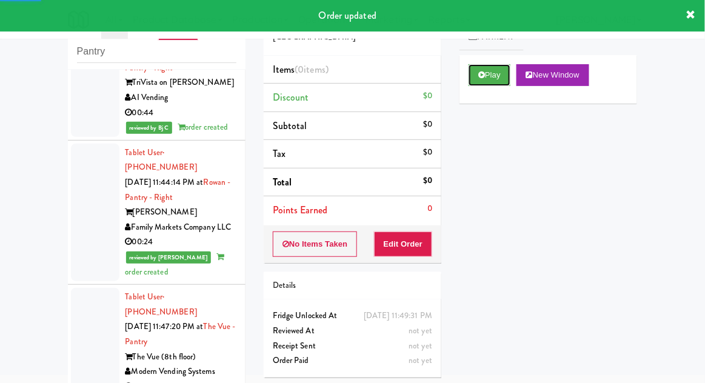
click at [474, 82] on button "Play" at bounding box center [489, 75] width 42 height 22
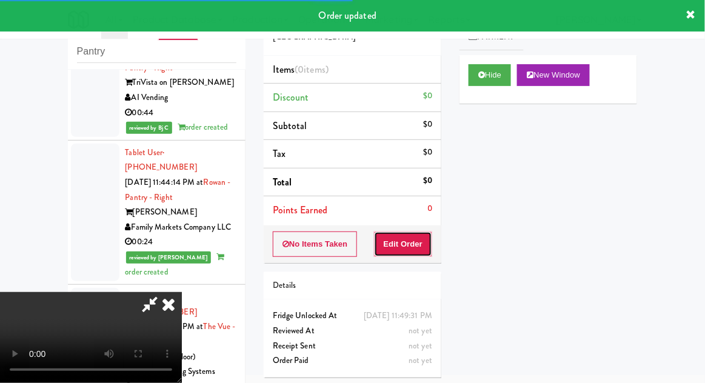
click at [399, 247] on button "Edit Order" at bounding box center [403, 244] width 59 height 25
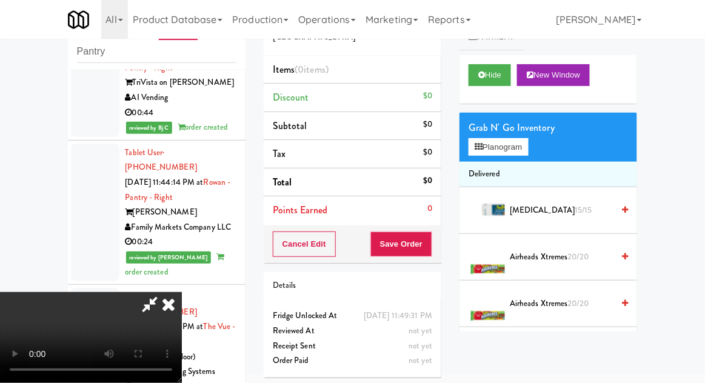
scroll to position [0, 0]
click at [512, 144] on button "Planogram" at bounding box center [497, 147] width 59 height 18
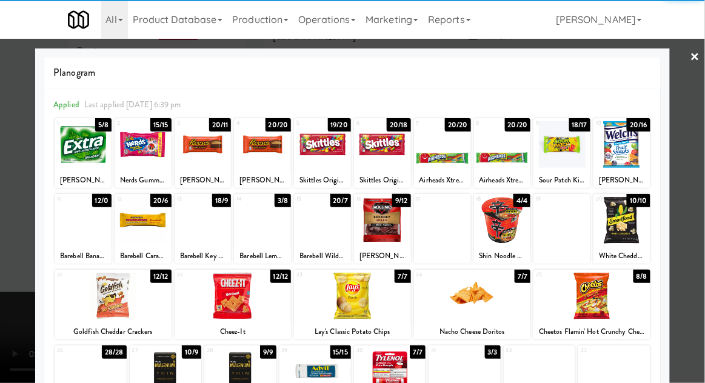
click at [441, 158] on div at bounding box center [442, 144] width 57 height 47
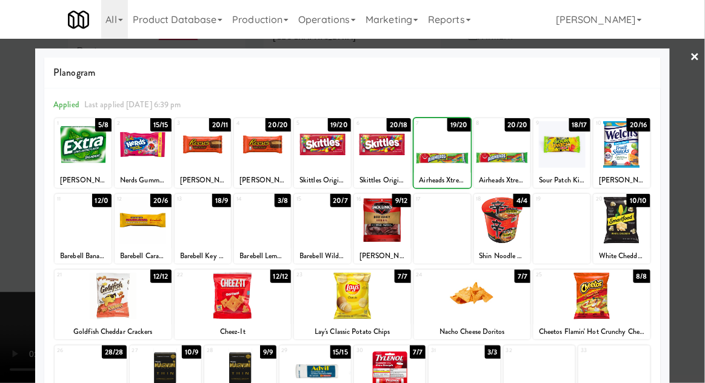
click at [701, 111] on div at bounding box center [352, 191] width 705 height 383
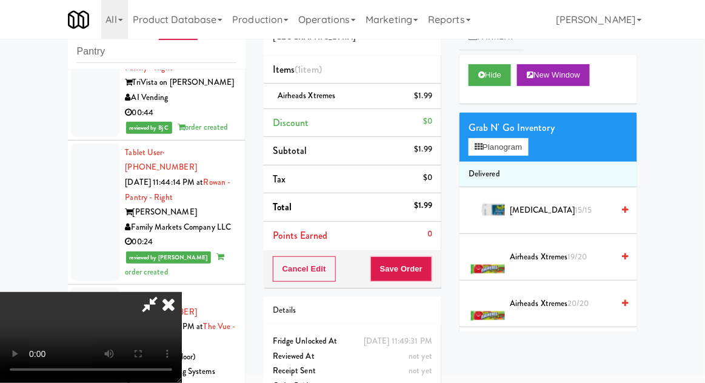
scroll to position [44, 0]
click at [428, 272] on button "Save Order" at bounding box center [401, 268] width 62 height 25
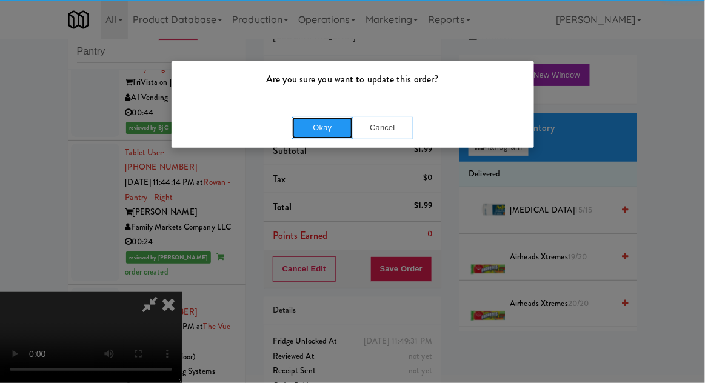
click at [304, 131] on button "Okay" at bounding box center [322, 128] width 61 height 22
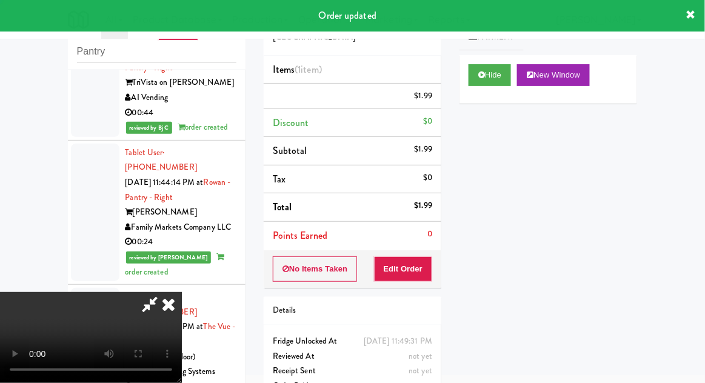
scroll to position [0, 0]
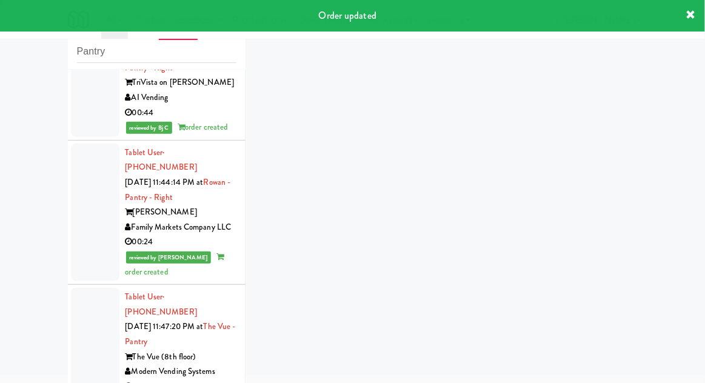
scroll to position [1214, 0]
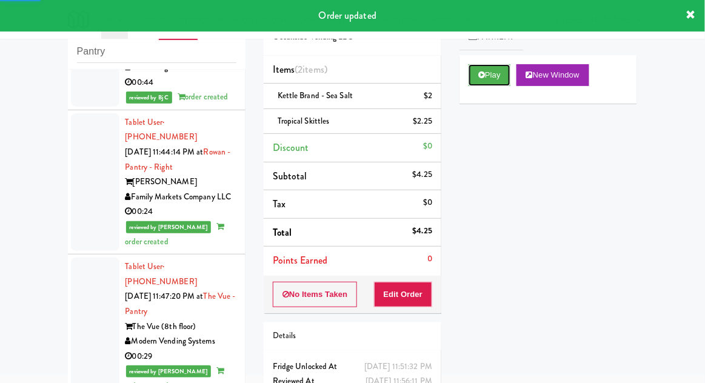
click at [475, 71] on button "Play" at bounding box center [489, 75] width 42 height 22
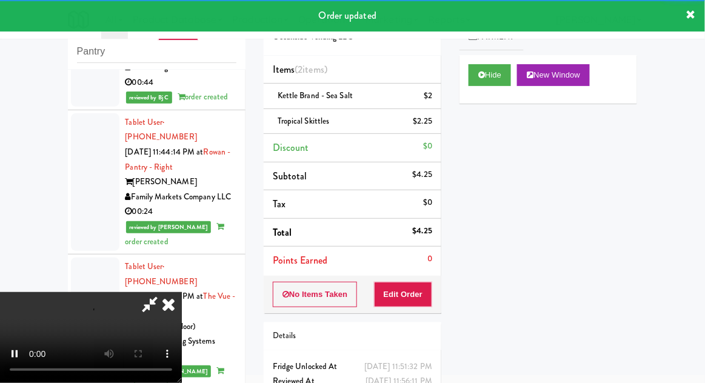
click at [398, 267] on li "Points Earned 0" at bounding box center [353, 261] width 178 height 28
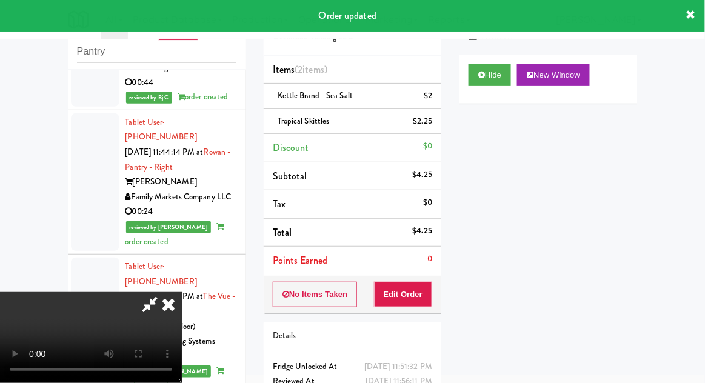
click at [172, 316] on icon at bounding box center [168, 304] width 27 height 24
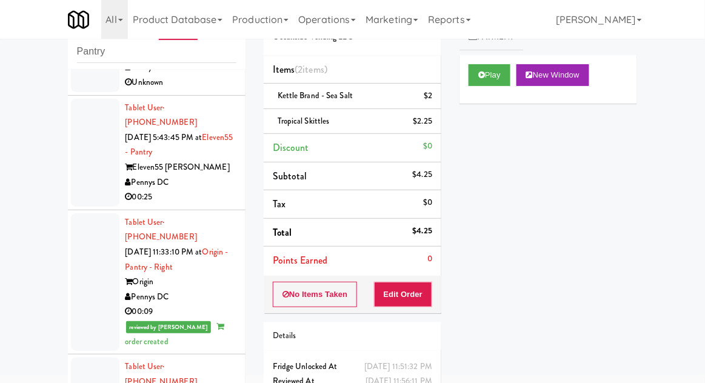
scroll to position [0, 0]
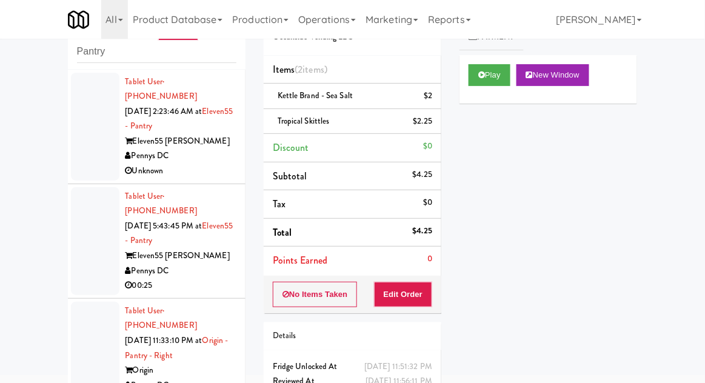
click at [75, 219] on div at bounding box center [95, 241] width 48 height 108
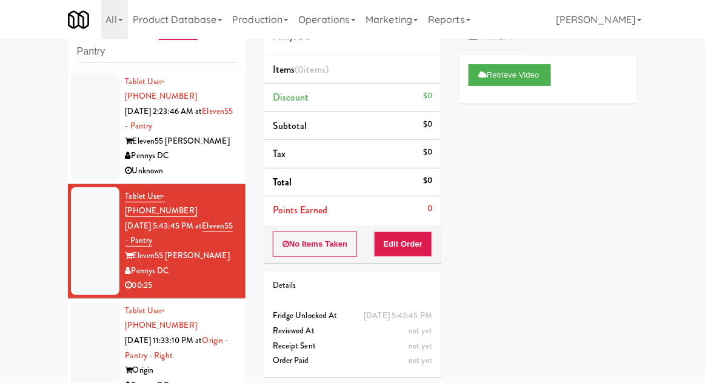
click at [74, 123] on div at bounding box center [95, 127] width 48 height 108
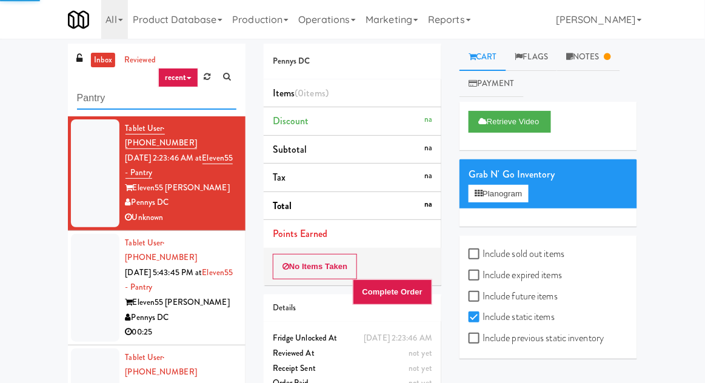
click at [90, 103] on input "Pantry" at bounding box center [156, 98] width 159 height 22
click at [84, 92] on input "Pantry" at bounding box center [156, 98] width 159 height 22
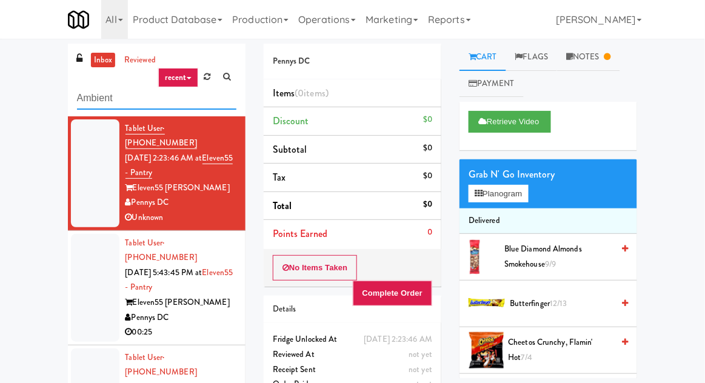
type input "Ambient"
click at [37, 84] on div "inbox reviewed recent all unclear take inventory issue suspicious failed recent…" at bounding box center [352, 266] width 705 height 445
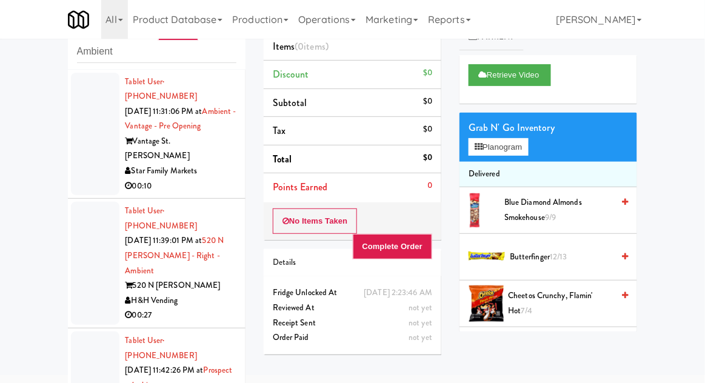
click at [83, 136] on div at bounding box center [95, 134] width 48 height 123
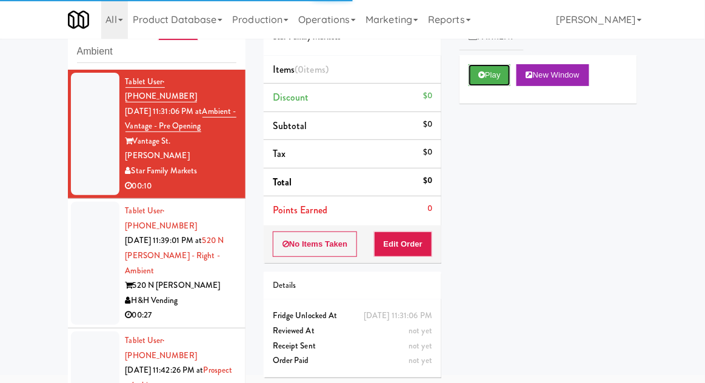
click at [486, 65] on button "Play" at bounding box center [489, 75] width 42 height 22
click at [405, 234] on button "Edit Order" at bounding box center [403, 244] width 59 height 25
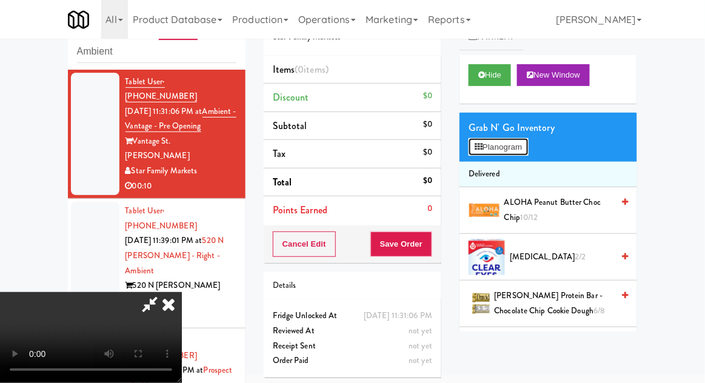
click at [499, 139] on button "Planogram" at bounding box center [497, 147] width 59 height 18
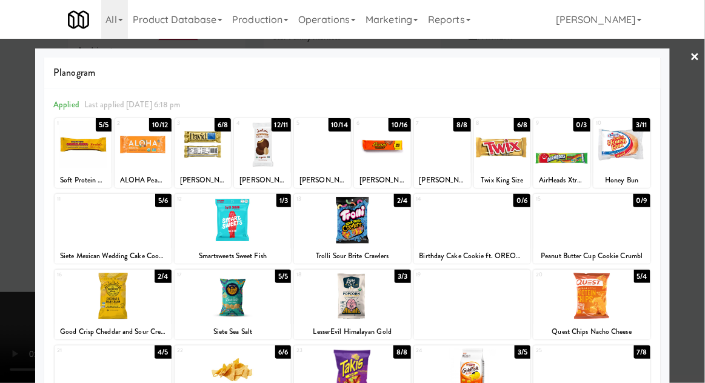
click at [237, 310] on div at bounding box center [233, 296] width 117 height 47
click at [683, 210] on div at bounding box center [352, 191] width 705 height 383
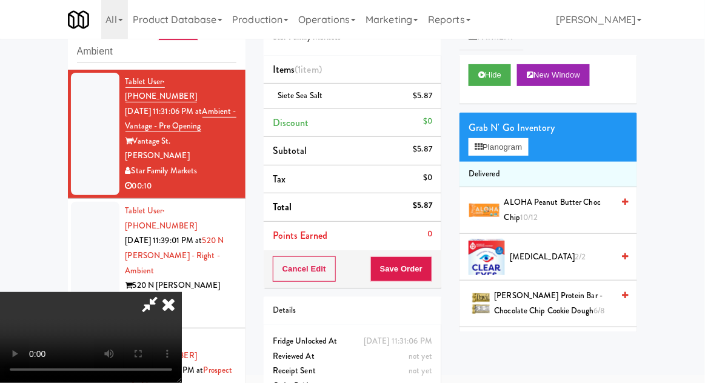
scroll to position [44, 0]
click at [431, 278] on button "Save Order" at bounding box center [401, 268] width 62 height 25
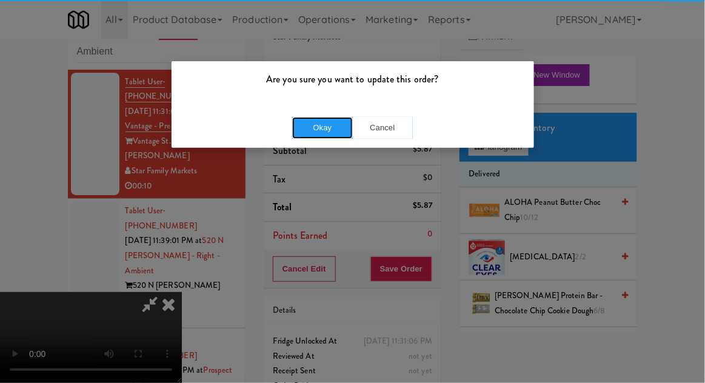
click at [306, 135] on button "Okay" at bounding box center [322, 128] width 61 height 22
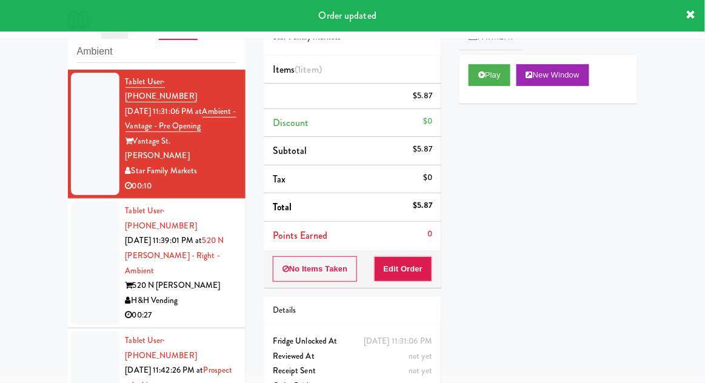
scroll to position [0, 0]
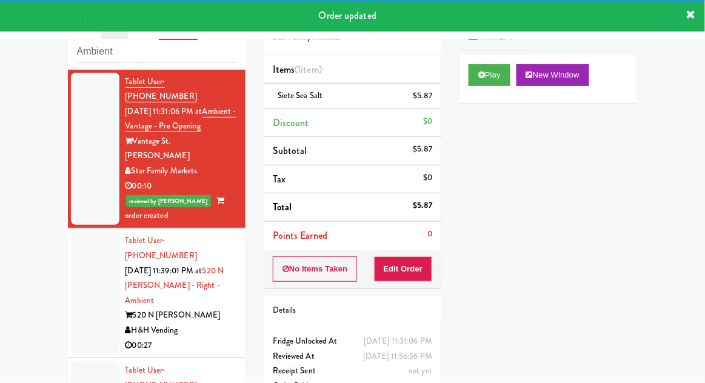
click at [83, 269] on div at bounding box center [95, 293] width 48 height 123
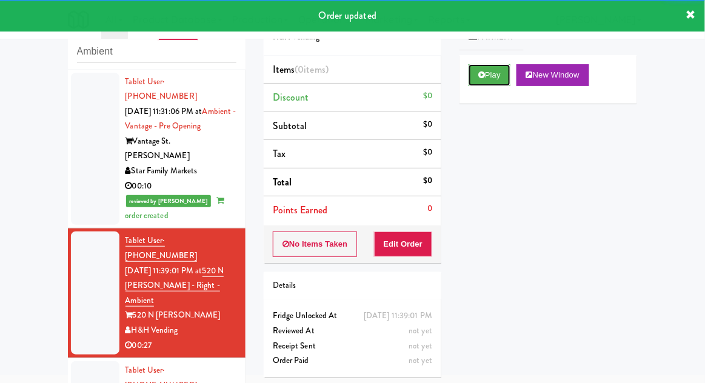
click at [471, 81] on button "Play" at bounding box center [489, 75] width 42 height 22
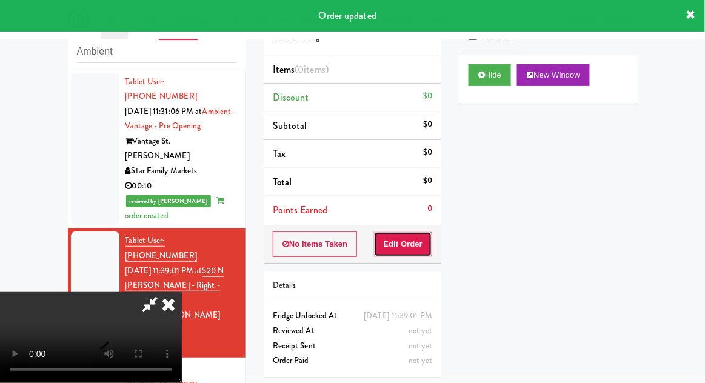
click at [381, 253] on button "Edit Order" at bounding box center [403, 244] width 59 height 25
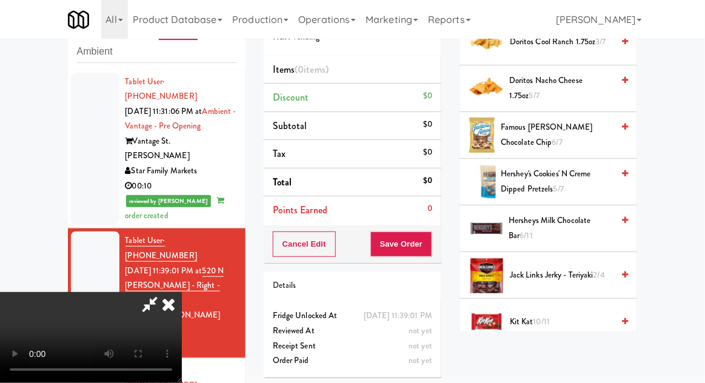
scroll to position [613, 0]
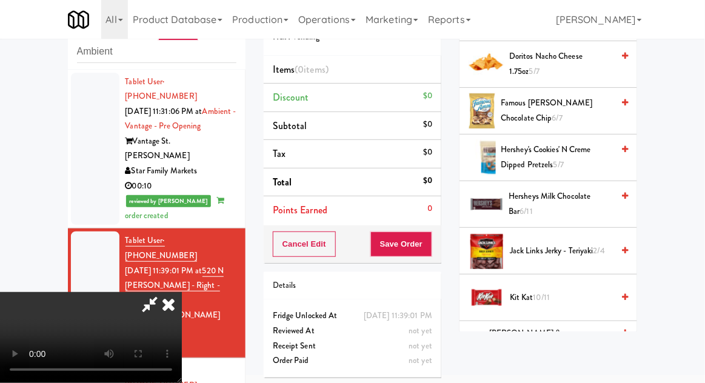
click at [582, 211] on span "Hersheys Milk Chocolate Bar 6/11" at bounding box center [560, 204] width 104 height 30
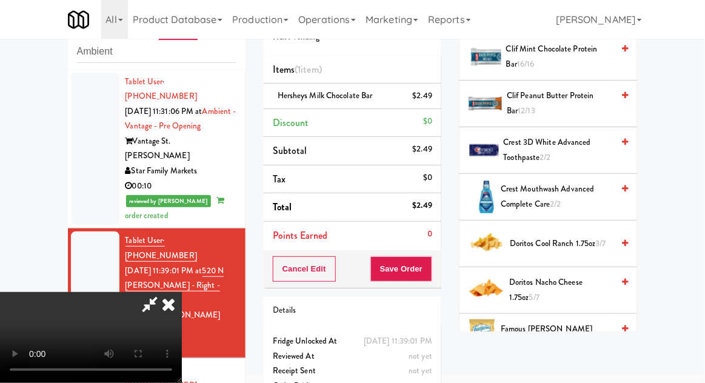
scroll to position [386, 0]
click at [588, 241] on span "Doritos Cool Ranch 1.75oz 3/7" at bounding box center [561, 244] width 103 height 15
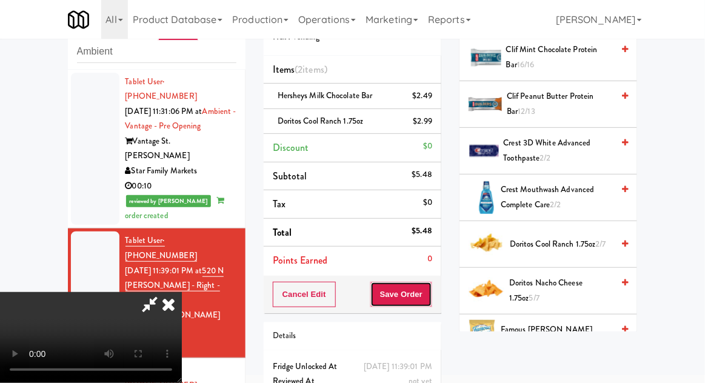
click at [429, 299] on button "Save Order" at bounding box center [401, 294] width 62 height 25
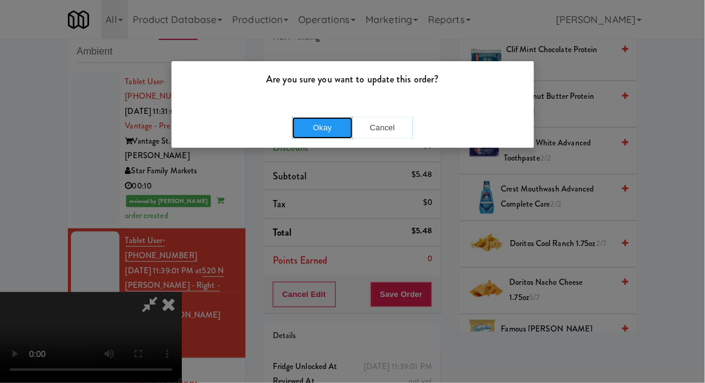
click at [315, 134] on button "Okay" at bounding box center [322, 128] width 61 height 22
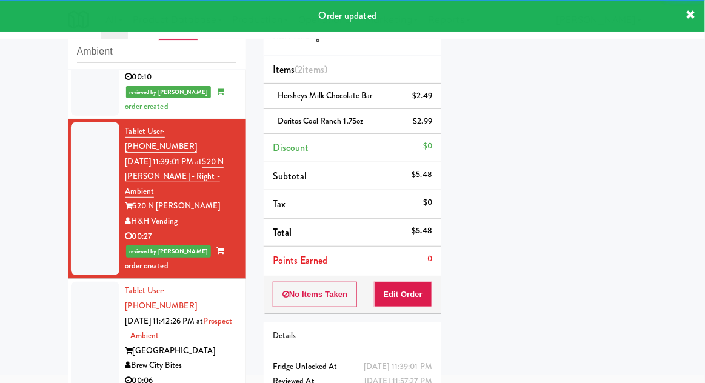
scroll to position [163, 0]
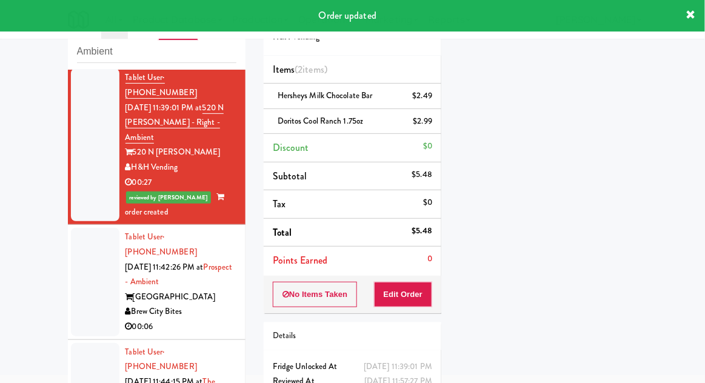
click at [85, 253] on div at bounding box center [95, 282] width 48 height 108
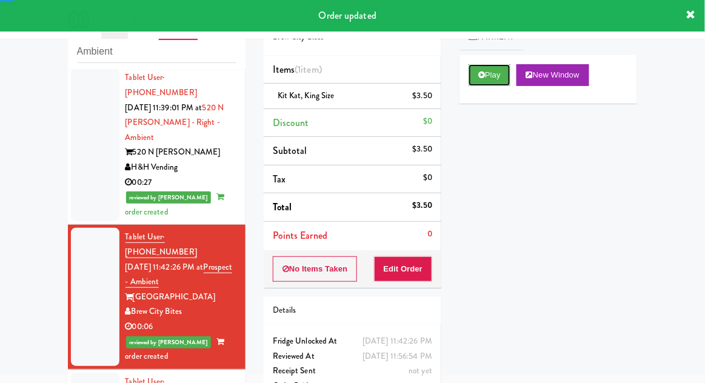
click at [490, 75] on button "Play" at bounding box center [489, 75] width 42 height 22
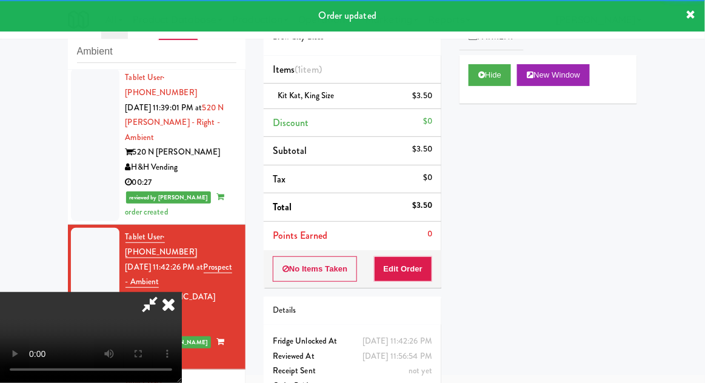
click at [165, 316] on icon at bounding box center [168, 304] width 27 height 24
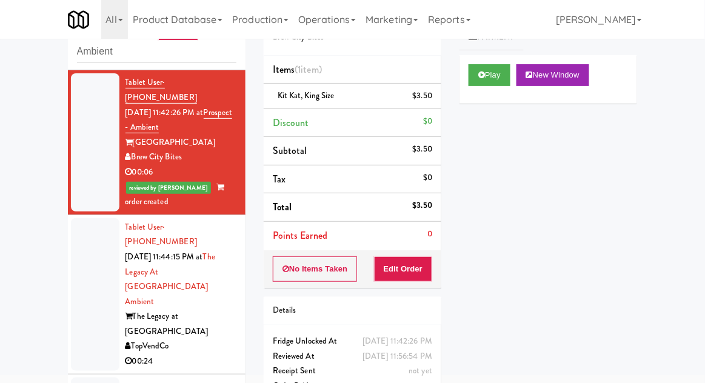
click at [82, 219] on div at bounding box center [95, 294] width 48 height 153
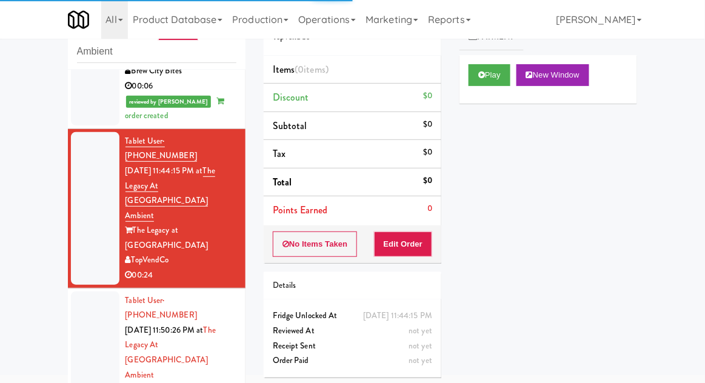
click at [90, 292] on div at bounding box center [95, 368] width 48 height 153
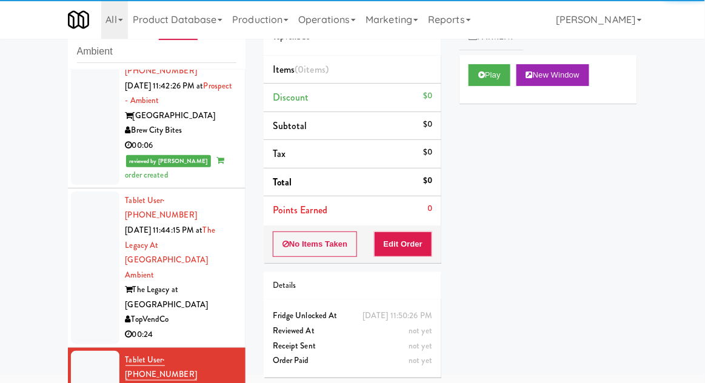
scroll to position [347, 0]
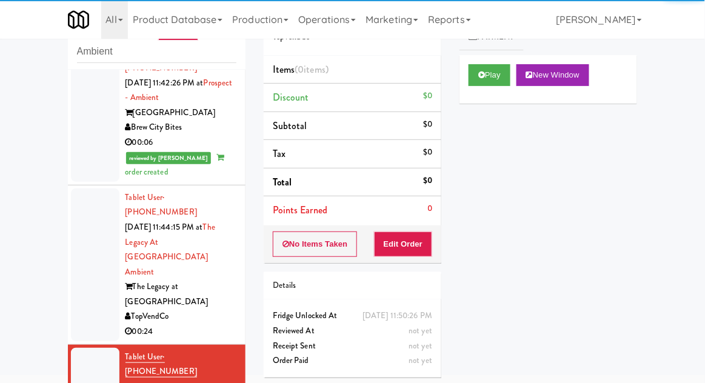
click at [86, 207] on div at bounding box center [95, 264] width 48 height 153
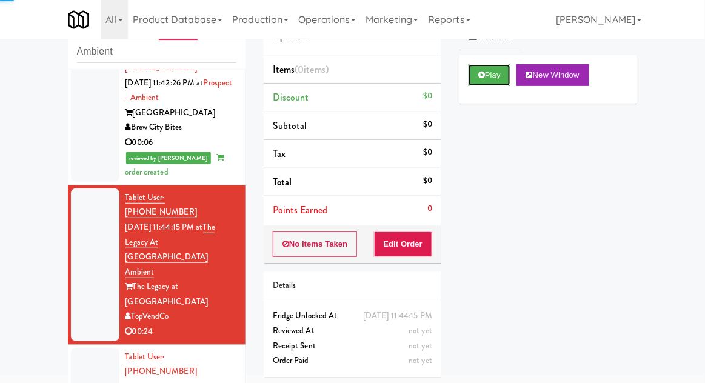
click at [490, 73] on button "Play" at bounding box center [489, 75] width 42 height 22
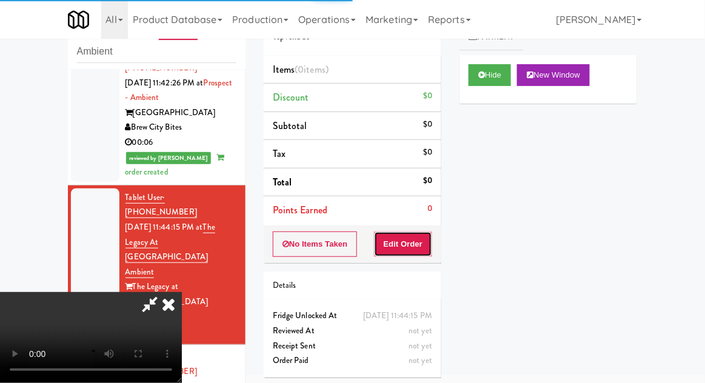
click at [406, 250] on button "Edit Order" at bounding box center [403, 244] width 59 height 25
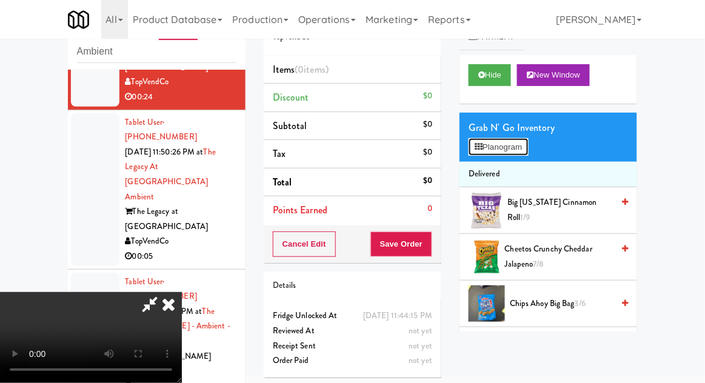
click at [528, 141] on button "Planogram" at bounding box center [497, 147] width 59 height 18
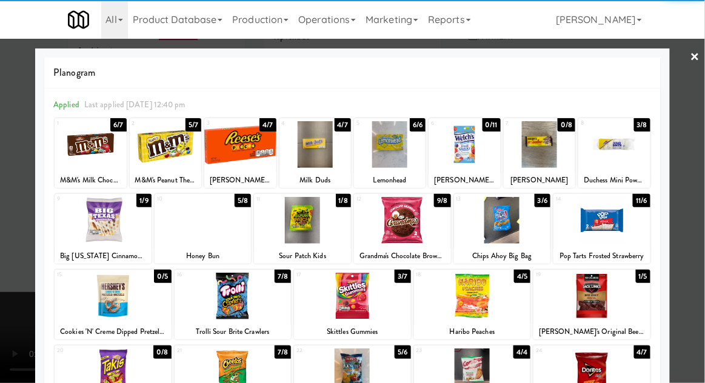
click at [195, 228] on div at bounding box center [203, 220] width 97 height 47
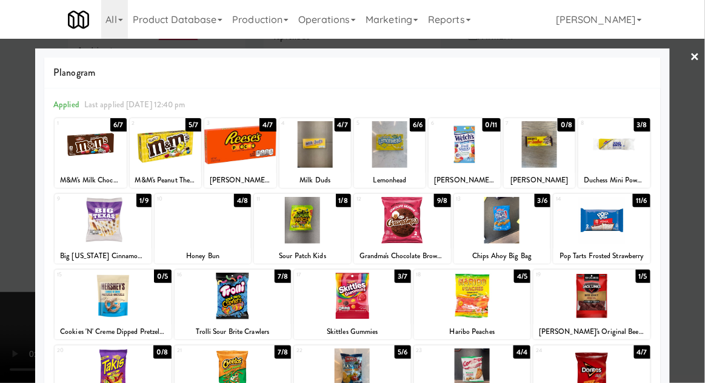
click at [195, 225] on div at bounding box center [203, 220] width 97 height 47
click at [702, 182] on div at bounding box center [352, 191] width 705 height 383
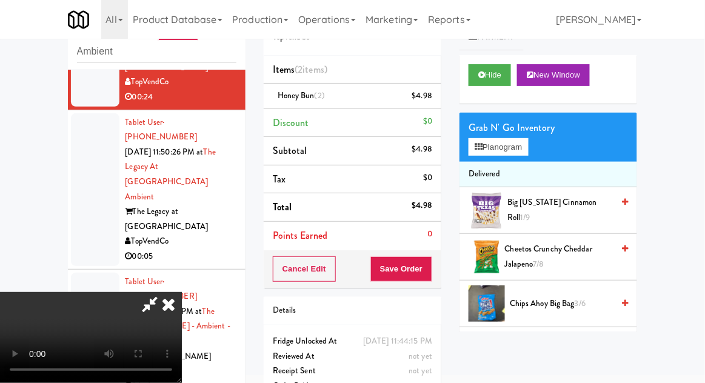
scroll to position [44, 0]
click at [528, 153] on button "Planogram" at bounding box center [497, 147] width 59 height 18
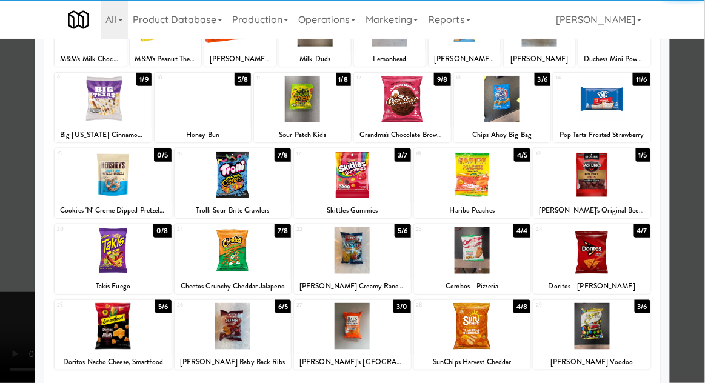
scroll to position [153, 0]
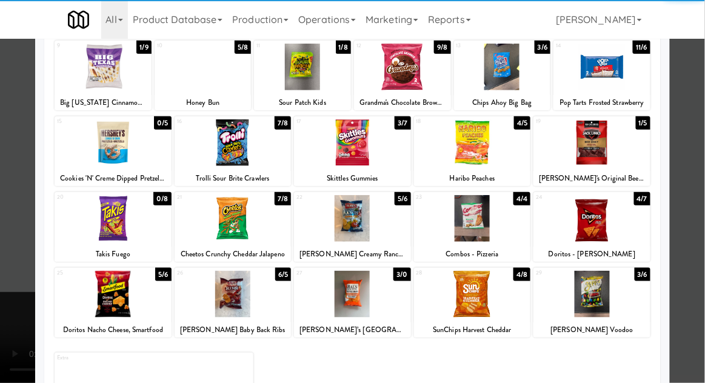
click at [104, 280] on div at bounding box center [113, 294] width 117 height 47
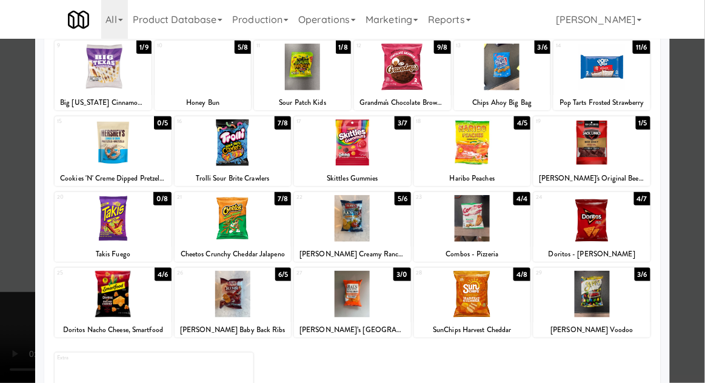
click at [702, 168] on div at bounding box center [352, 191] width 705 height 383
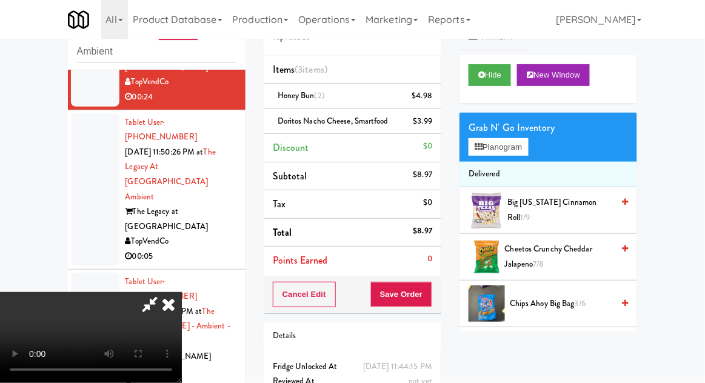
scroll to position [55, 0]
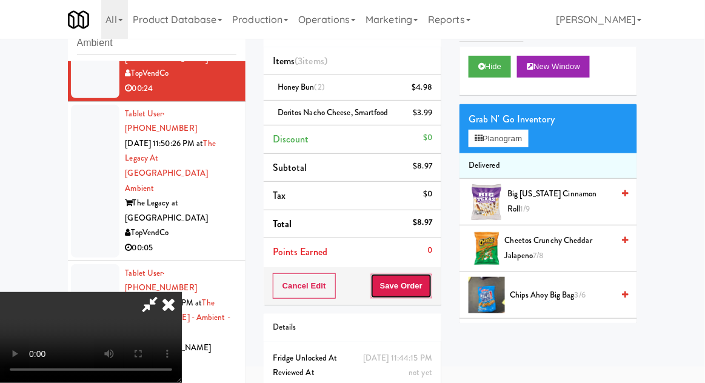
click at [430, 280] on button "Save Order" at bounding box center [401, 285] width 62 height 25
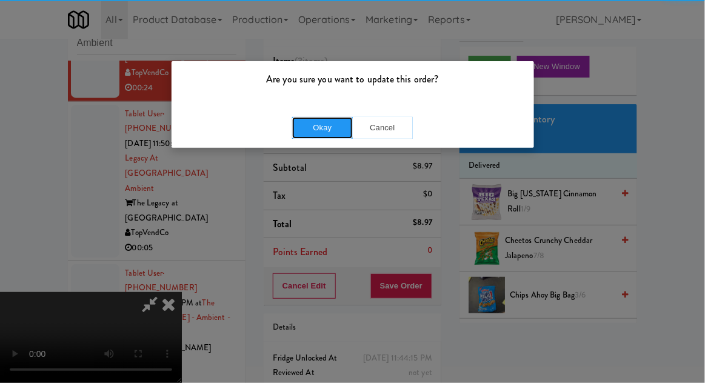
click at [322, 122] on button "Okay" at bounding box center [322, 128] width 61 height 22
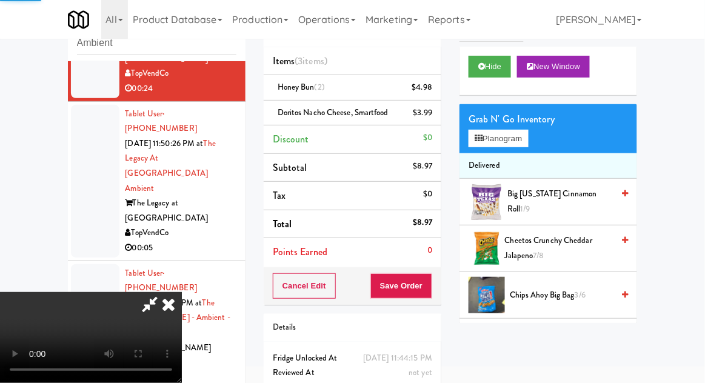
scroll to position [0, 0]
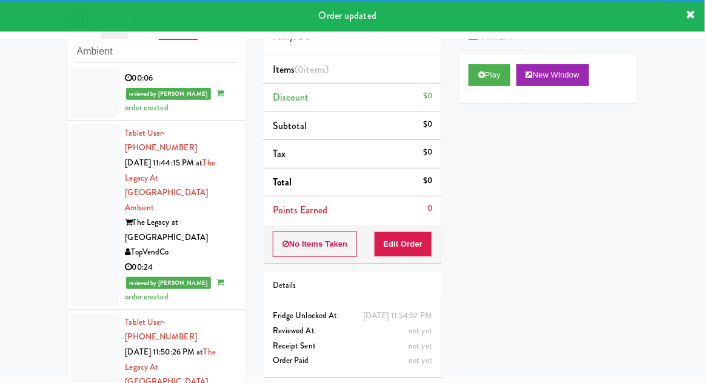
click at [88, 313] on div at bounding box center [95, 389] width 48 height 153
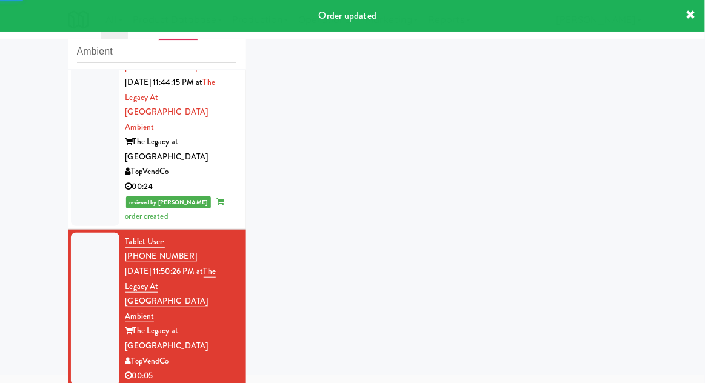
scroll to position [611, 0]
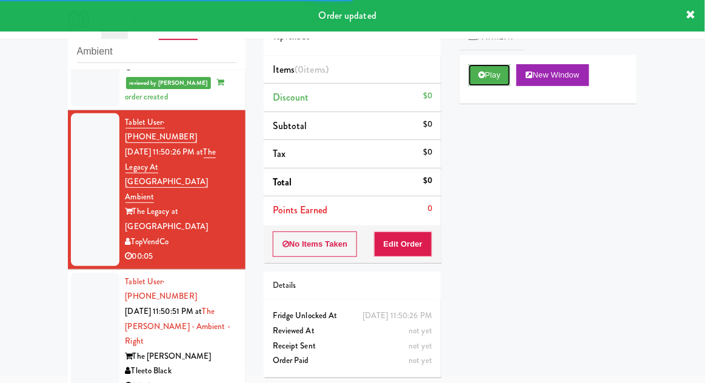
click at [484, 65] on button "Play" at bounding box center [489, 75] width 42 height 22
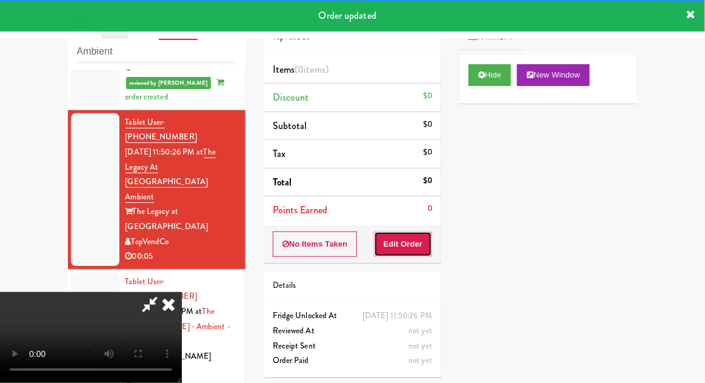
click at [400, 242] on button "Edit Order" at bounding box center [403, 244] width 59 height 25
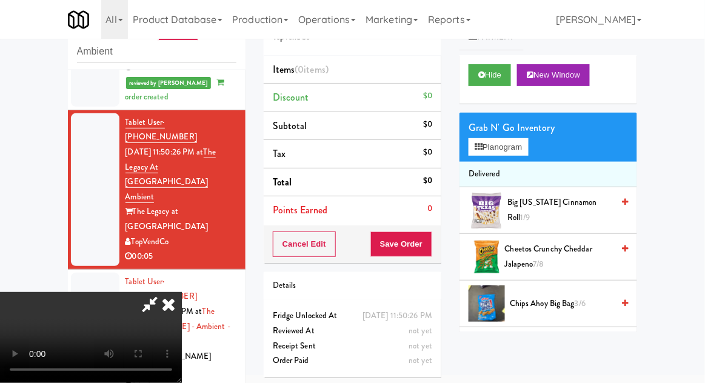
scroll to position [0, 0]
click at [522, 153] on button "Planogram" at bounding box center [497, 147] width 59 height 18
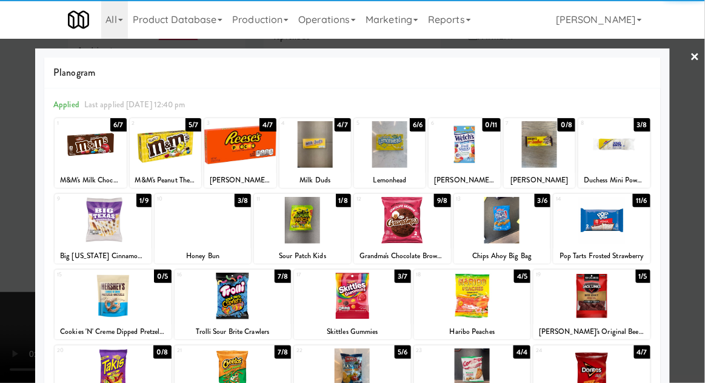
click at [298, 224] on div at bounding box center [302, 220] width 97 height 47
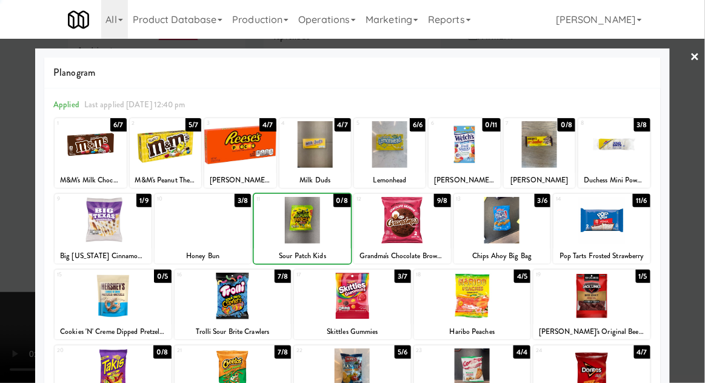
click at [704, 157] on div at bounding box center [352, 191] width 705 height 383
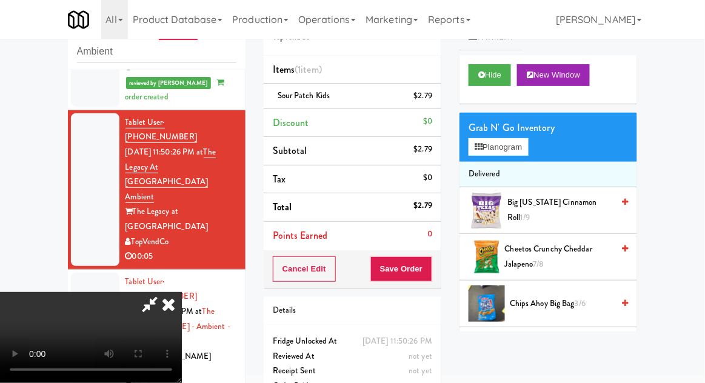
scroll to position [44, 0]
click at [427, 273] on button "Save Order" at bounding box center [401, 268] width 62 height 25
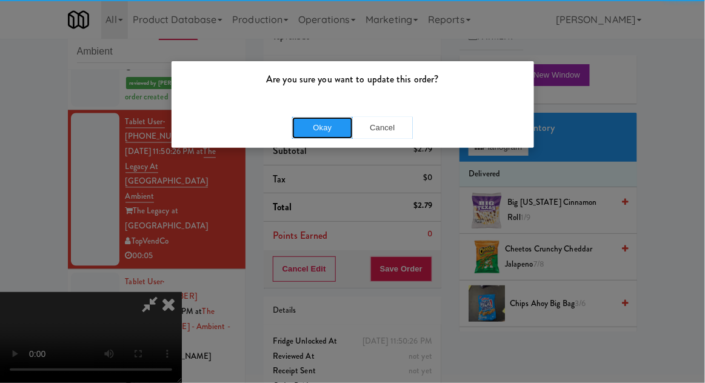
click at [323, 124] on button "Okay" at bounding box center [322, 128] width 61 height 22
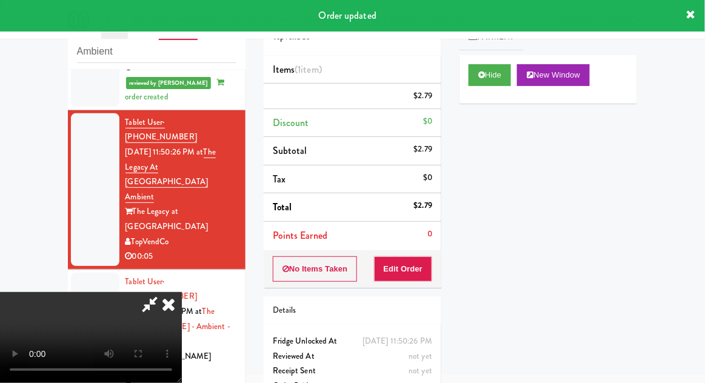
scroll to position [0, 0]
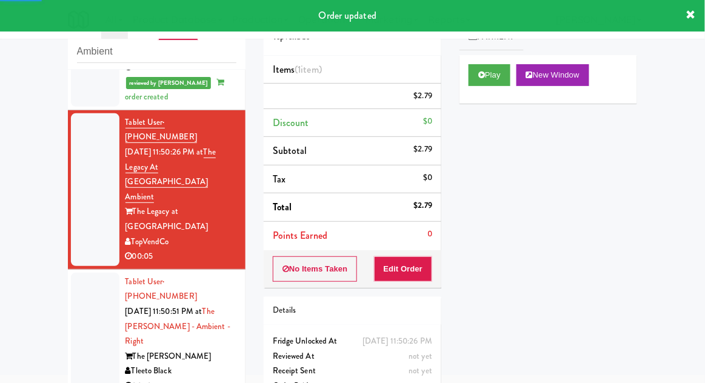
click at [75, 273] on div at bounding box center [95, 334] width 48 height 123
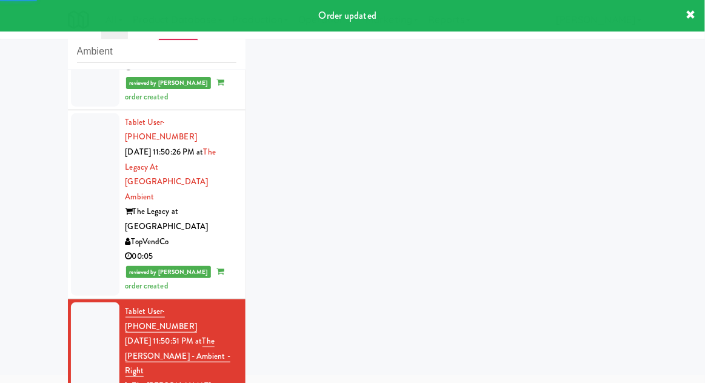
scroll to position [642, 0]
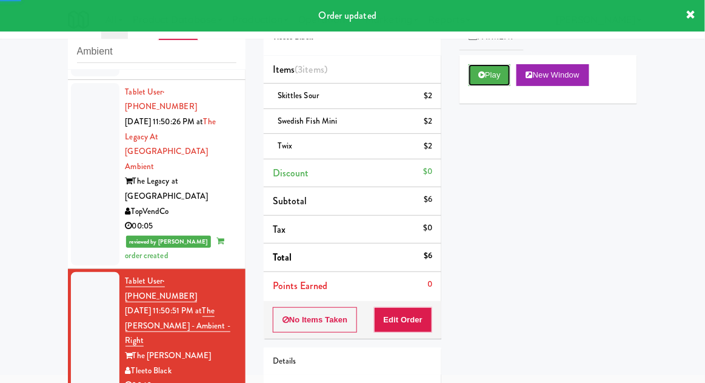
click at [481, 75] on icon at bounding box center [481, 75] width 7 height 8
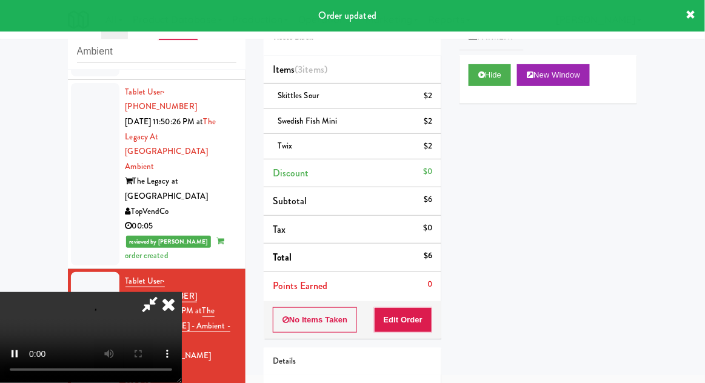
click at [168, 316] on icon at bounding box center [168, 304] width 27 height 24
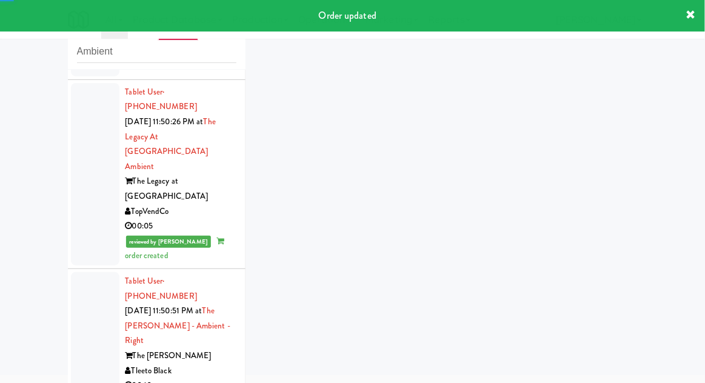
scroll to position [671, 0]
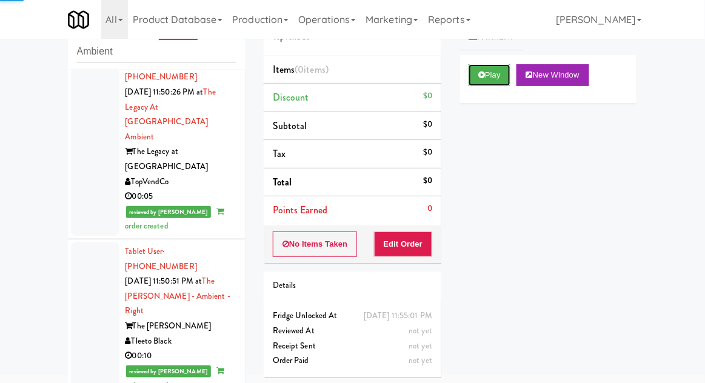
click at [479, 81] on button "Play" at bounding box center [489, 75] width 42 height 22
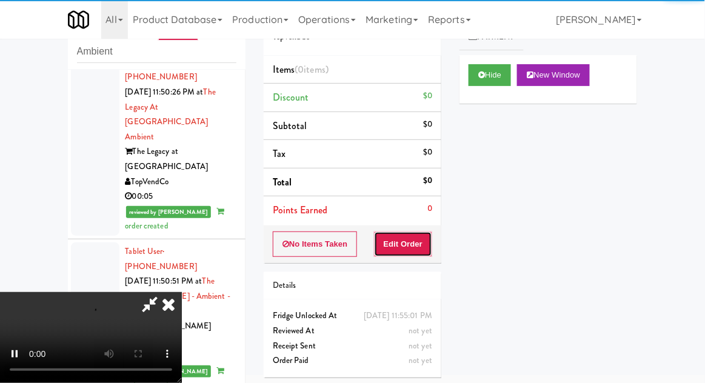
click at [398, 254] on button "Edit Order" at bounding box center [403, 244] width 59 height 25
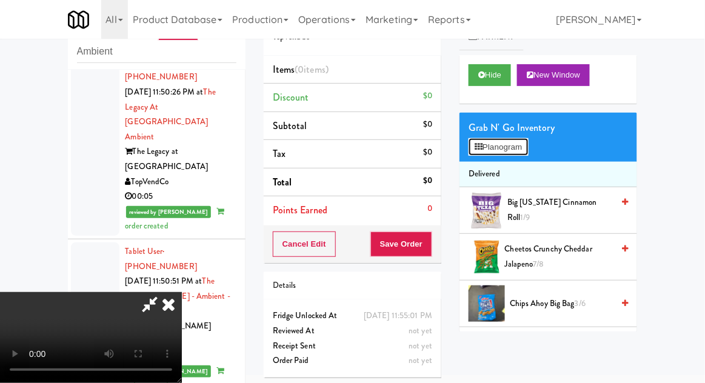
click at [528, 147] on button "Planogram" at bounding box center [497, 147] width 59 height 18
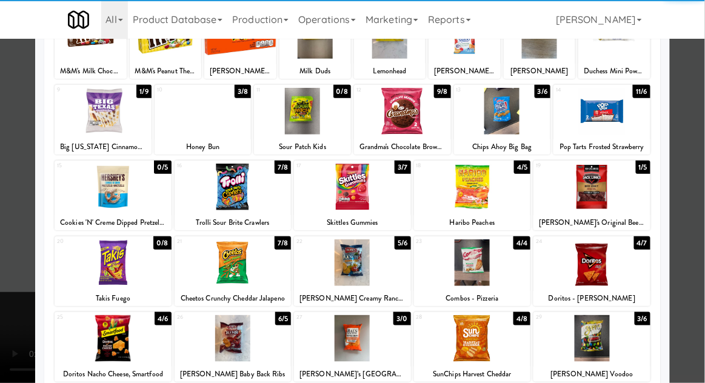
scroll to position [121, 0]
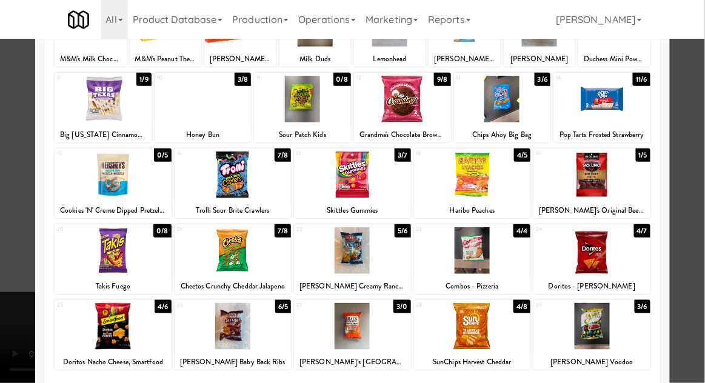
click at [219, 256] on div at bounding box center [233, 250] width 117 height 47
click at [704, 159] on div at bounding box center [352, 191] width 705 height 383
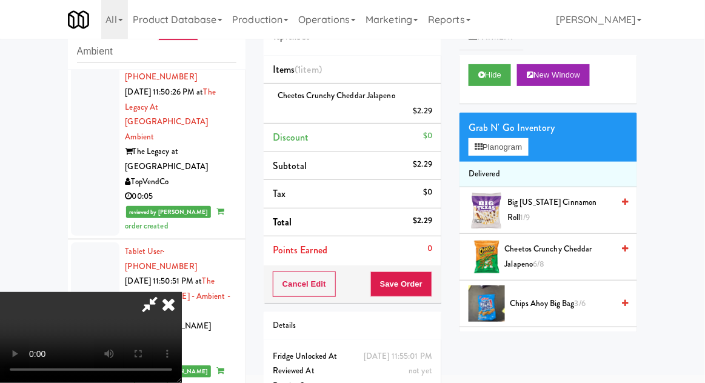
click at [539, 150] on div "Grab N' Go Inventory Planogram" at bounding box center [548, 137] width 178 height 49
click at [528, 145] on button "Planogram" at bounding box center [497, 147] width 59 height 18
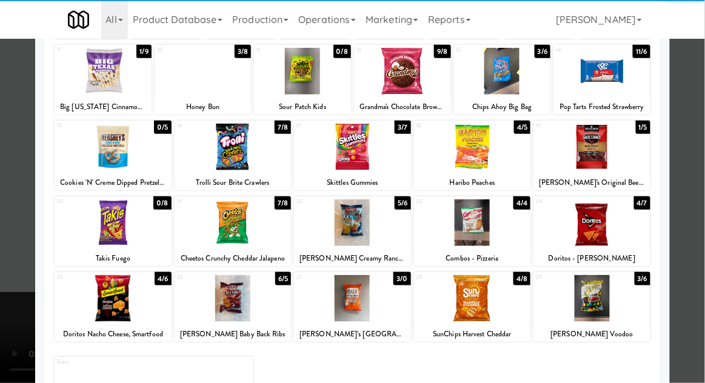
scroll to position [149, 0]
click at [116, 293] on div at bounding box center [113, 298] width 117 height 47
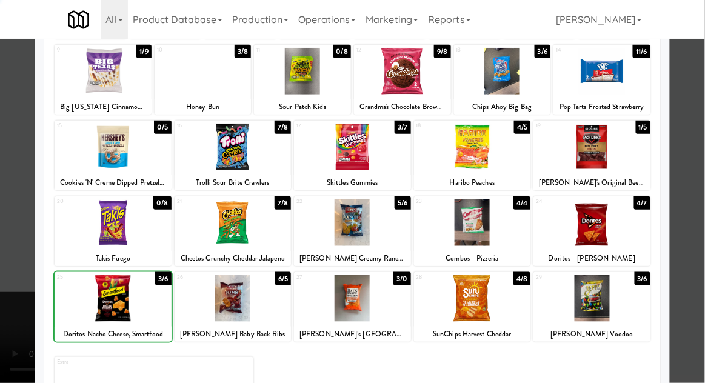
click at [700, 156] on div at bounding box center [352, 191] width 705 height 383
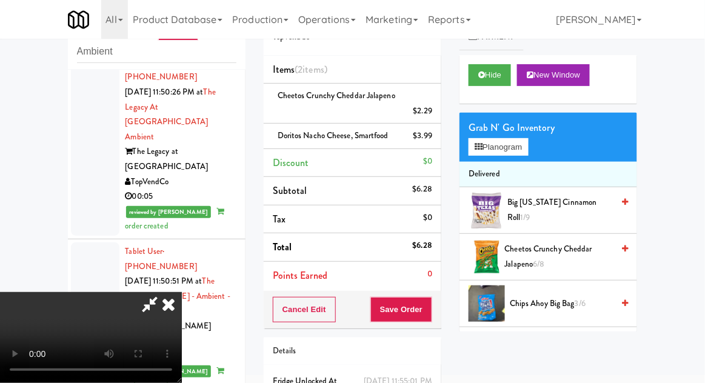
scroll to position [44, 0]
click at [431, 299] on button "Save Order" at bounding box center [401, 309] width 62 height 25
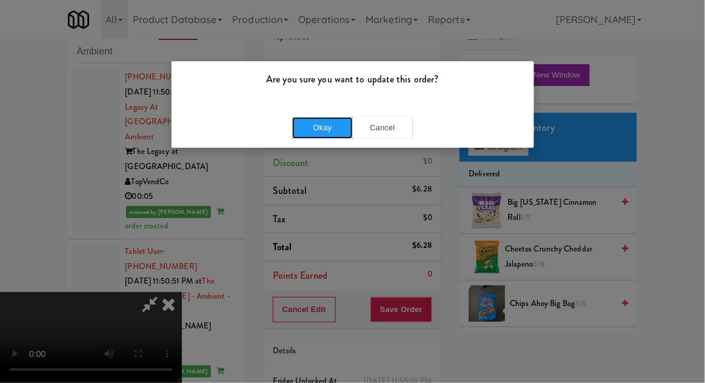
click at [314, 129] on button "Okay" at bounding box center [322, 128] width 61 height 22
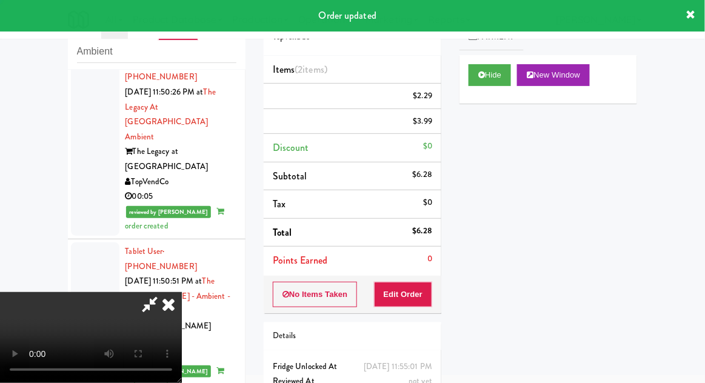
scroll to position [0, 0]
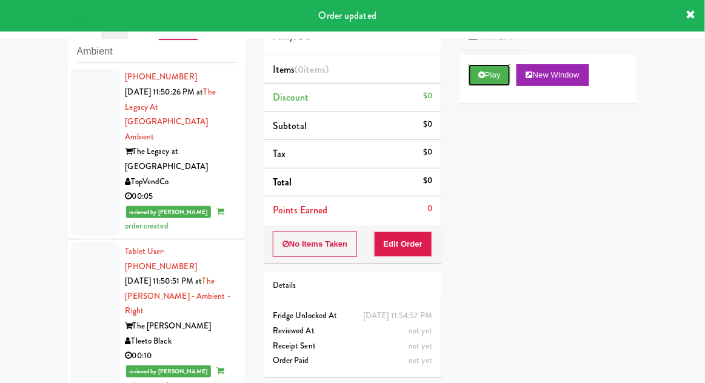
click at [491, 78] on button "Play" at bounding box center [489, 75] width 42 height 22
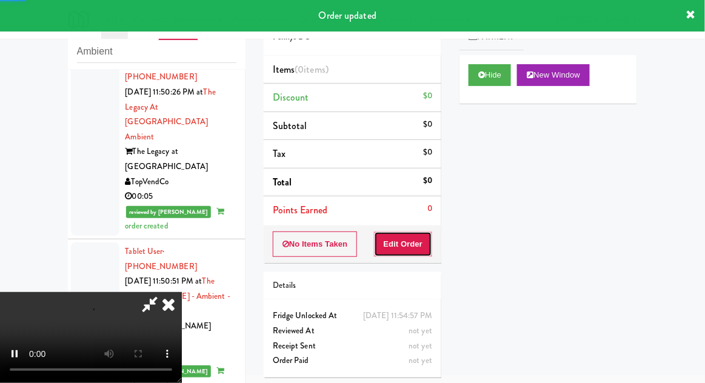
click at [399, 245] on button "Edit Order" at bounding box center [403, 244] width 59 height 25
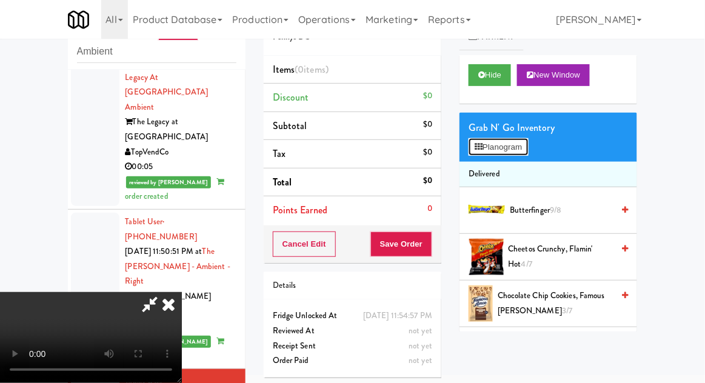
click at [510, 146] on button "Planogram" at bounding box center [497, 147] width 59 height 18
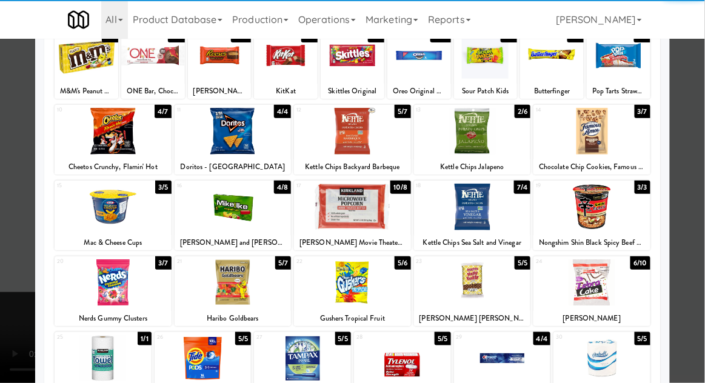
scroll to position [85, 0]
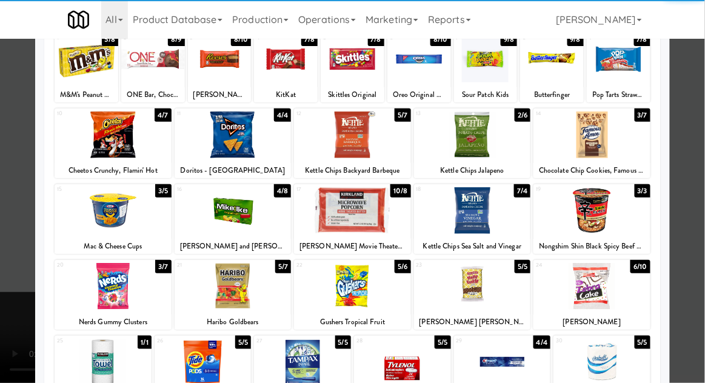
click at [355, 293] on div at bounding box center [352, 286] width 117 height 47
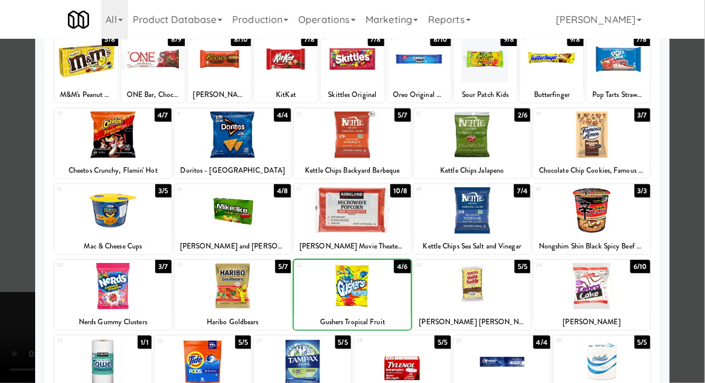
click at [691, 156] on div at bounding box center [352, 191] width 705 height 383
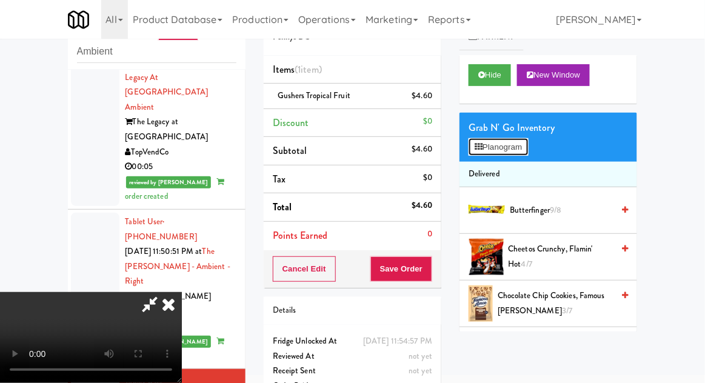
click at [524, 139] on button "Planogram" at bounding box center [497, 147] width 59 height 18
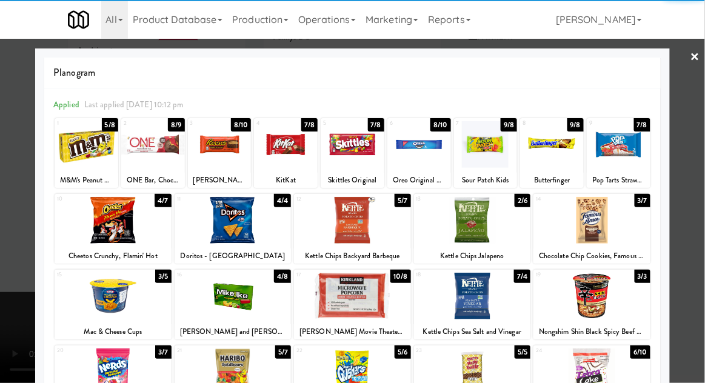
click at [222, 139] on div at bounding box center [220, 144] width 64 height 47
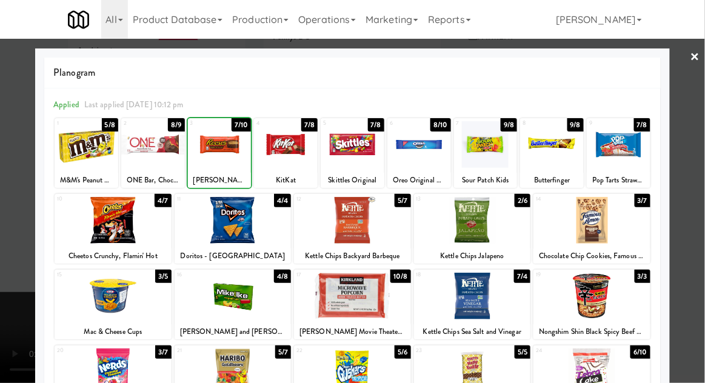
click at [691, 145] on div at bounding box center [352, 191] width 705 height 383
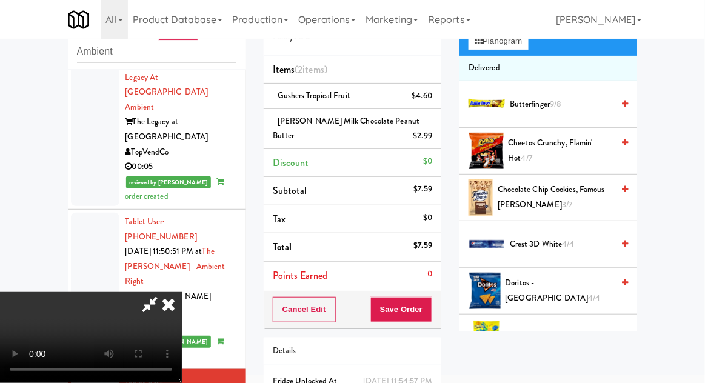
scroll to position [104, 0]
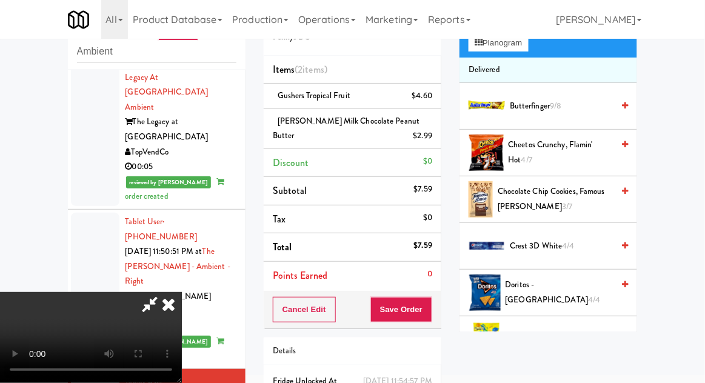
click at [570, 197] on span "Chocolate Chip Cookies, Famous [PERSON_NAME] 3/7" at bounding box center [555, 199] width 115 height 30
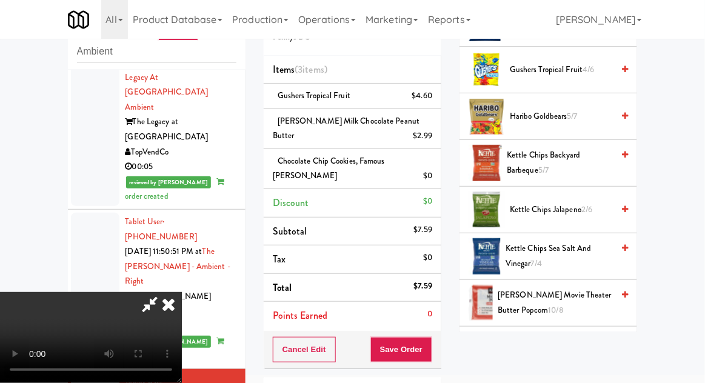
scroll to position [379, 0]
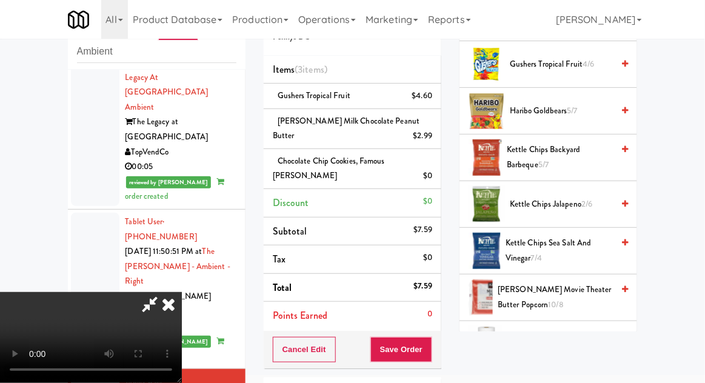
click at [590, 153] on span "Kettle Chips Backyard Barbeque 5/7" at bounding box center [560, 157] width 106 height 30
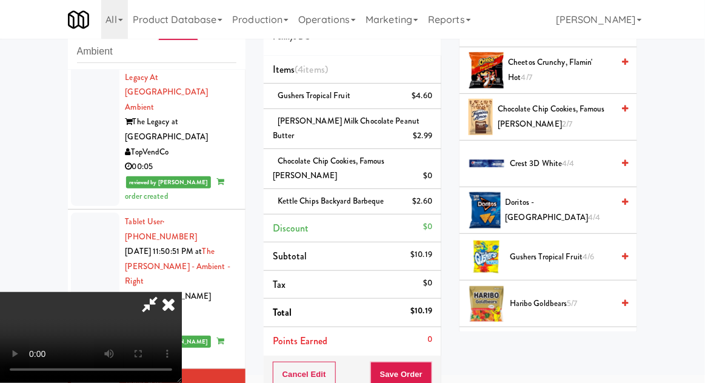
scroll to position [172, 0]
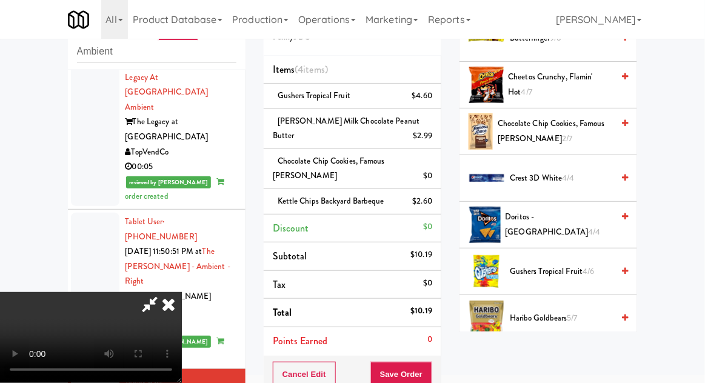
click at [564, 132] on span "Chocolate Chip Cookies, Famous [PERSON_NAME] 2/7" at bounding box center [555, 131] width 115 height 30
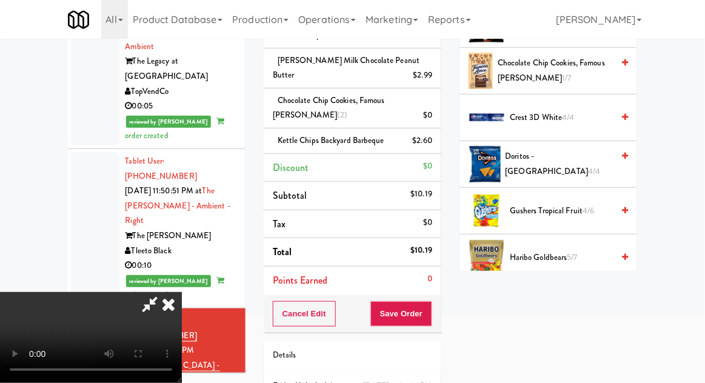
scroll to position [135, 0]
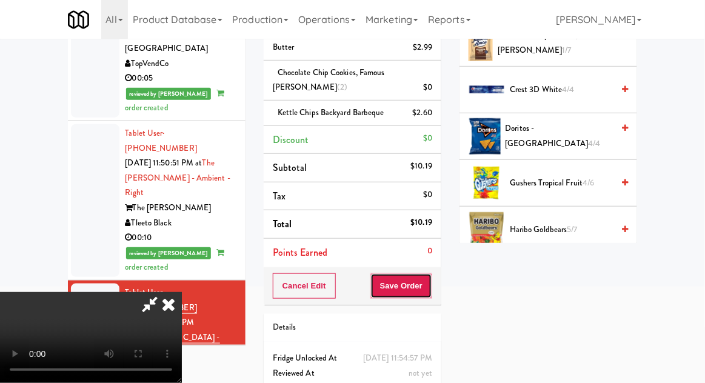
click at [432, 282] on button "Save Order" at bounding box center [401, 285] width 62 height 25
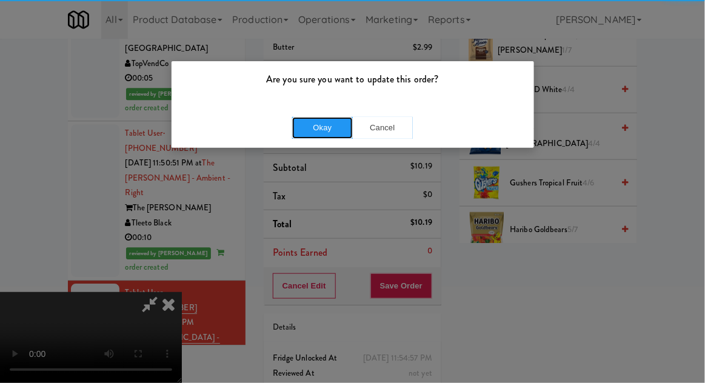
click at [315, 129] on button "Okay" at bounding box center [322, 128] width 61 height 22
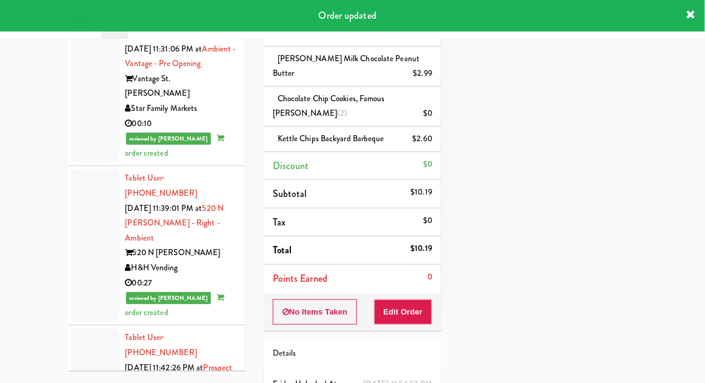
scroll to position [0, 0]
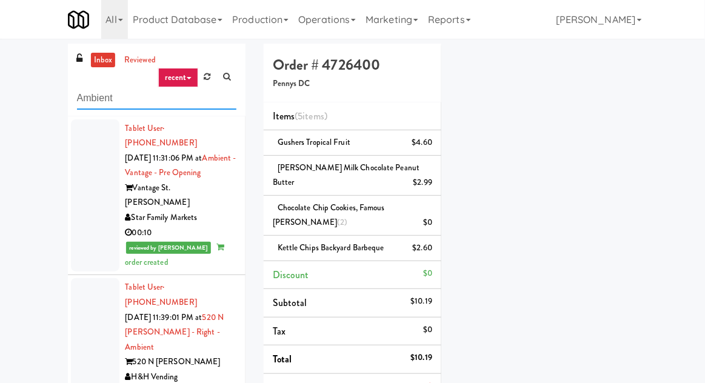
click at [86, 101] on input "Ambient" at bounding box center [156, 98] width 159 height 22
click at [87, 104] on input "Ambient" at bounding box center [156, 98] width 159 height 22
click at [41, 87] on div "inbox reviewed recent all unclear take inventory issue suspicious failed recent…" at bounding box center [352, 304] width 705 height 520
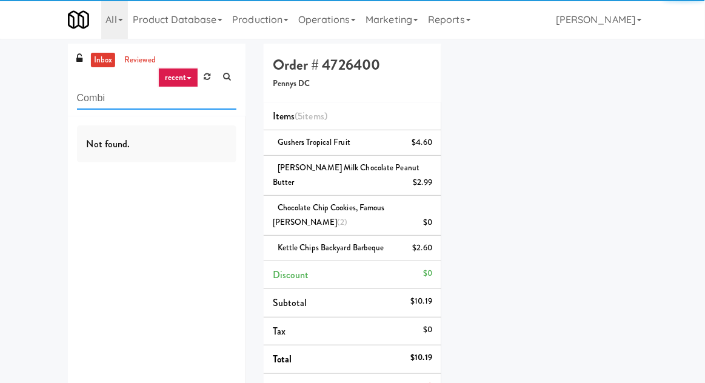
click at [122, 93] on input "Combi" at bounding box center [156, 98] width 159 height 22
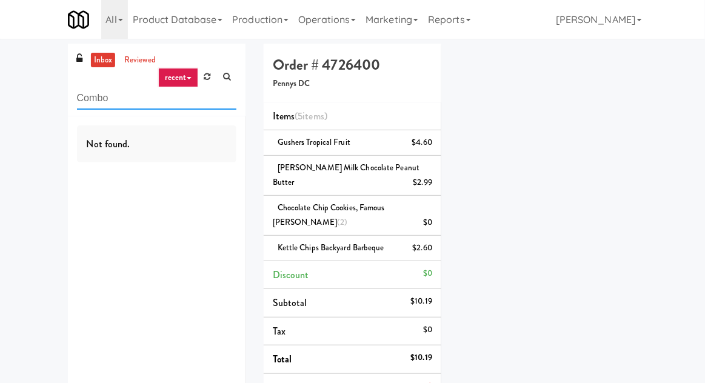
type input "Combo"
click at [46, 55] on div "inbox reviewed recent all unclear take inventory issue suspicious failed recent…" at bounding box center [352, 304] width 705 height 520
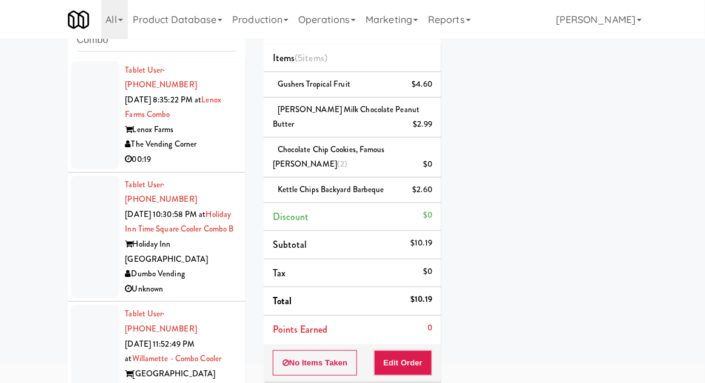
scroll to position [135, 0]
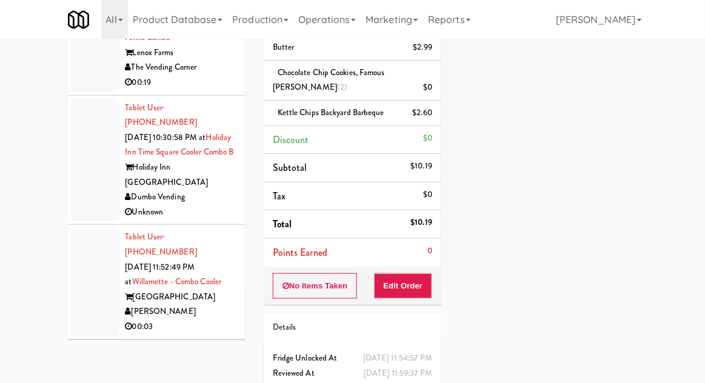
click at [83, 244] on div at bounding box center [95, 282] width 48 height 108
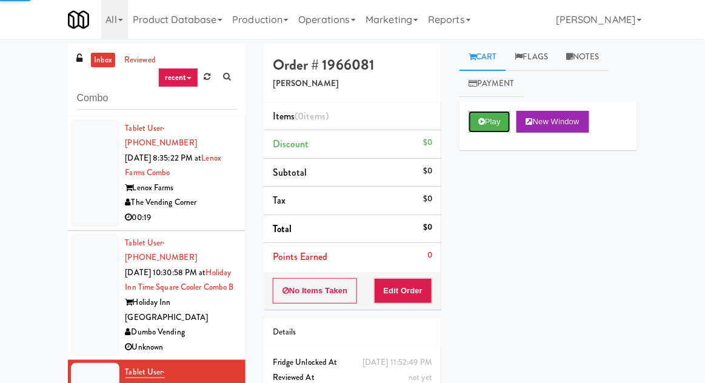
click at [495, 130] on button "Play" at bounding box center [489, 122] width 42 height 22
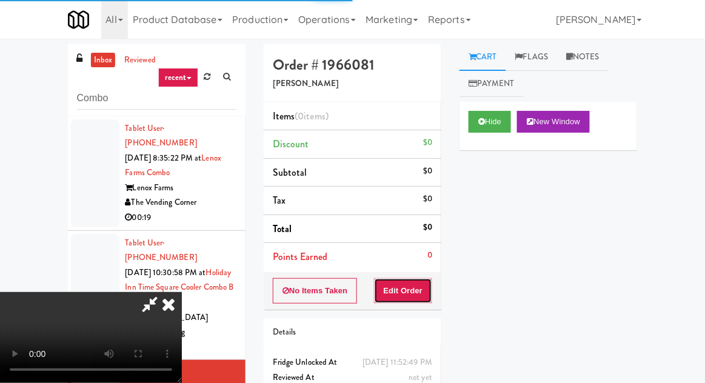
click at [405, 296] on button "Edit Order" at bounding box center [403, 290] width 59 height 25
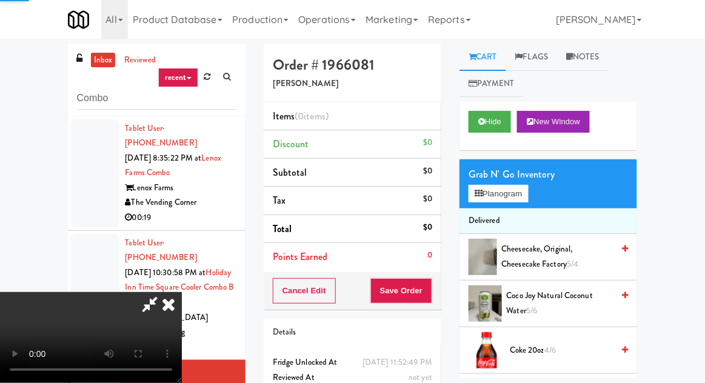
scroll to position [5, 0]
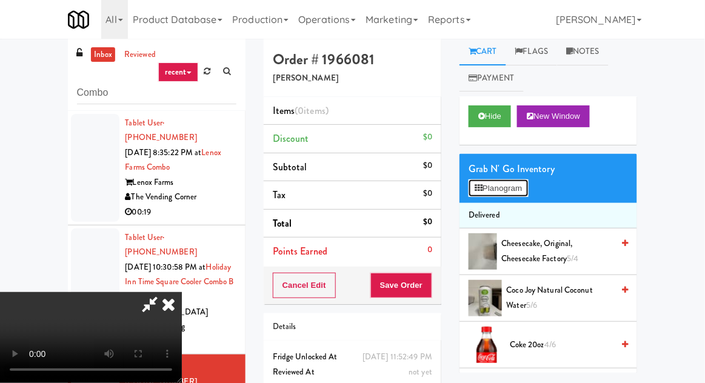
click at [528, 193] on button "Planogram" at bounding box center [497, 188] width 59 height 18
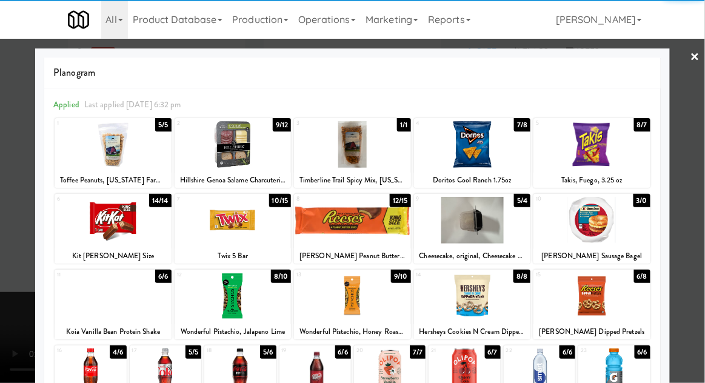
click at [90, 371] on div at bounding box center [91, 371] width 72 height 47
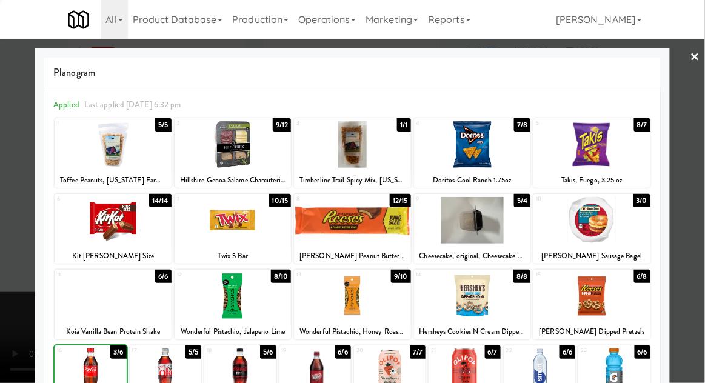
click at [19, 328] on div at bounding box center [352, 191] width 705 height 383
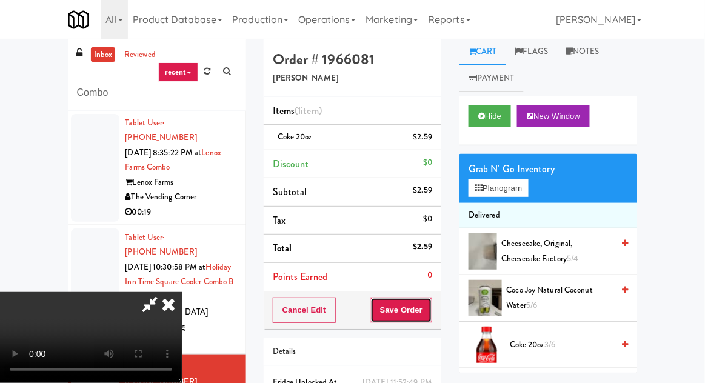
click at [430, 301] on button "Save Order" at bounding box center [401, 310] width 62 height 25
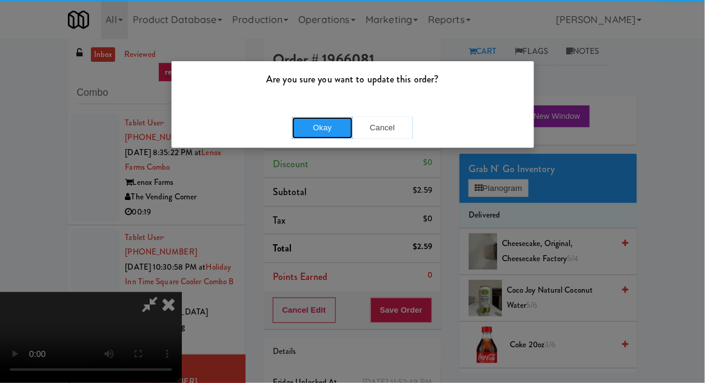
click at [325, 130] on button "Okay" at bounding box center [322, 128] width 61 height 22
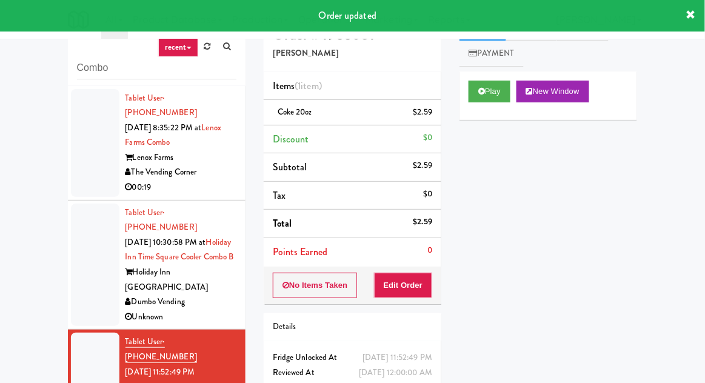
click at [78, 139] on div at bounding box center [95, 143] width 48 height 108
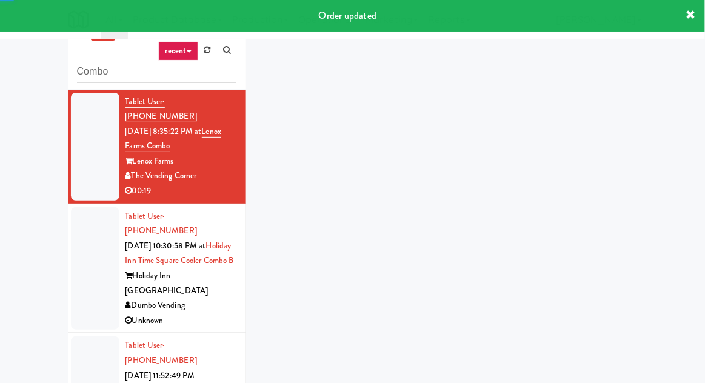
click at [91, 262] on div at bounding box center [95, 268] width 48 height 123
